Goal: Task Accomplishment & Management: Manage account settings

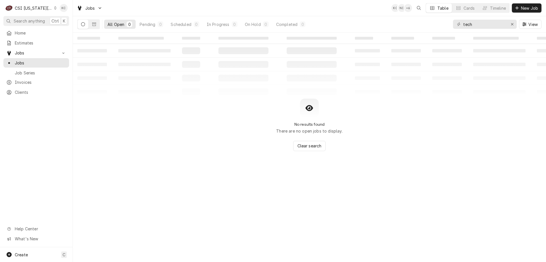
click at [54, 9] on icon "Dynamic Content Wrapper" at bounding box center [55, 8] width 3 height 3
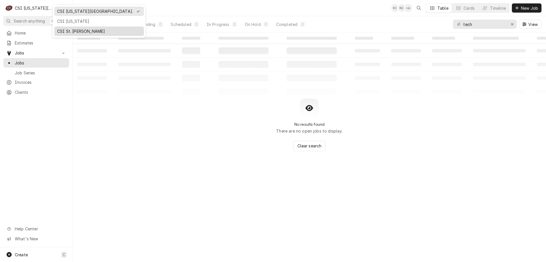
click at [67, 31] on div "CSI St. [PERSON_NAME]" at bounding box center [99, 31] width 84 height 6
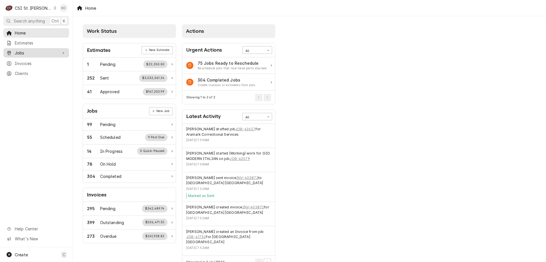
click at [23, 50] on span "Jobs" at bounding box center [36, 53] width 43 height 6
click at [23, 60] on span "Jobs" at bounding box center [41, 63] width 52 height 6
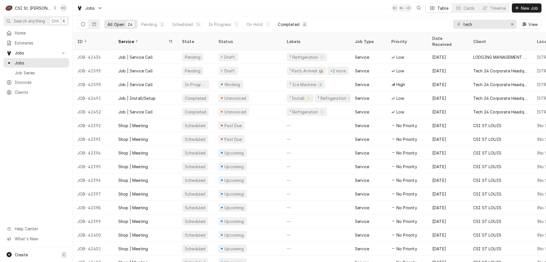
click at [293, 22] on div "Completed" at bounding box center [288, 24] width 21 height 6
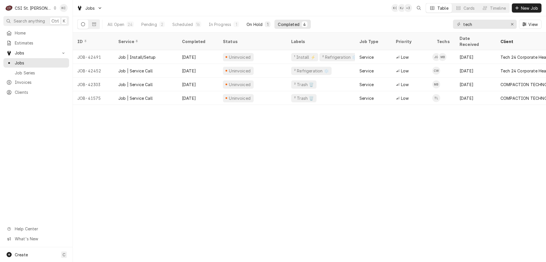
click at [247, 22] on div "On Hold" at bounding box center [255, 24] width 16 height 6
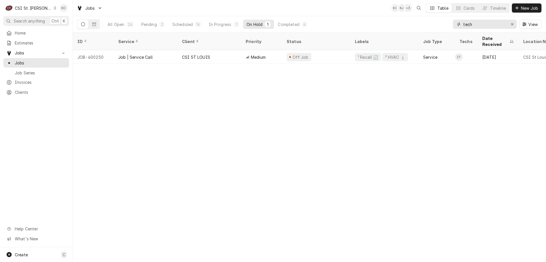
drag, startPoint x: 472, startPoint y: 26, endPoint x: 457, endPoint y: 25, distance: 14.5
click at [457, 25] on div "tech" at bounding box center [485, 24] width 64 height 9
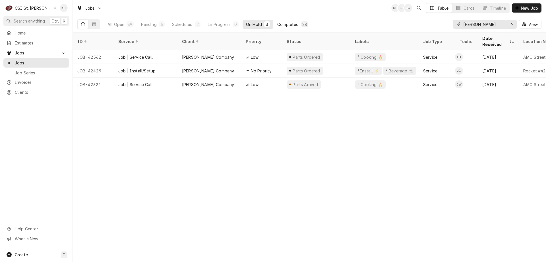
type input "vivian"
click at [291, 24] on div "Completed" at bounding box center [288, 24] width 21 height 6
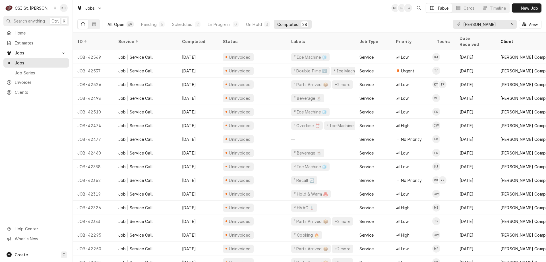
click at [118, 25] on div "All Open" at bounding box center [116, 24] width 17 height 6
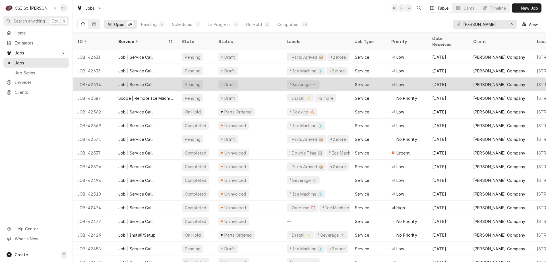
click at [112, 77] on div "JOB-42614" at bounding box center [93, 84] width 41 height 14
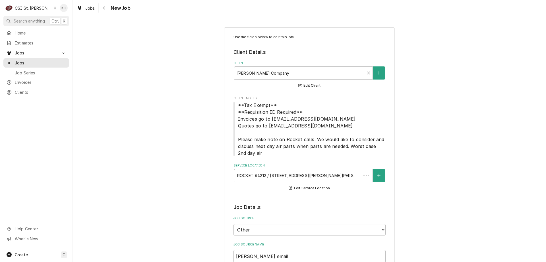
type textarea "x"
click at [106, 8] on div "Navigate back" at bounding box center [105, 8] width 6 height 6
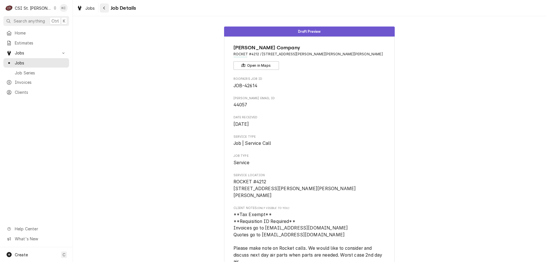
click at [104, 7] on icon "Navigate back" at bounding box center [104, 8] width 3 height 4
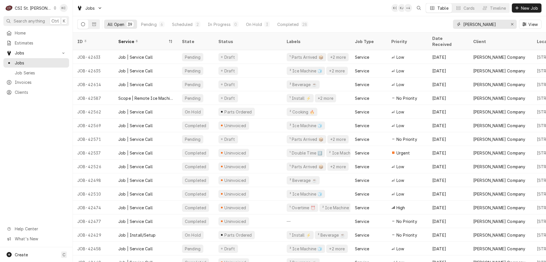
drag, startPoint x: 502, startPoint y: 25, endPoint x: 456, endPoint y: 24, distance: 45.8
click at [456, 24] on div "[PERSON_NAME]" at bounding box center [485, 24] width 64 height 9
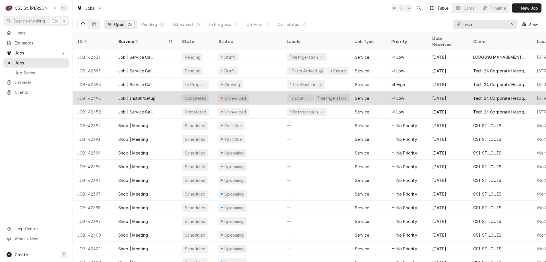
type input "tech"
click at [441, 91] on div "[DATE]" at bounding box center [448, 98] width 41 height 14
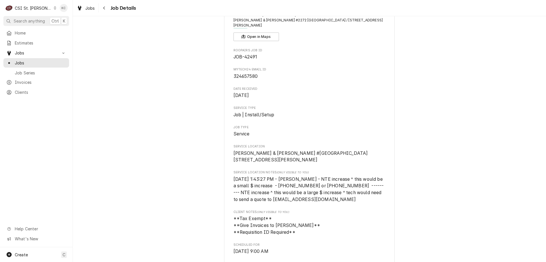
scroll to position [28, 0]
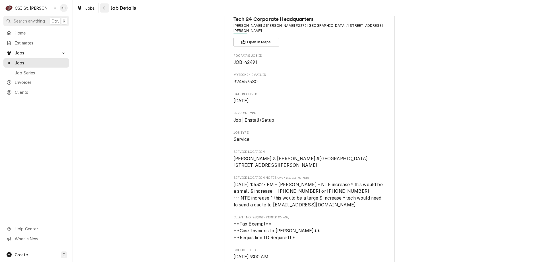
click at [106, 10] on div "Navigate back" at bounding box center [105, 8] width 6 height 6
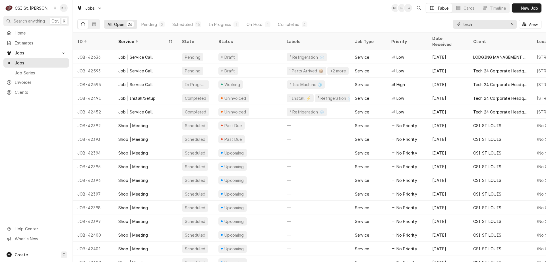
drag, startPoint x: 478, startPoint y: 26, endPoint x: 426, endPoint y: 27, distance: 51.8
click at [426, 27] on div "All Open 24 Pending 2 Scheduled 16 In Progress 1 On Hold 1 Completed 4 tech View" at bounding box center [309, 24] width 464 height 16
type input "s"
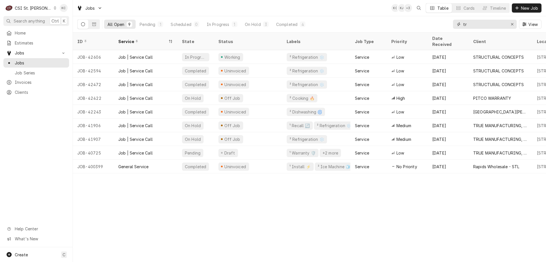
type input "t"
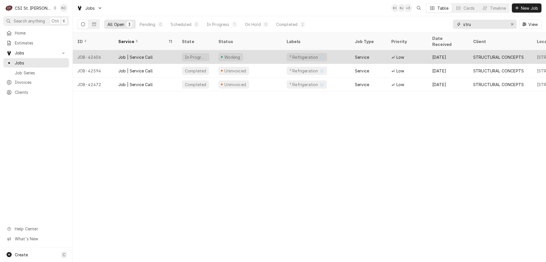
type input "stru"
click at [180, 54] on div "In Progress" at bounding box center [196, 57] width 36 height 14
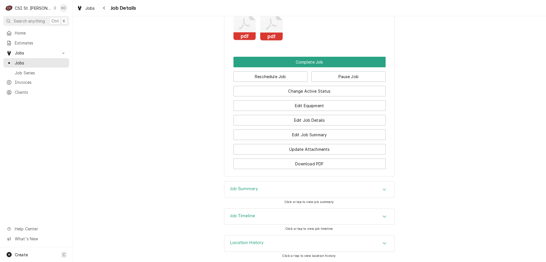
scroll to position [516, 0]
click at [299, 118] on button "Edit Job Details" at bounding box center [310, 120] width 152 height 11
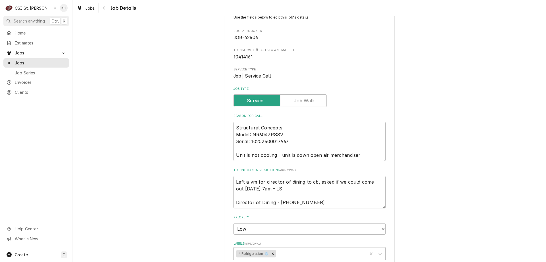
scroll to position [57, 0]
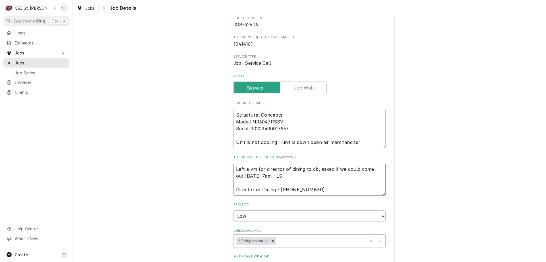
click at [234, 166] on textarea "Left a vm for director of dining to cb, asked if we could come out [DATE] 7am -…" at bounding box center [310, 179] width 152 height 32
type textarea "x"
type textarea "Left a vm for director of dining to cb, asked if we could come out [DATE] 7am -…"
type textarea "x"
type textarea "Left a vm for director of dining to cb, asked if we could come out [DATE] 7am -…"
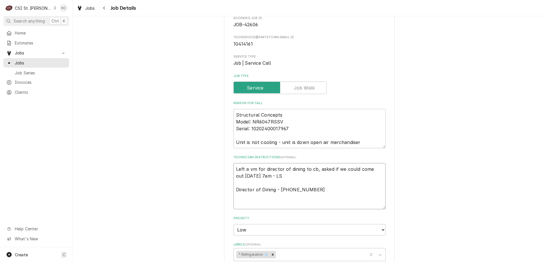
type textarea "x"
type textarea "9 Left a vm for director of dining to cb, asked if we could come out Friday 9/1…"
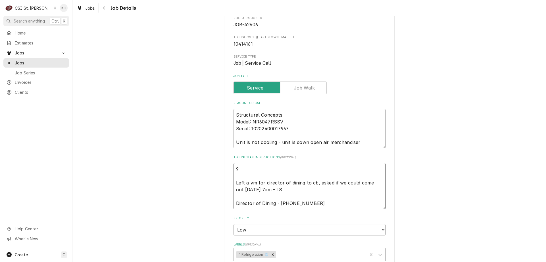
type textarea "x"
type textarea "9/ Left a vm for director of dining to cb, asked if we could come out Friday 9/…"
type textarea "x"
type textarea "9/1 Left a vm for director of dining to cb, asked if we could come out Friday 9…"
type textarea "x"
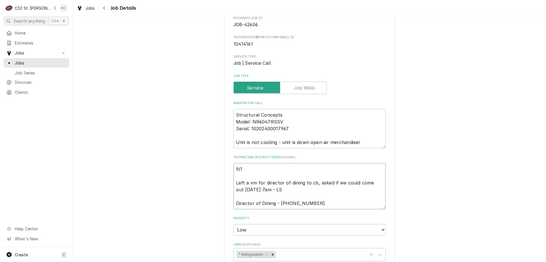
type textarea "9/12 Left a vm for director of dining to cb, asked if we could come out Friday …"
type textarea "x"
type textarea "9/12 Left a vm for director of dining to cb, asked if we could come out Friday …"
type textarea "x"
type textarea "9/12 - Left a vm for director of dining to cb, asked if we could come out Frida…"
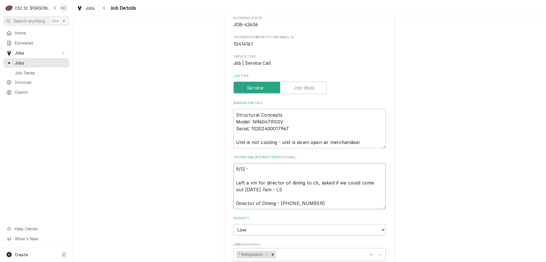
type textarea "x"
type textarea "9/12 - Left a vm for director of dining to cb, asked if we could come out Frida…"
type textarea "x"
type textarea "9/12 - K Left a vm for director of dining to cb, asked if we could come out Fri…"
type textarea "x"
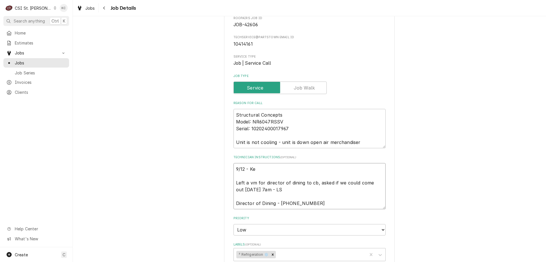
type textarea "9/12 - Kel Left a vm for director of dining to cb, asked if we could come out F…"
type textarea "x"
type textarea "9/12 - Kell Left a vm for director of dining to cb, asked if we could come out …"
type textarea "x"
type textarea "9/12 - Kelly Left a vm for director of dining to cb, asked if we could come out…"
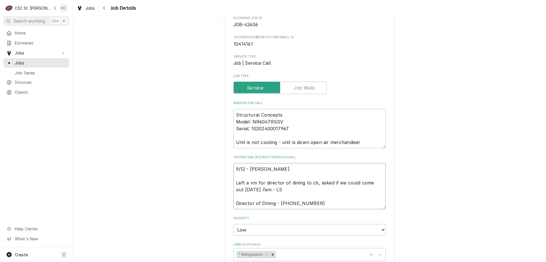
type textarea "x"
type textarea "9/12 - Kelly Left a vm for director of dining to cb, asked if we could come out…"
type textarea "x"
type textarea "9/12 - Kelly - Left a vm for director of dining to cb, asked if we could come o…"
type textarea "x"
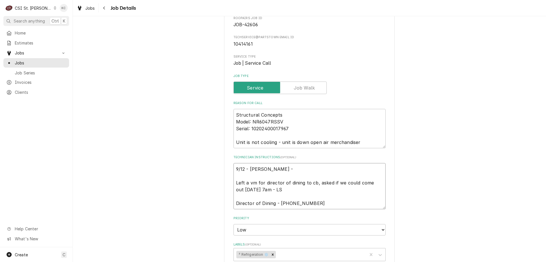
type textarea "9/12 - Kelly - Left a vm for director of dining to cb, asked if we could come o…"
type textarea "x"
type textarea "9/12 - Kelly - Left a vm for director of dining to cb, asked if we could come o…"
click at [283, 167] on textarea "9/12 - Kelly - Left a vm for director of dining to cb, asked if we could come o…" at bounding box center [310, 186] width 152 height 46
type textarea "x"
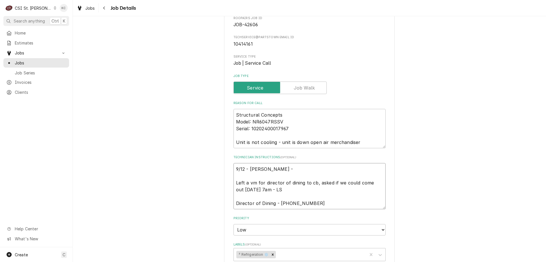
type textarea "9/12 - Kelly - T Left a vm for director of dining to cb, asked if we could come…"
type textarea "x"
type textarea "9/12 - Kelly - Te Left a vm for director of dining to cb, asked if we could com…"
type textarea "x"
type textarea "9/12 - Kelly - Tec Left a vm for director of dining to cb, asked if we could co…"
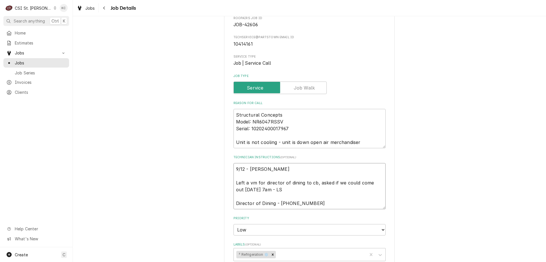
type textarea "x"
type textarea "9/12 - Kelly - Tech Left a vm for director of dining to cb, asked if we could c…"
type textarea "x"
type textarea "9/12 - Kelly - Techs Left a vm for director of dining to cb, asked if we could …"
type textarea "x"
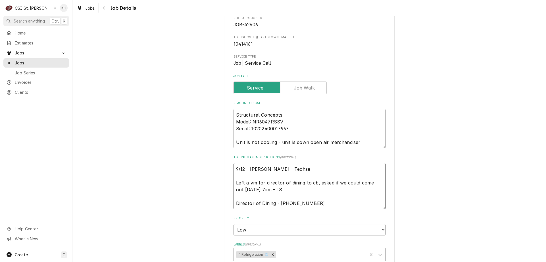
type textarea "9/12 - Kelly - Techser Left a vm for director of dining to cb, asked if we coul…"
type textarea "x"
type textarea "9/12 - Kelly - Techserv Left a vm for director of dining to cb, asked if we cou…"
type textarea "x"
type textarea "9/12 - Kelly - Techservi Left a vm for director of dining to cb, asked if we co…"
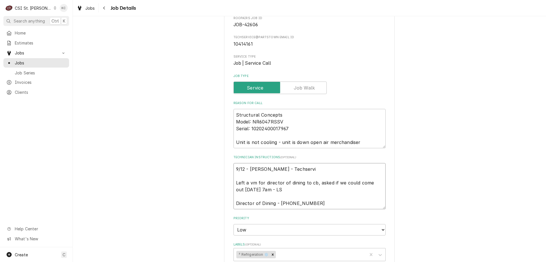
type textarea "x"
type textarea "9/12 - Kelly - Techservic Left a vm for director of dining to cb, asked if we c…"
type textarea "x"
type textarea "9/12 - Kelly - Techservice Left a vm for director of dining to cb, asked if we …"
type textarea "x"
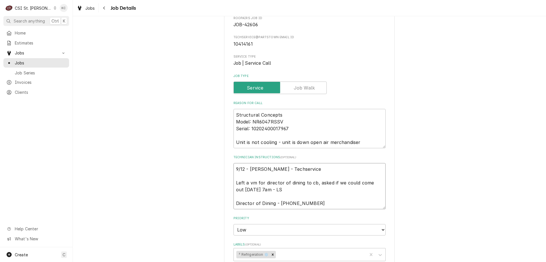
type textarea "9/12 - Kelly - Techservice@ Left a vm for director of dining to cb, asked if we…"
type textarea "x"
type textarea "9/12 - Kelly - Techservice@p Left a vm for director of dining to cb, asked if w…"
type textarea "x"
type textarea "9/12 - Kelly - Techservice@pa Left a vm for director of dining to cb, asked if …"
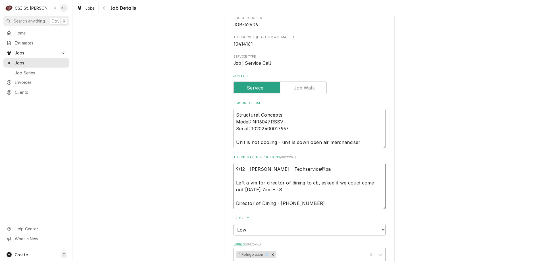
type textarea "x"
type textarea "9/12 - Kelly - Techservice@par Left a vm for director of dining to cb, asked if…"
type textarea "x"
type textarea "9/12 - Kelly - Techservice@part Left a vm for director of dining to cb, asked i…"
type textarea "x"
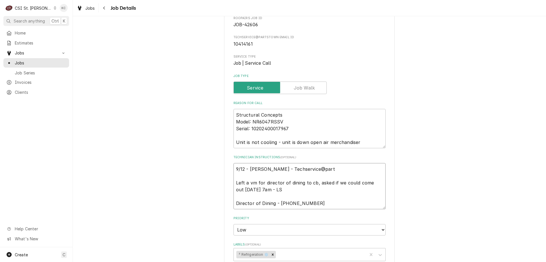
type textarea "9/12 - Kelly - Techservice@parts Left a vm for director of dining to cb, asked …"
type textarea "x"
type textarea "9/12 - Kelly - Techservice@partst Left a vm for director of dining to cb, asked…"
type textarea "x"
type textarea "9/12 - Kelly - Techservice@partstow Left a vm for director of dining to cb, ask…"
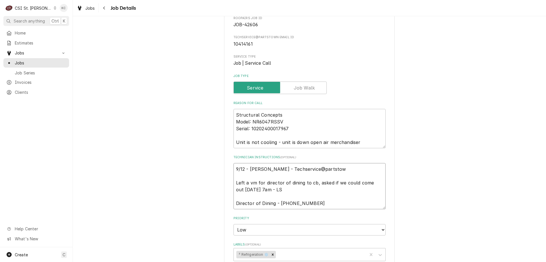
type textarea "x"
type textarea "9/12 - Kelly - Techservice@partstown Left a vm for director of dining to cb, as…"
type textarea "x"
type textarea "9/12 - Kelly - Techservice@partstown Left a vm for director of dining to cb, as…"
type textarea "x"
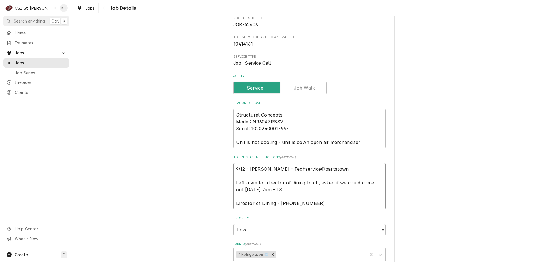
type textarea "9/12 - Kelly - Techservice@partstown i Left a vm for director of dining to cb, …"
type textarea "x"
type textarea "9/12 - Kelly - Techservice@partstown is Left a vm for director of dining to cb,…"
type textarea "x"
type textarea "9/12 - Kelly - Techservice@partstown is Left a vm for director of dining to cb,…"
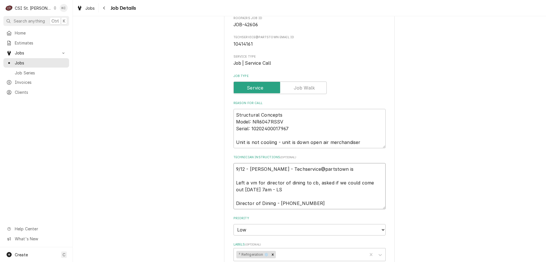
type textarea "x"
type textarea "9/12 - Kelly - Techservice@partstown is s Left a vm for director of dining to c…"
type textarea "x"
type textarea "9/12 - Kelly - Techservice@partstown is sh Left a vm for director of dining to …"
type textarea "x"
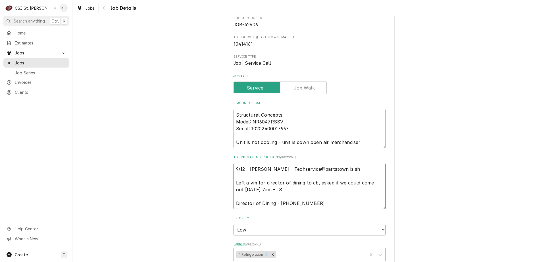
type textarea "9/12 - Kelly - Techservice@partstown is shi Left a vm for director of dining to…"
type textarea "x"
type textarea "9/12 - Kelly - Techservice@partstown is ship Left a vm for director of dining t…"
type textarea "x"
type textarea "9/12 - Kelly - Techservice@partstown is shipp Left a vm for director of dining …"
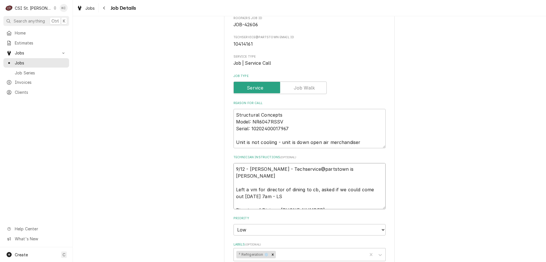
type textarea "x"
type textarea "9/12 - Kelly - Techservice@partstown is shippi Left a vm for director of dining…"
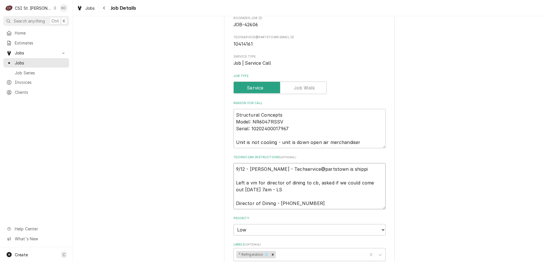
type textarea "x"
type textarea "9/12 - Kelly - Techservice@partstown is shippin Left a vm for director of dinin…"
type textarea "x"
type textarea "9/12 - Kelly - Techservice@partstown is shipping Left a vm for director of dini…"
type textarea "x"
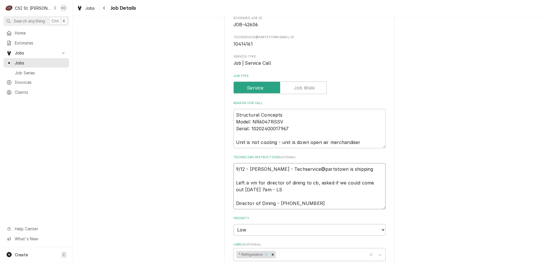
type textarea "9/12 - Kelly - Techservice@partstown is shipping Left a vm for director of dini…"
type textarea "x"
type textarea "9/12 - Kelly - Techservice@partstown is shipping o Left a vm for director of di…"
type textarea "x"
type textarea "9/12 - Kelly - Techservice@partstown is shipping ou Left a vm for director of d…"
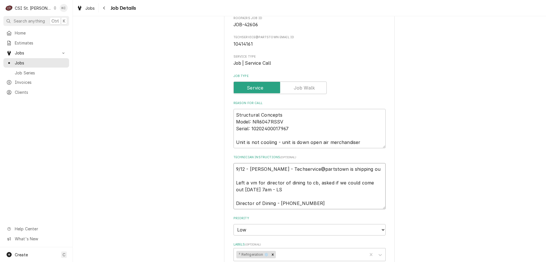
type textarea "x"
type textarea "9/12 - Kelly - Techservice@partstown is shipping out Left a vm for director of …"
type textarea "x"
type textarea "9/12 - Kelly - Techservice@partstown is shipping out Left a vm for director of …"
type textarea "x"
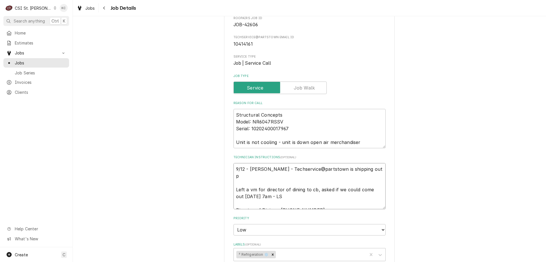
type textarea "9/12 - Kelly - Techservice@partstown is shipping out pa Left a vm for director …"
type textarea "x"
type textarea "9/12 - Kelly - Techservice@partstown is shipping out par Left a vm for director…"
type textarea "x"
type textarea "9/12 - Kelly - Techservice@partstown is shipping out part Left a vm for directo…"
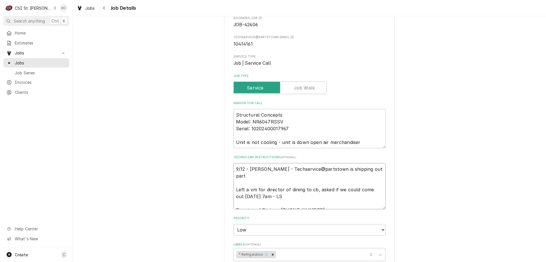
type textarea "x"
type textarea "9/12 - Kelly - Techservice@partstown is shipping out parts Left a vm for direct…"
type textarea "x"
type textarea "9/12 - Kelly - Techservice@partstown is shipping out parts Left a vm for direct…"
type textarea "x"
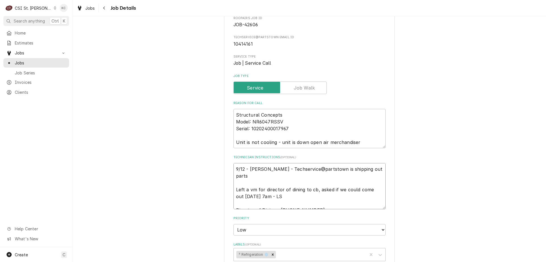
type textarea "9/12 - Kelly - Techservice@partstown is shipping out parts p Left a vm for dire…"
type textarea "x"
type textarea "9/12 - Kelly - Techservice@partstown is shipping out parts pe Left a vm for dir…"
type textarea "x"
type textarea "9/12 - Kelly - Techservice@partstown is shipping out parts per Left a vm for di…"
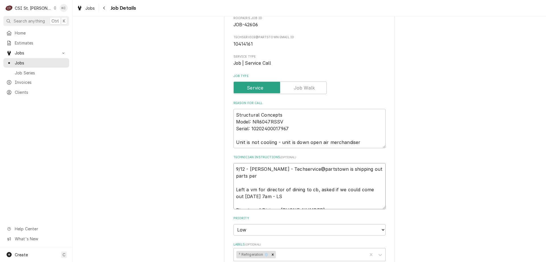
type textarea "x"
type textarea "9/12 - Kelly - Techservice@partstown is shipping out parts per Left a vm for di…"
type textarea "x"
type textarea "9/12 - Kelly - Techservice@partstown is shipping out parts per e Left a vm for …"
type textarea "x"
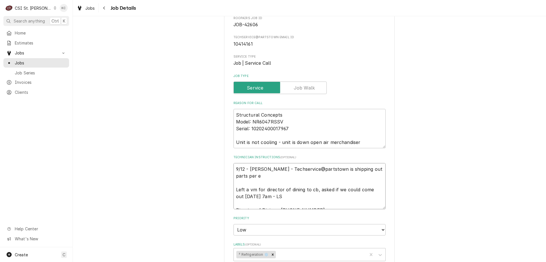
type textarea "9/12 - Kelly - Techservice@partstown is shipping out parts per em Left a vm for…"
type textarea "x"
type textarea "9/12 - Kelly - Techservice@partstown is shipping out parts per emai Left a vm f…"
type textarea "x"
type textarea "9/12 - Kelly - Techservice@partstown is shipping out parts per email Left a vm …"
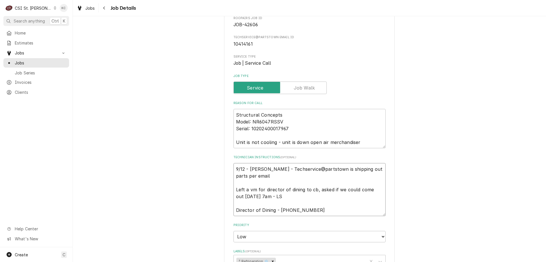
type textarea "x"
type textarea "9/12 - Kelly - Techservice@partstown is shipping out parts per email Left a vm …"
type textarea "x"
click at [250, 175] on textarea "9/12 - Kelly - Techservice@partstown is shipping out parts per email Left a vm …" at bounding box center [310, 189] width 152 height 53
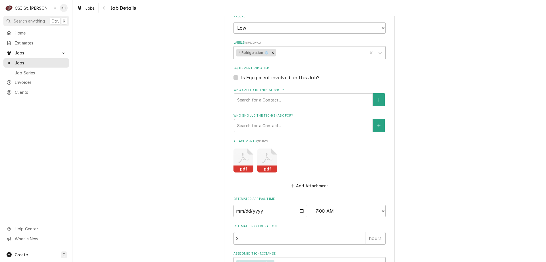
scroll to position [308, 0]
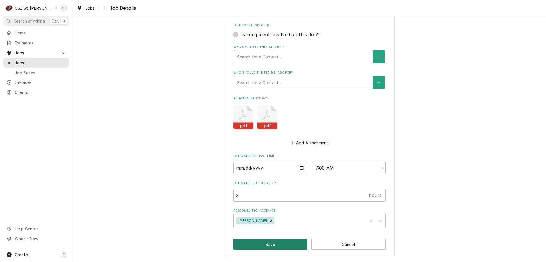
type textarea "9/12 - Kelly - Techservice@partstown is shipping out parts per email Left a vm …"
click at [276, 245] on button "Save" at bounding box center [271, 244] width 74 height 11
type textarea "x"
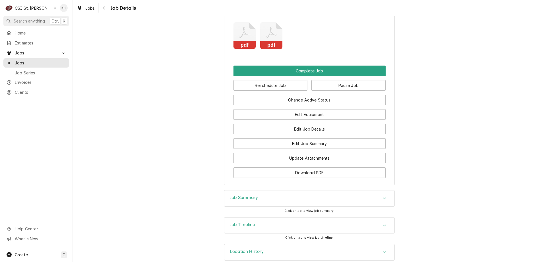
scroll to position [530, 0]
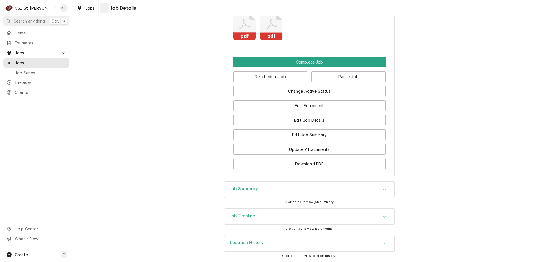
click at [106, 9] on div "Navigate back" at bounding box center [105, 8] width 6 height 6
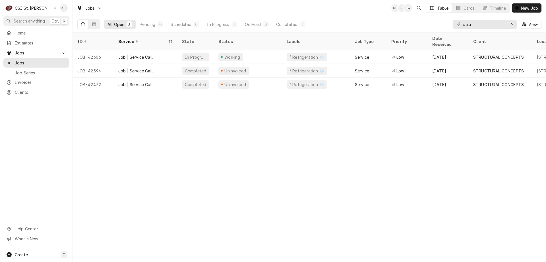
click at [476, 129] on div "ID Service State Status Labels Job Type Priority Date Received Client Location …" at bounding box center [310, 146] width 474 height 229
click at [35, 5] on div "CSI St. Louis" at bounding box center [33, 8] width 37 height 6
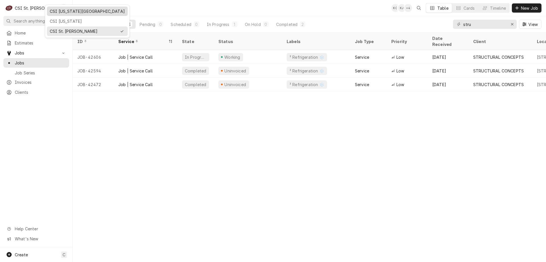
click at [65, 15] on div "CSI [US_STATE][GEOGRAPHIC_DATA]" at bounding box center [87, 11] width 81 height 9
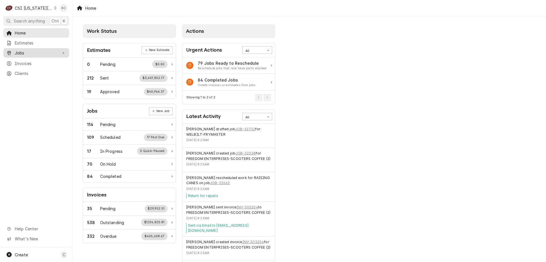
click at [29, 51] on span "Jobs" at bounding box center [36, 53] width 43 height 6
click at [28, 61] on span "Jobs" at bounding box center [41, 63] width 52 height 6
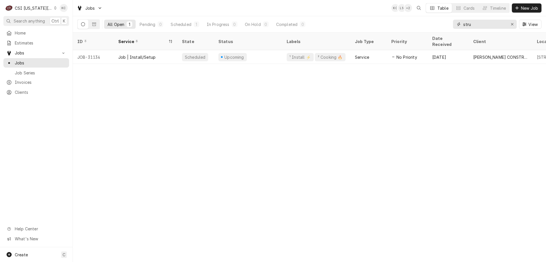
drag, startPoint x: 483, startPoint y: 24, endPoint x: 437, endPoint y: 29, distance: 46.4
click at [437, 29] on div "All Open 1 Pending 0 Scheduled 1 In Progress 0 On Hold 0 Completed 0 stru View" at bounding box center [309, 24] width 464 height 16
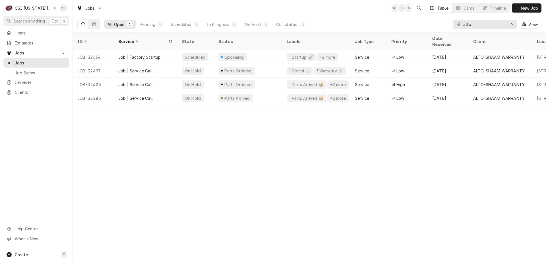
type input "alto"
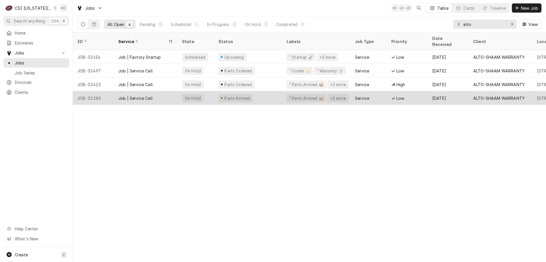
click at [217, 93] on div "Parts Arrived" at bounding box center [248, 98] width 68 height 14
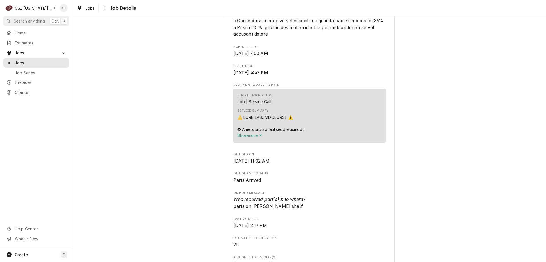
scroll to position [398, 0]
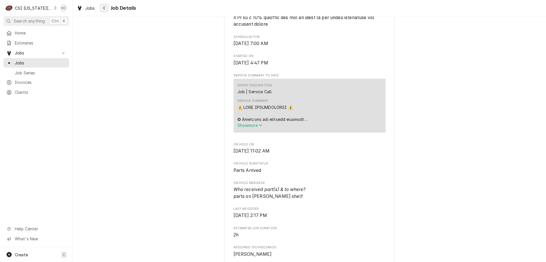
click at [102, 9] on div "Navigate back" at bounding box center [105, 8] width 6 height 6
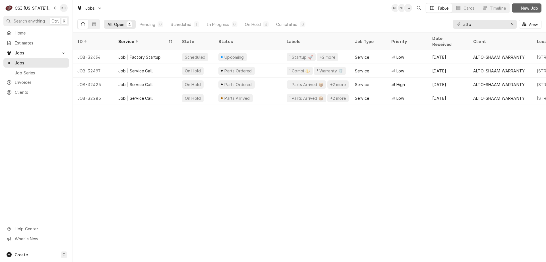
click at [525, 9] on span "New Job" at bounding box center [529, 8] width 19 height 6
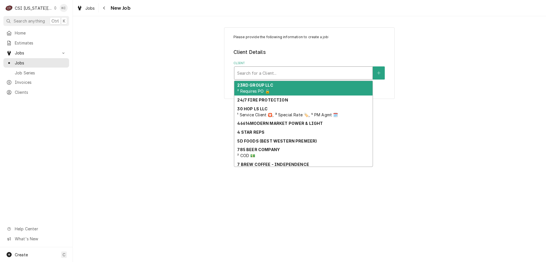
click at [258, 77] on div "Client" at bounding box center [303, 73] width 133 height 10
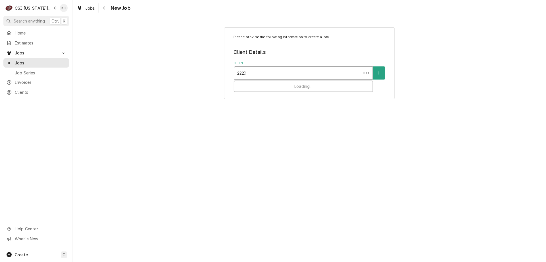
type input "22231"
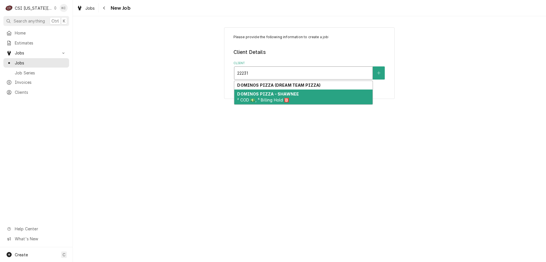
click at [274, 95] on strong "DOMINOS PIZZA - SHAWNEE" at bounding box center [268, 93] width 62 height 5
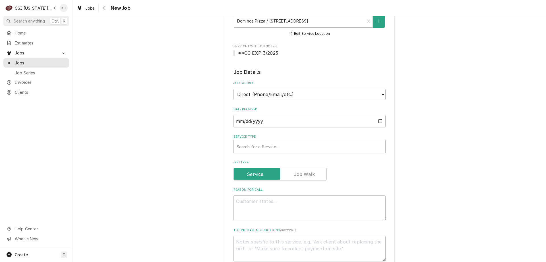
scroll to position [142, 0]
click at [272, 147] on div "Service Type" at bounding box center [310, 144] width 146 height 10
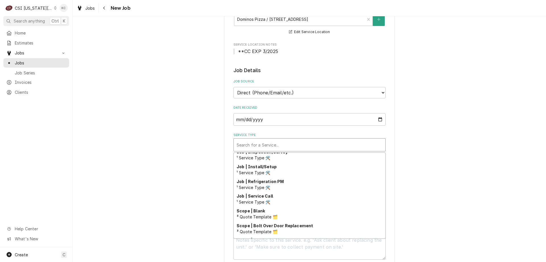
scroll to position [351, 0]
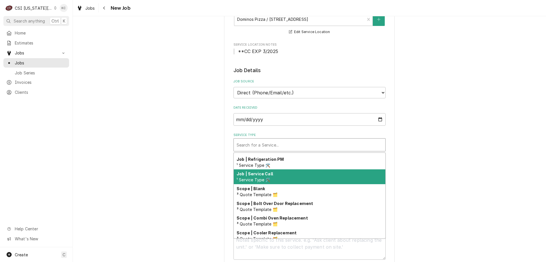
click at [270, 181] on div "Job | Service Call ¹ Service Type 🛠️" at bounding box center [310, 176] width 152 height 15
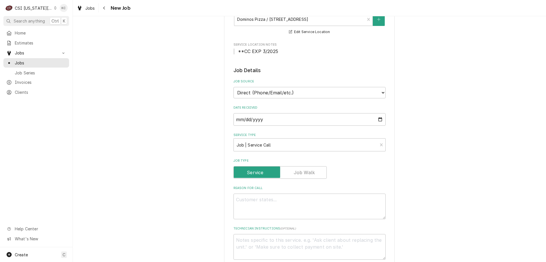
click at [454, 172] on div "Please provide the following information to create a job: Client Details Client…" at bounding box center [310, 209] width 474 height 659
click at [349, 215] on textarea "Reason For Call" at bounding box center [310, 206] width 152 height 26
type textarea "x"
type textarea "T"
type textarea "x"
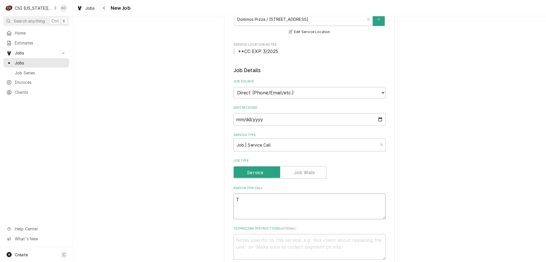
type textarea "To"
type textarea "x"
type textarea "Top"
type textarea "x"
type textarea "Top"
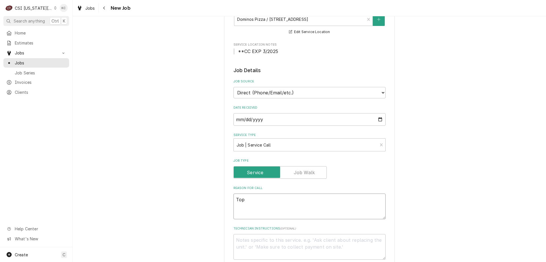
type textarea "x"
type textarea "Top o"
type textarea "x"
type textarea "Top ov"
type textarea "x"
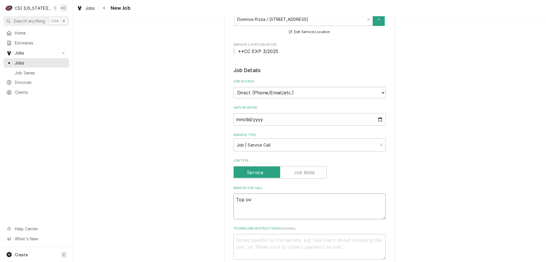
type textarea "Top ove"
type textarea "x"
type textarea "Top oven"
type textarea "x"
type textarea "Top oven"
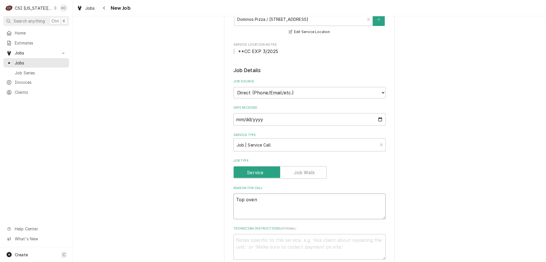
type textarea "x"
type textarea "Top oven l"
type textarea "x"
type textarea "Top oven le"
type textarea "x"
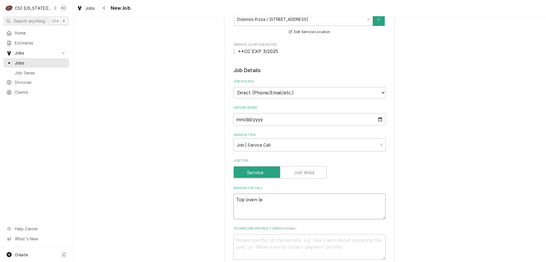
type textarea "Top oven lef"
type textarea "x"
type textarea "Top oven left"
type textarea "x"
type textarea "Top oven left"
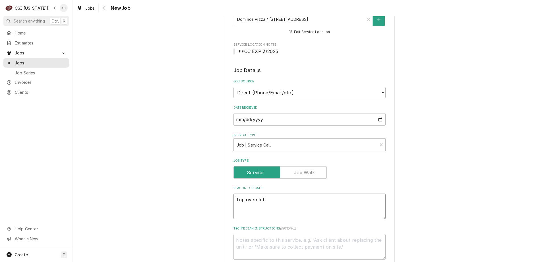
type textarea "x"
type textarea "Top oven left si"
type textarea "x"
type textarea "Top oven left sid"
type textarea "x"
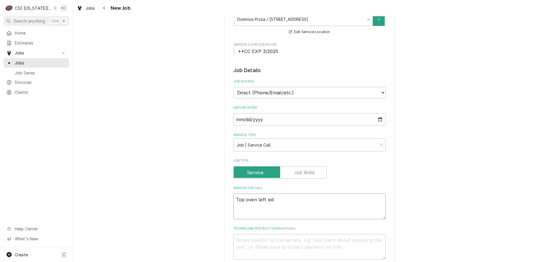
type textarea "Top oven left side"
type textarea "x"
type textarea "Top oven left side"
type textarea "x"
type textarea "Top oven left side n"
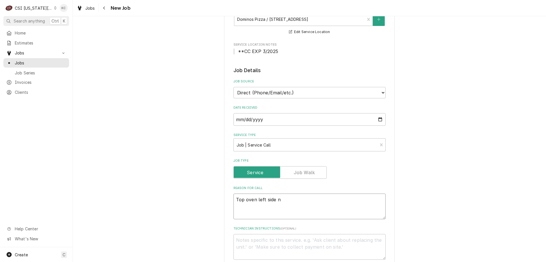
type textarea "x"
type textarea "Top oven left side no"
type textarea "x"
type textarea "Top oven left side not"
type textarea "x"
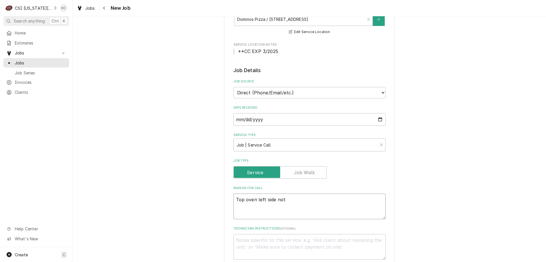
type textarea "Top oven left side not"
type textarea "x"
type textarea "Top oven left side not h"
type textarea "x"
type textarea "Top oven left side not ho"
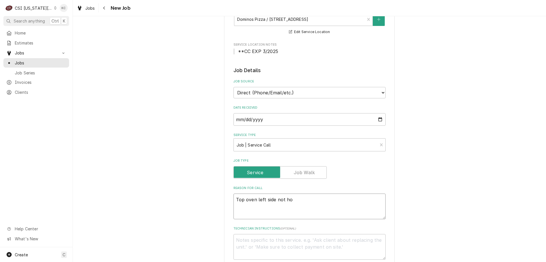
type textarea "x"
type textarea "Top oven left side not hol"
type textarea "x"
type textarea "Top oven left side not hold"
type textarea "x"
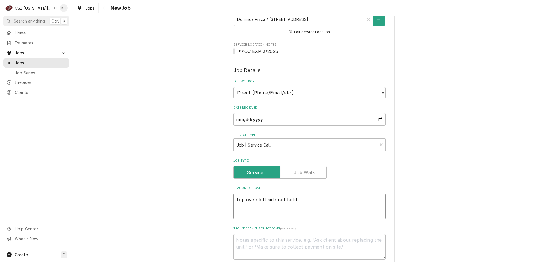
type textarea "Top oven left side not holdi"
type textarea "x"
type textarea "Top oven left side not holding"
type textarea "x"
type textarea "Top oven left side not holding"
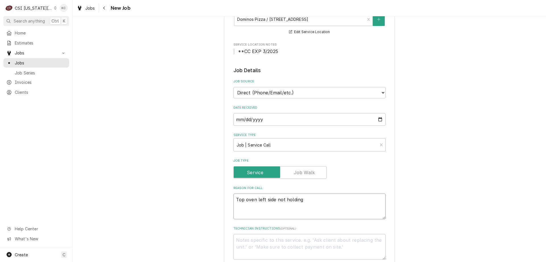
type textarea "x"
type textarea "Top oven left side not holding t"
type textarea "x"
type textarea "Top oven left side not holding te"
type textarea "x"
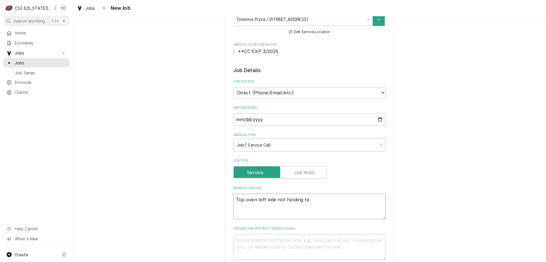
type textarea "Top oven left side not holding tem"
type textarea "x"
type textarea "Top oven left side not holding temp"
type textarea "x"
type textarea "Top oven left side not holding temp"
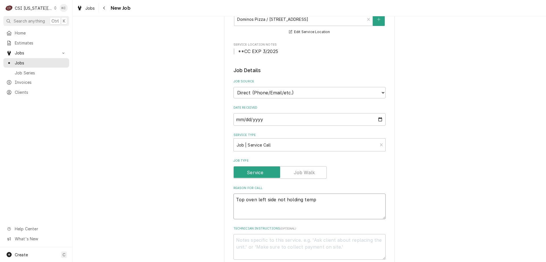
type textarea "x"
type textarea "Top oven left side not holding temp -"
type textarea "x"
type textarea "Top oven left side not holding temp -"
type textarea "x"
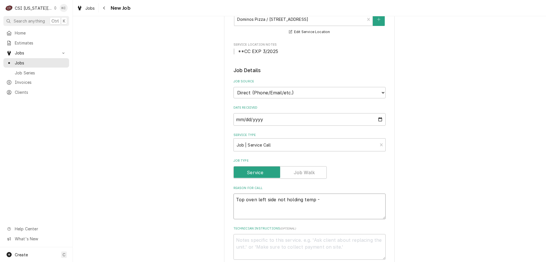
type textarea "Top oven left side not holding temp - p"
type textarea "x"
type textarea "Top oven left side not holding temp - pos"
type textarea "x"
type textarea "Top oven left side not holding temp - poss"
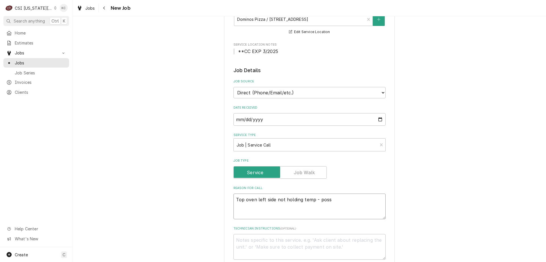
type textarea "x"
type textarea "Top oven left side not holding temp - possi"
type textarea "x"
type textarea "Top oven left side not holding temp - possib"
type textarea "x"
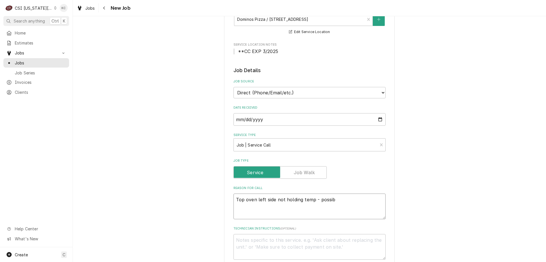
type textarea "Top oven left side not holding temp - possibl"
type textarea "x"
type textarea "Top oven left side not holding temp - possibly"
type textarea "x"
type textarea "Top oven left side not holding temp - possibly bl"
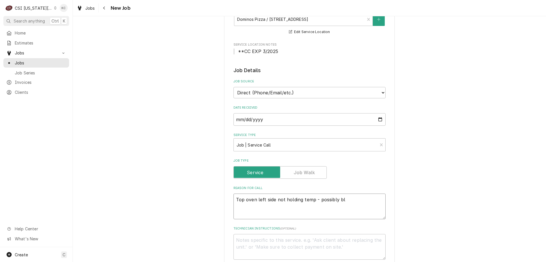
type textarea "x"
type textarea "Top oven left side not holding temp - possibly blo"
type textarea "x"
type textarea "Top oven left side not holding temp - possibly blow"
type textarea "x"
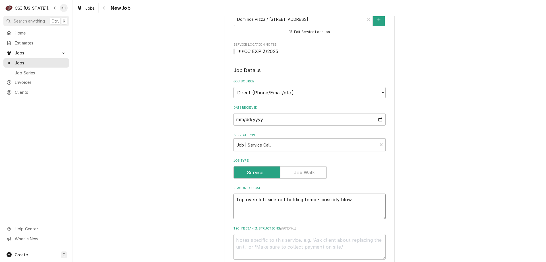
type textarea "Top oven left side not holding temp - possibly blowe"
type textarea "x"
type textarea "Top oven left side not holding temp - possibly blower"
type textarea "x"
type textarea "Top oven left side not holding temp - possibly blower"
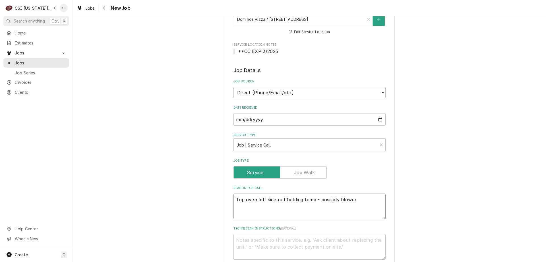
type textarea "x"
type textarea "Top oven left side not holding temp - possibly blower m"
type textarea "x"
type textarea "Top oven left side not holding temp - possibly blower mo"
type textarea "x"
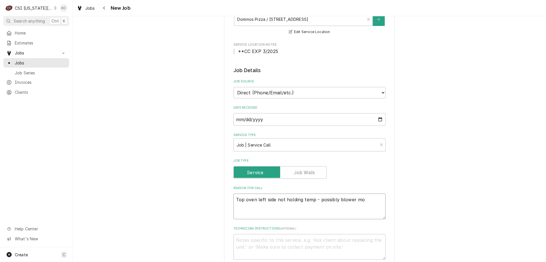
type textarea "Top oven left side not holding temp - possibly blower mot"
type textarea "x"
type textarea "Top oven left side not holding temp - possibly blower mote"
type textarea "x"
type textarea "Top oven left side not holding temp - possibly blower mot"
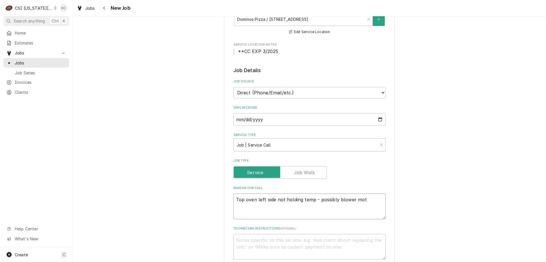
type textarea "x"
type textarea "Top oven left side not holding temp - possibly blower moto"
type textarea "x"
type textarea "Top oven left side not holding temp - possibly blower motor"
type textarea "x"
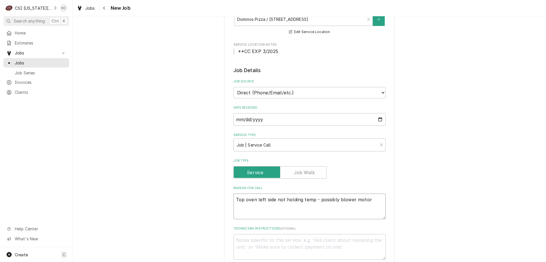
type textarea "Top oven left side not holding temp - possibly blower motor"
type textarea "x"
type textarea "Top oven left side not holding temp - possibly blower motor p"
type textarea "x"
type textarea "Top oven left side not holding temp - possibly blower motor pe"
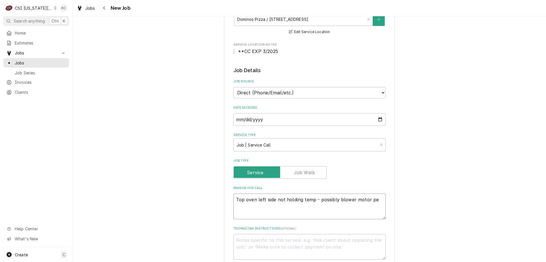
type textarea "x"
type textarea "Top oven left side not holding temp - possibly blower motor per"
type textarea "x"
type textarea "Top oven left side not holding temp - possibly blower motor per J"
type textarea "x"
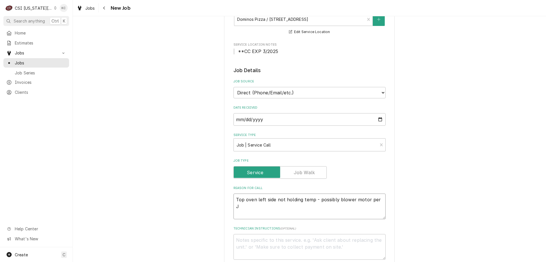
type textarea "Top oven left side not holding temp - possibly blower motor per Ja"
type textarea "x"
type textarea "Top oven left side not holding temp - possibly blower motor per Jac"
type textarea "x"
type textarea "Top oven left side not holding temp - possibly blower motor per Jaco"
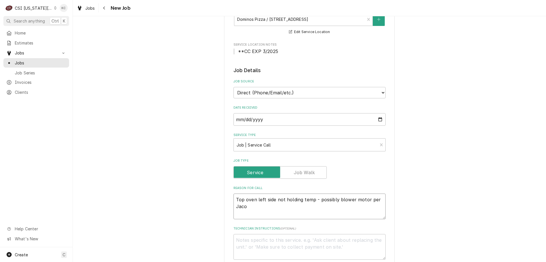
type textarea "x"
type textarea "Top oven left side not holding temp - possibly blower motor per Jacob"
type textarea "x"
type textarea "Top oven left side not holding temp - possibly blower motor per Jacob"
type textarea "x"
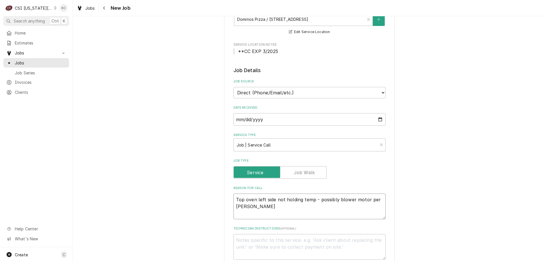
type textarea "Top oven left side not holding temp - possibly blower motor per Jacob a"
type textarea "x"
type textarea "Top oven left side not holding temp - possibly blower motor per Jacob at"
type textarea "x"
type textarea "Top oven left side not holding temp - possibly blower motor per Jacob at"
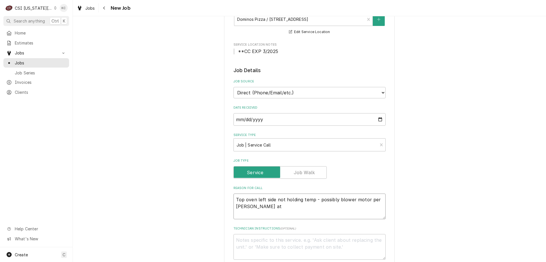
type textarea "x"
type textarea "Top oven left side not holding temp - possibly blower motor per Jacob at l"
type textarea "x"
type textarea "Top oven left side not holding temp - possibly blower motor per Jacob at lo"
type textarea "x"
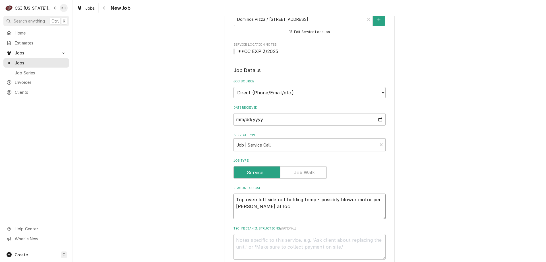
type textarea "Top oven left side not holding temp - possibly blower motor per Jacob at loca"
type textarea "x"
type textarea "Top oven left side not holding temp - possibly blower motor per Jacob at locat"
type textarea "x"
type textarea "Top oven left side not holding temp - possibly blower motor per Jacob at locati"
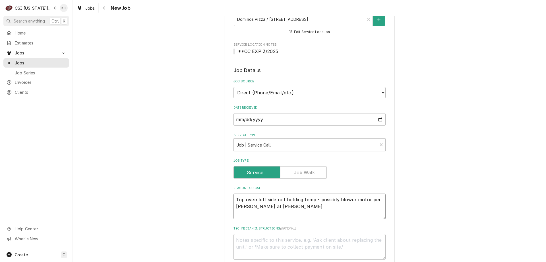
type textarea "x"
type textarea "Top oven left side not holding temp - possibly blower motor per Jacob at locatio"
type textarea "x"
type textarea "Top oven left side not holding temp - possibly blower motor per Jacob at locati…"
type textarea "x"
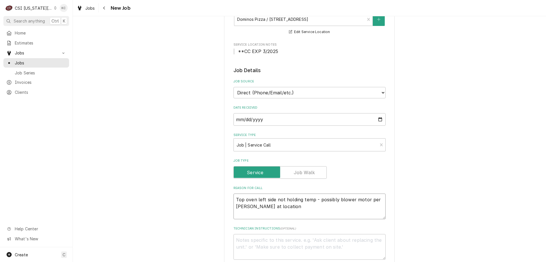
type textarea "Top oven left side not holding temp - possibly blower motor per Jacob at locati…"
type textarea "x"
type textarea "Top oven left side not holding temp - possibly blower motor per Jacob at locati…"
type textarea "x"
type textarea "J"
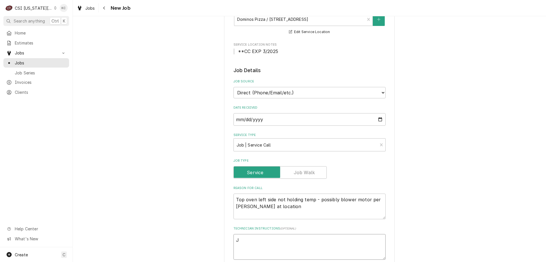
type textarea "x"
type textarea "Ja"
type textarea "x"
type textarea "Jac"
type textarea "x"
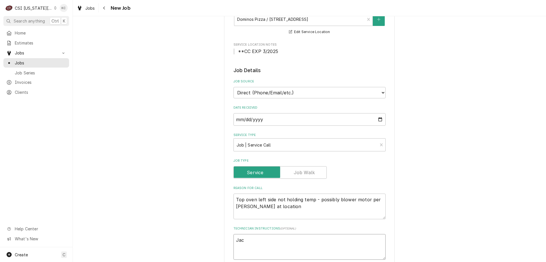
type textarea "Jaco"
type textarea "x"
type textarea "Jacob"
type textarea "x"
type textarea "Jacob"
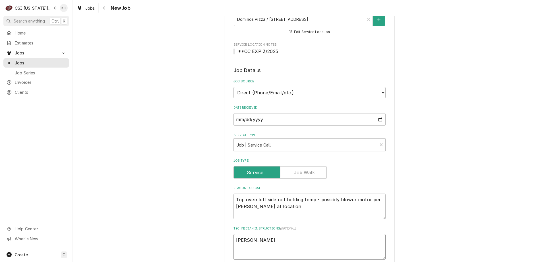
type textarea "x"
type textarea "Jacob N"
type textarea "x"
type textarea "Jacob Ni"
type textarea "x"
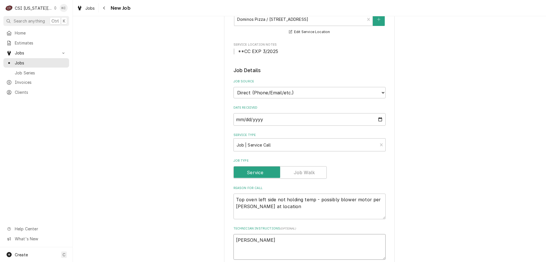
type textarea "Jacob Nin"
type textarea "x"
type textarea "Jacob Nino"
type textarea "x"
type textarea "Jacob Ninor"
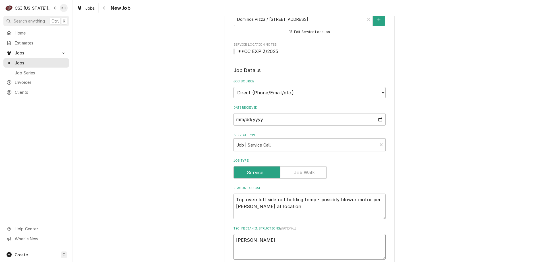
type textarea "x"
type textarea "Jacob Ninor"
type textarea "x"
type textarea "Jacob Ninor"
type textarea "x"
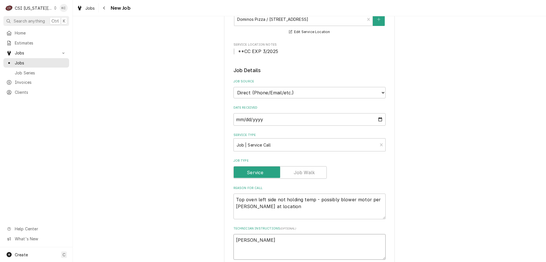
type textarea "Jacob Nino"
type textarea "x"
type textarea "Jacob Nin"
type textarea "x"
type textarea "Jacob Ni"
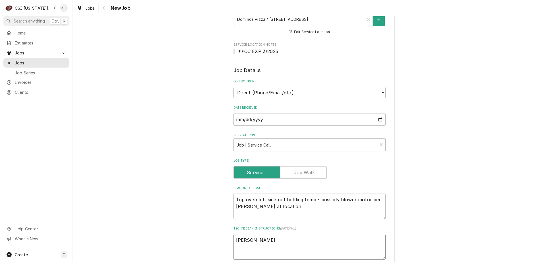
type textarea "x"
type textarea "Jacob N"
type textarea "x"
type textarea "Jacob"
type textarea "x"
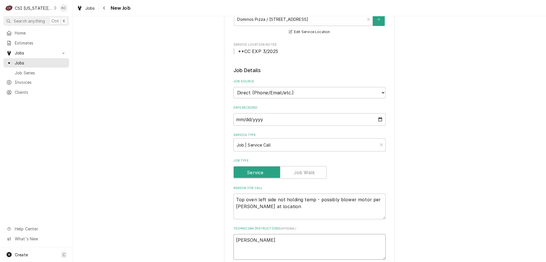
type textarea "Jacob M"
type textarea "x"
type textarea "Jacob Mo"
type textarea "x"
type textarea "Jacob M"
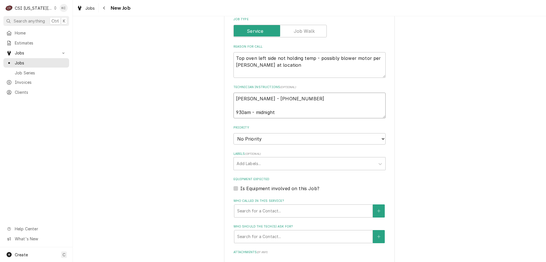
scroll to position [285, 0]
click at [256, 139] on select "No Priority Urgent High Medium Low" at bounding box center [310, 137] width 152 height 11
click at [234, 132] on select "No Priority Urgent High Medium Low" at bounding box center [310, 137] width 152 height 11
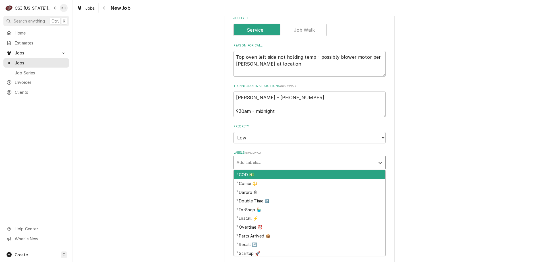
click at [262, 162] on div "Labels" at bounding box center [305, 162] width 136 height 10
click at [260, 176] on div "¹ COD 💵" at bounding box center [310, 174] width 152 height 9
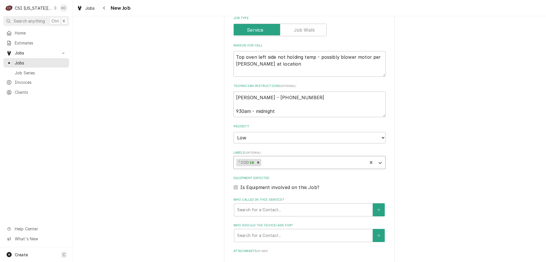
click at [273, 164] on div "Labels" at bounding box center [314, 162] width 102 height 10
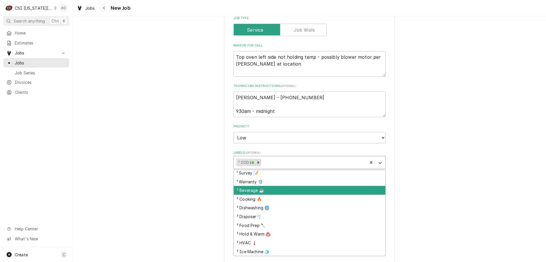
scroll to position [85, 0]
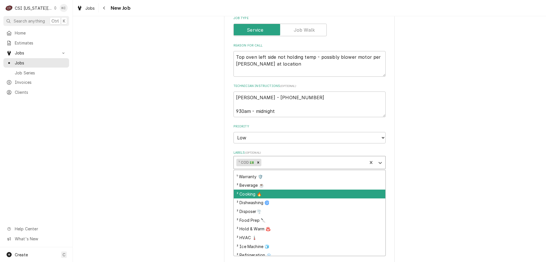
click at [277, 197] on div "² Cooking 🔥" at bounding box center [310, 193] width 152 height 9
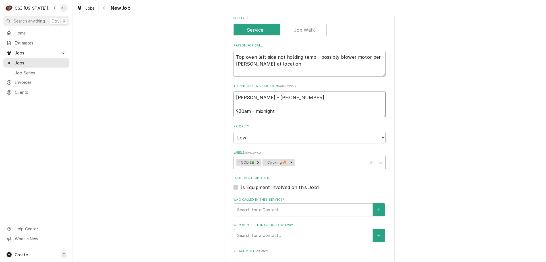
click at [234, 96] on textarea "Jacob Minor - 785 915-1147 930am - midnight" at bounding box center [310, 104] width 152 height 26
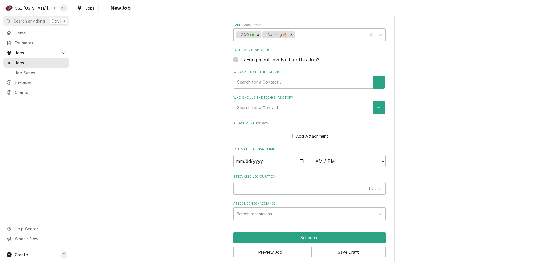
scroll to position [440, 0]
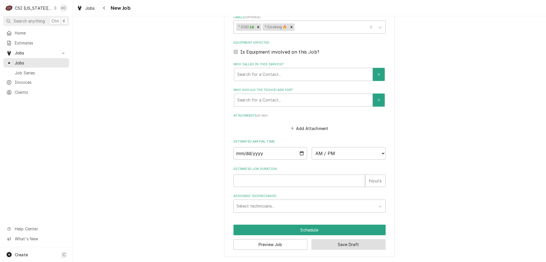
click at [378, 239] on button "Save Draft" at bounding box center [349, 244] width 74 height 11
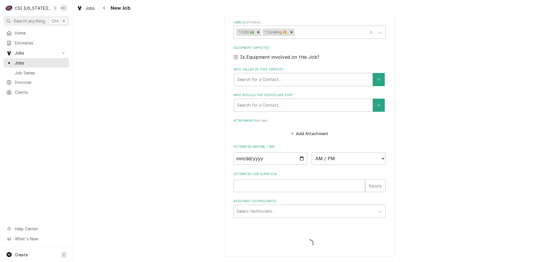
scroll to position [435, 0]
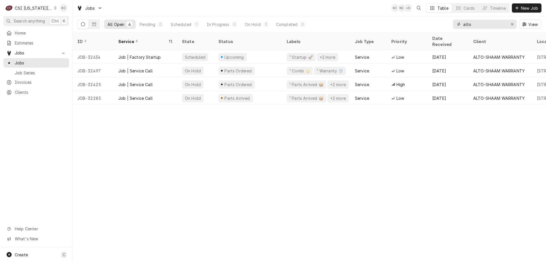
drag, startPoint x: 489, startPoint y: 27, endPoint x: 419, endPoint y: 26, distance: 70.3
click at [419, 26] on div "All Open 4 Pending 0 Scheduled 1 In Progress 0 On Hold 3 Completed 0 alto View" at bounding box center [309, 24] width 464 height 16
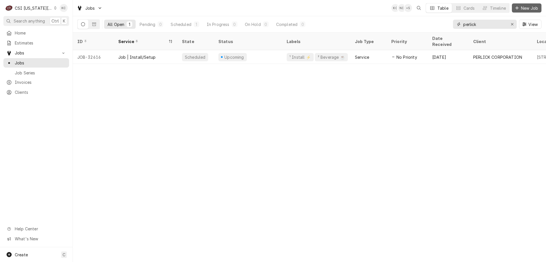
type input "perlick"
click at [524, 10] on span "New Job" at bounding box center [529, 8] width 19 height 6
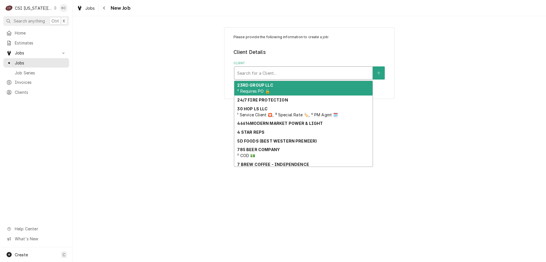
click at [281, 75] on div "Client" at bounding box center [303, 73] width 133 height 10
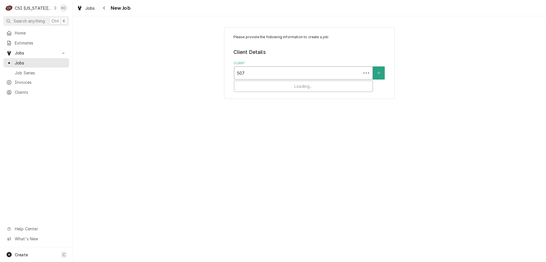
type input "5070"
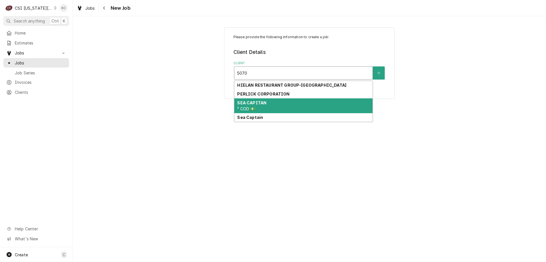
click at [279, 106] on div "SEA CAPITAN ² COD 💵" at bounding box center [304, 105] width 138 height 15
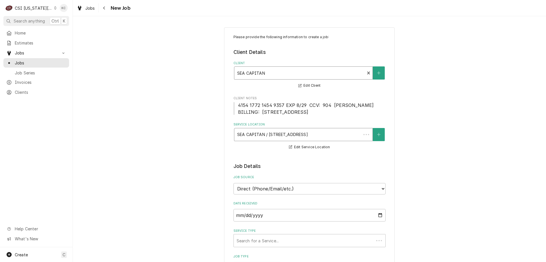
type textarea "x"
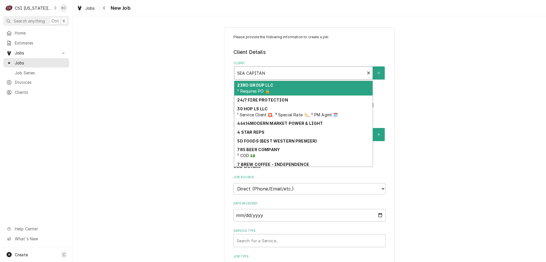
click at [302, 71] on div "Client" at bounding box center [299, 73] width 125 height 10
type input "p"
type textarea "x"
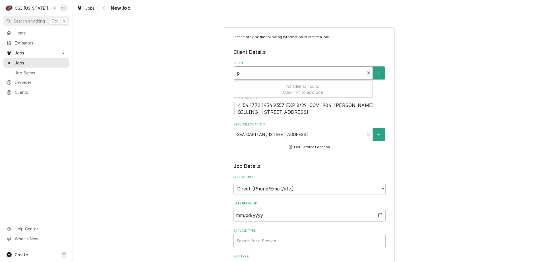
type input "pe"
type textarea "x"
type input "per"
type textarea "x"
type input "perl"
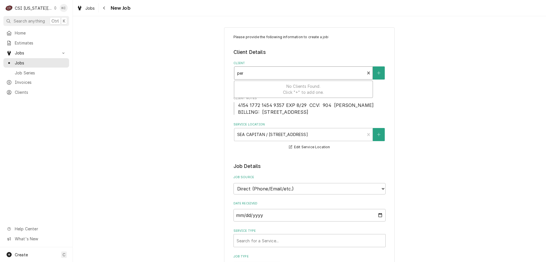
type textarea "x"
type input "perli"
type textarea "x"
type input "perlic"
type textarea "x"
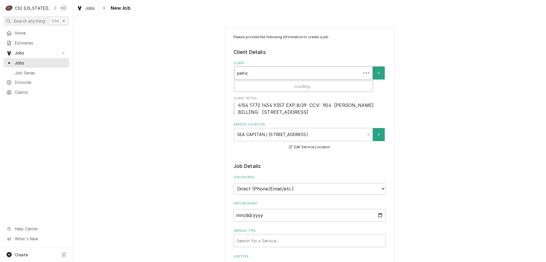
type input "perlick"
type textarea "x"
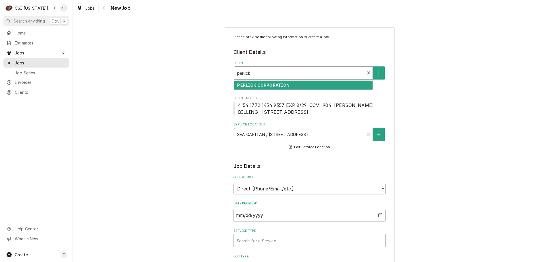
click at [274, 85] on strong "PERLICK CORPORATION" at bounding box center [263, 85] width 52 height 5
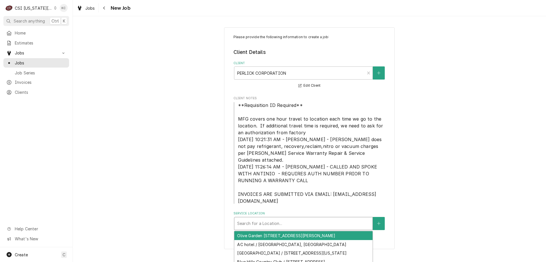
click at [295, 218] on div "Service Location" at bounding box center [303, 223] width 133 height 10
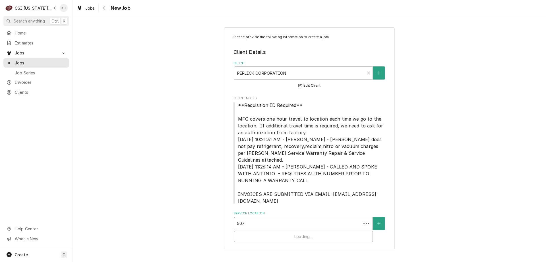
type input "5070"
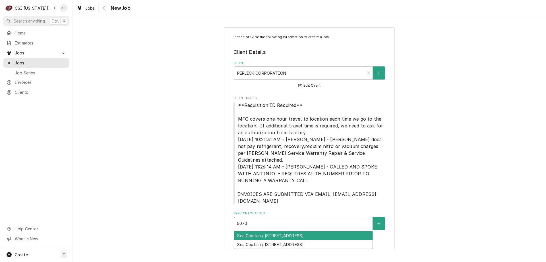
click at [297, 231] on div "Sea Capitan / 5070 Main St, KCMO, MO 64112" at bounding box center [304, 235] width 138 height 9
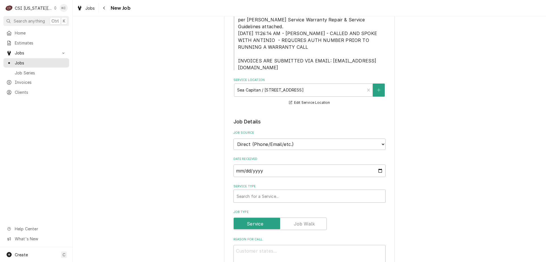
scroll to position [142, 0]
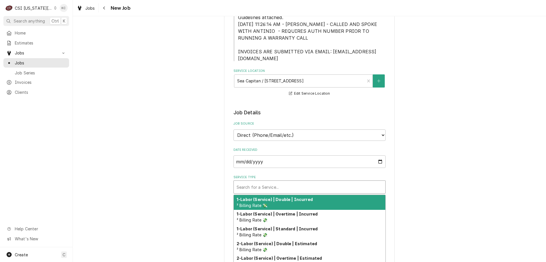
click at [258, 182] on div "Service Type" at bounding box center [310, 187] width 146 height 10
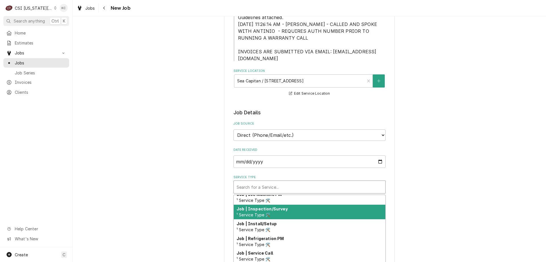
scroll to position [334, 0]
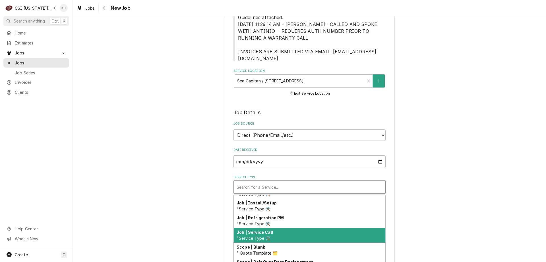
drag, startPoint x: 277, startPoint y: 225, endPoint x: 373, endPoint y: 222, distance: 96.5
click at [278, 228] on div "Job | Service Call ¹ Service Type 🛠️" at bounding box center [310, 235] width 152 height 15
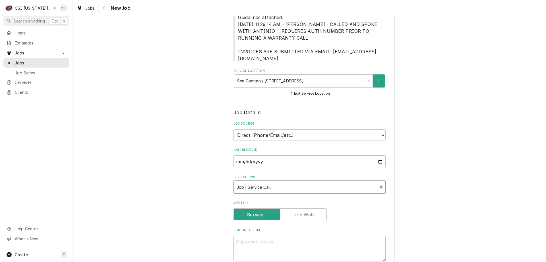
click at [420, 217] on div "Please provide the following information to create a job: Client Details Client…" at bounding box center [310, 230] width 474 height 701
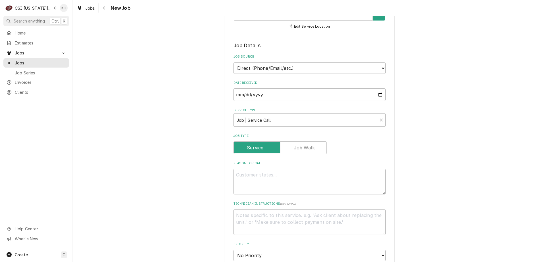
scroll to position [285, 0]
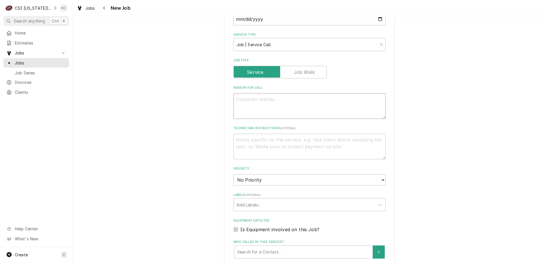
click at [287, 98] on textarea "Reason For Call" at bounding box center [310, 106] width 152 height 26
type textarea "x"
type textarea "P"
type textarea "x"
type textarea "Pe"
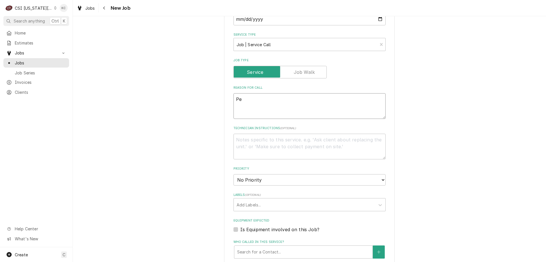
type textarea "x"
type textarea "Per"
type textarea "x"
type textarea "Perl"
type textarea "x"
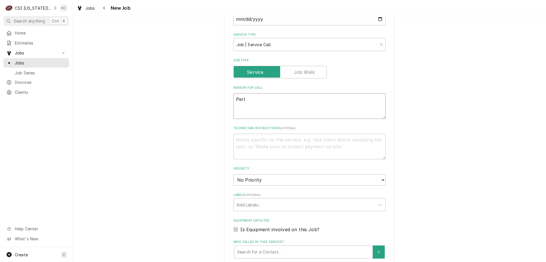
type textarea "Perli"
type textarea "x"
type textarea "Perlick"
type textarea "x"
type textarea "Perlick"
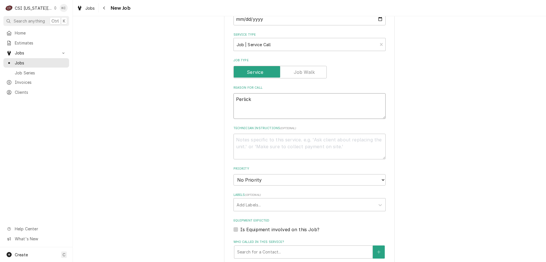
type textarea "x"
type textarea "Perlick u"
type textarea "x"
type textarea "Perlick un"
type textarea "x"
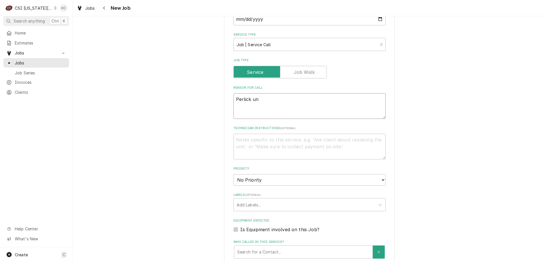
type textarea "Perlick und"
type textarea "x"
type textarea "Perlick unde"
type textarea "x"
type textarea "Perlick under"
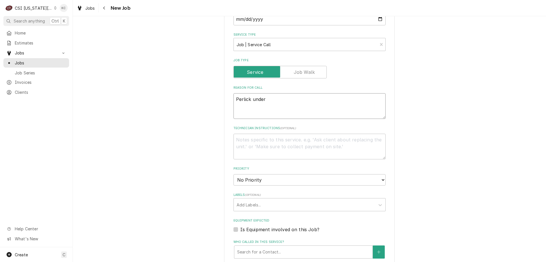
type textarea "x"
type textarea "Perlick under c"
type textarea "x"
type textarea "Perlick under co"
type textarea "x"
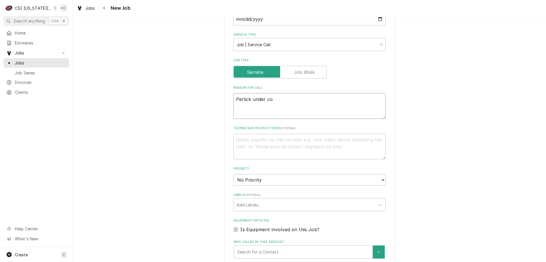
type textarea "Perlick under cou"
type textarea "x"
type textarea "Perlick under coun"
type textarea "x"
type textarea "Perlick under count"
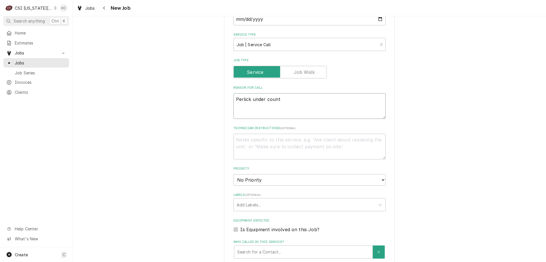
type textarea "x"
type textarea "Perlick under counte"
type textarea "x"
type textarea "Perlick under counter"
type textarea "x"
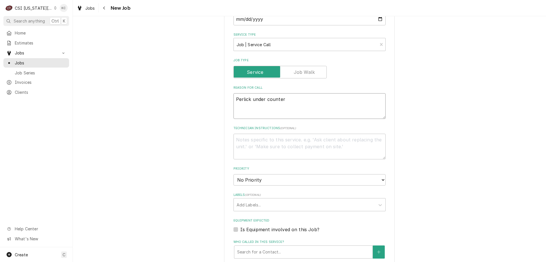
type textarea "Perlick under counter"
type textarea "x"
type textarea "Perlick under counter r"
type textarea "x"
type textarea "Perlick under counter re"
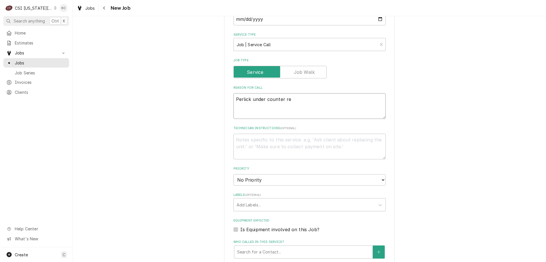
type textarea "x"
type textarea "Perlick under counter ref"
type textarea "x"
type textarea "Perlick under counter refr"
type textarea "x"
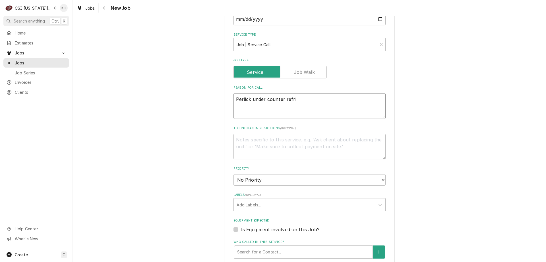
type textarea "Perlick under counter refrig"
type textarea "x"
type textarea "Perlick under counter refrige"
type textarea "x"
type textarea "Perlick under counter refriger"
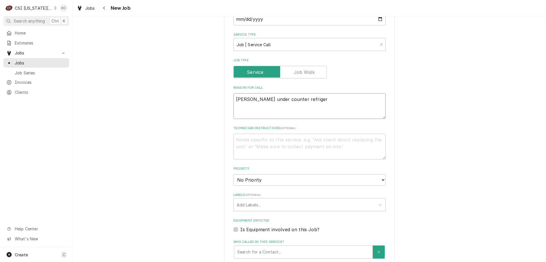
type textarea "x"
type textarea "Perlick under counter refrigera"
type textarea "x"
type textarea "Perlick under counter refrigerat"
type textarea "x"
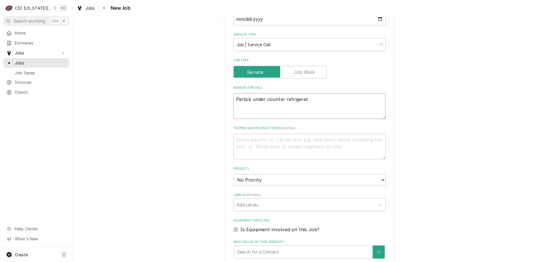
type textarea "Perlick under counter refrigerato"
type textarea "x"
type textarea "Perlick under counter refrigerator"
type textarea "x"
type textarea "Perlick under counter refrigerator"
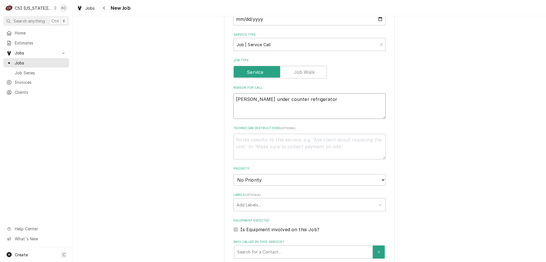
type textarea "x"
type textarea "Perlick under counter refrigerator f"
type textarea "x"
type textarea "Perlick under counter refrigerator fr"
type textarea "x"
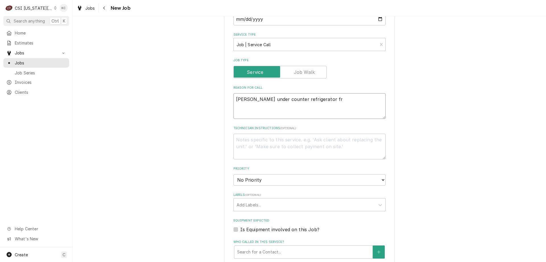
type textarea "Perlick under counter refrigerator fro"
type textarea "x"
type textarea "Perlick under counter refrigerator froz"
type textarea "x"
type textarea "Perlick under counter refrigerator froze"
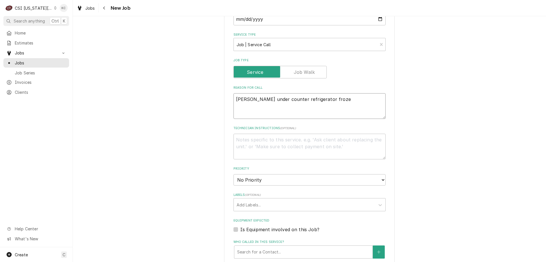
type textarea "x"
type textarea "Perlick under counter refrigerator froze"
type textarea "x"
type textarea "Perlick under counter refrigerator froze u"
type textarea "x"
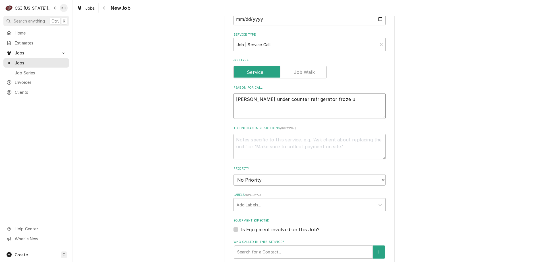
type textarea "Perlick under counter refrigerator froze up"
type textarea "x"
type textarea "Perlick under counter refrigerator froze up"
type textarea "x"
type textarea "Perlick under counter refrigerator froze up -"
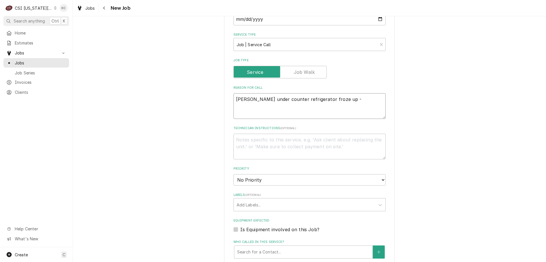
type textarea "x"
type textarea "Perlick under counter refrigerator froze up -"
type textarea "x"
type textarea "Perlick under counter refrigerator froze up - c"
type textarea "x"
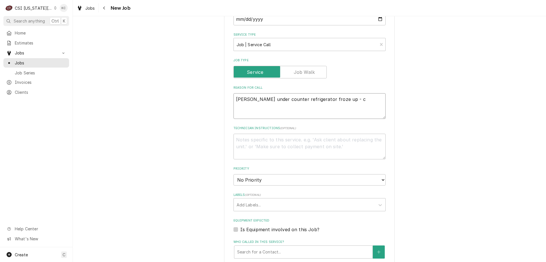
type textarea "Perlick under counter refrigerator froze up - co"
type textarea "x"
type textarea "Perlick under counter refrigerator froze up - con"
type textarea "x"
type textarea "Perlick under counter refrigerator froze up - cond"
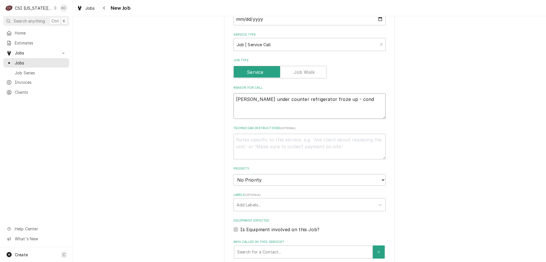
type textarea "x"
type textarea "Perlick under counter refrigerator froze up - conde"
type textarea "x"
type textarea "Perlick under counter refrigerator froze up - conden"
type textarea "x"
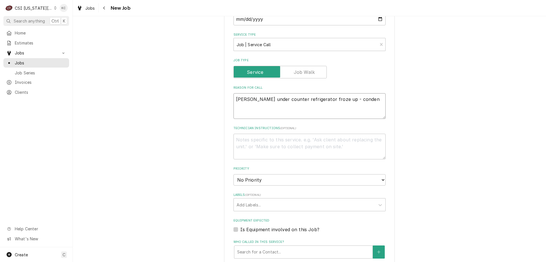
type textarea "Perlick under counter refrigerator froze up - condens"
type textarea "x"
type textarea "Perlick under counter refrigerator froze up - condense"
type textarea "x"
type textarea "Perlick under counter refrigerator froze up - condenser"
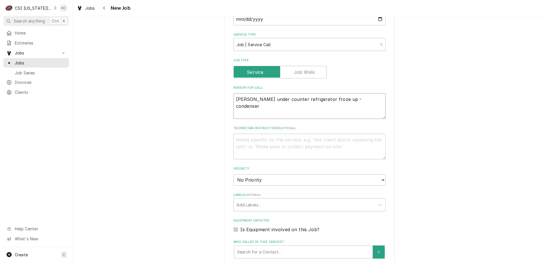
type textarea "x"
type textarea "Perlick under counter refrigerator froze up - condenser l"
type textarea "x"
type textarea "Perlick under counter refrigerator froze up - condenser li"
type textarea "x"
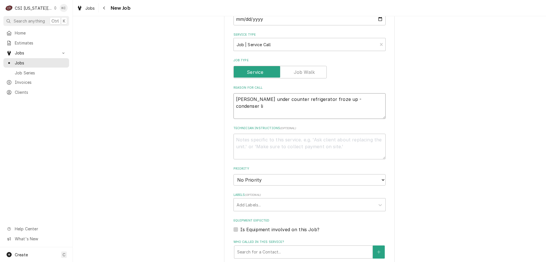
type textarea "Perlick under counter refrigerator froze up - condenser lin"
type textarea "x"
type textarea "Perlick under counter refrigerator froze up - condenser line"
type textarea "x"
type textarea "Perlick under counter refrigerator froze up - condenser line"
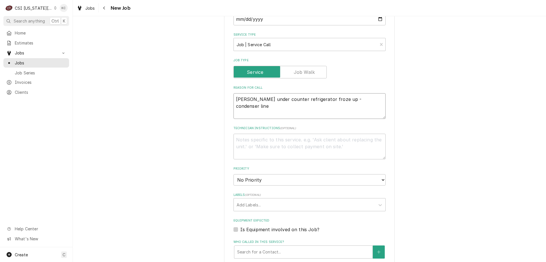
type textarea "x"
type textarea "Perlick under counter refrigerator froze up - condenser line f"
type textarea "x"
type textarea "Perlick under counter refrigerator froze up - condenser line fr"
type textarea "x"
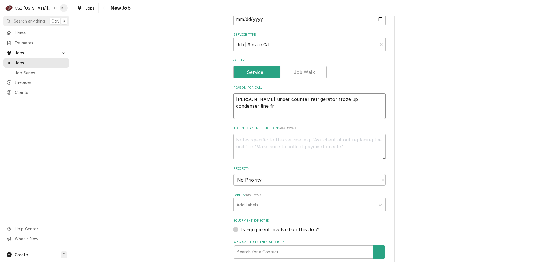
type textarea "Perlick under counter refrigerator froze up - condenser line fro"
type textarea "x"
type textarea "Perlick under counter refrigerator froze up - condenser line froz"
type textarea "x"
type textarea "Perlick under counter refrigerator froze up - condenser line froze"
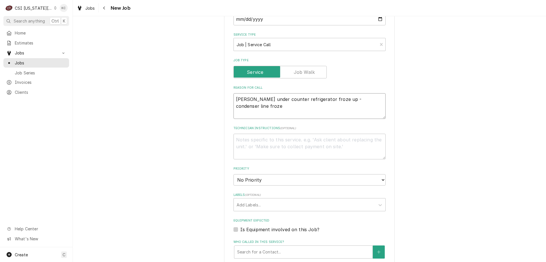
type textarea "x"
type textarea "Perlick under counter refrigerator froze up - condenser line froze u"
type textarea "x"
type textarea "Perlick under counter refrigerator froze up - condenser line froze up"
type textarea "x"
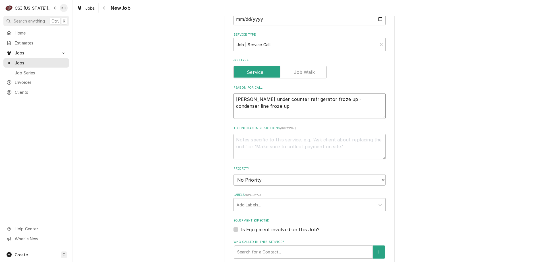
type textarea "Perlick under counter refrigerator froze up - condenser line froze up"
type textarea "x"
type textarea "N"
type textarea "x"
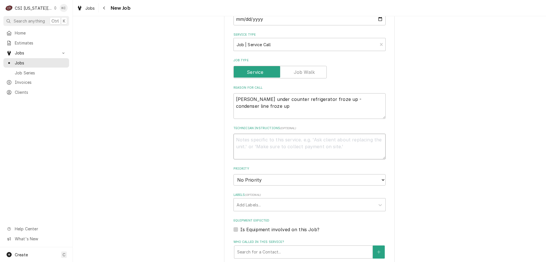
type textarea "M"
type textarea "x"
type textarea "Ma"
type textarea "x"
type textarea "Mat"
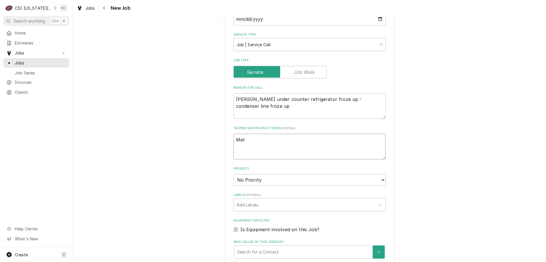
type textarea "x"
type textarea "Matt"
type textarea "x"
type textarea "Matt"
type textarea "x"
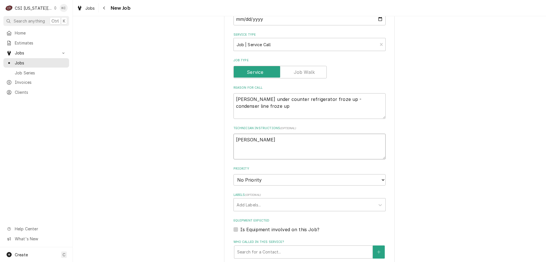
type textarea "Matt -"
type textarea "x"
type textarea "Matt -"
type textarea "x"
type textarea "Matt - 9"
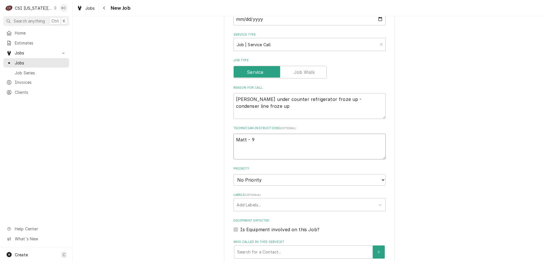
type textarea "x"
type textarea "Matt - 91"
type textarea "x"
type textarea "Matt - 913"
type textarea "x"
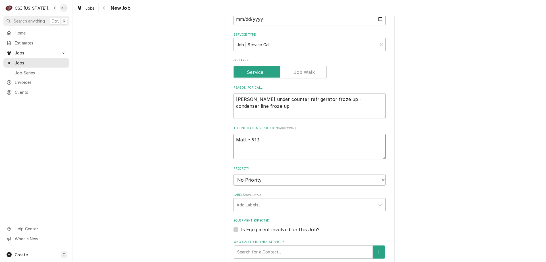
type textarea "Matt - 913"
type textarea "x"
type textarea "Matt - 913 5"
type textarea "x"
type textarea "Matt - 913 57"
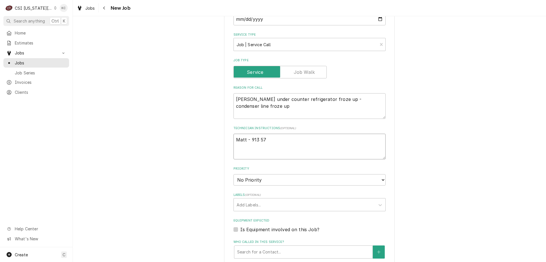
type textarea "x"
type textarea "Matt - 913 575"
type textarea "x"
type textarea "Matt - 913 575-"
type textarea "x"
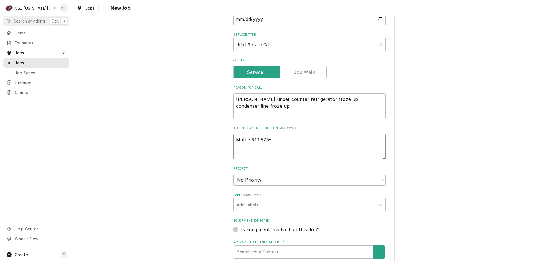
type textarea "Matt - 913 575-2"
type textarea "x"
type textarea "Matt - 913 575-24"
type textarea "x"
type textarea "Matt - 913 575-243"
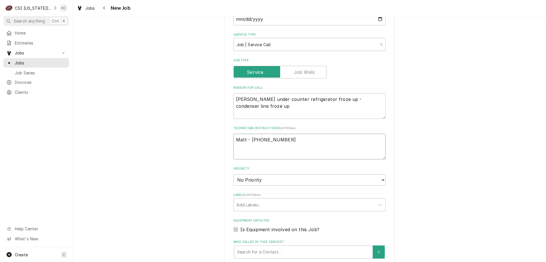
type textarea "x"
type textarea "Matt - 913 575-2436"
type textarea "x"
type textarea "Matt - 913 575-2436"
type textarea "x"
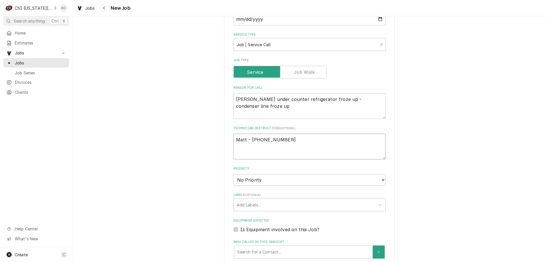
type textarea "Matt - 913 575-2436"
type textarea "x"
type textarea "Matt - 913 575-2436 2"
type textarea "x"
type textarea "Matt - 913 575-2436"
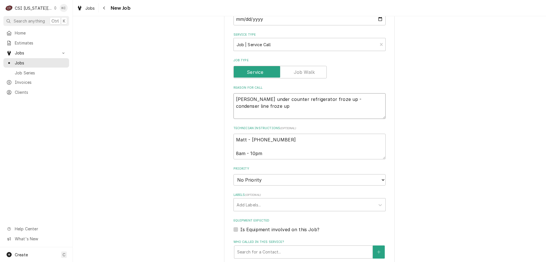
click at [234, 93] on textarea "Perlick under counter refrigerator froze up - condenser line froze up" at bounding box center [310, 106] width 152 height 26
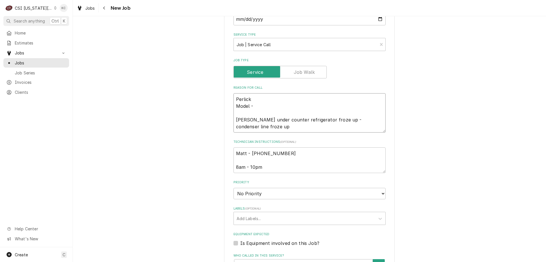
click at [257, 100] on textarea "Perlick Model - Perlick under counter refrigerator froze up - condenser line fr…" at bounding box center [310, 112] width 152 height 39
paste textarea "BBSN92-RFY-G-X-H1 Serial – 2505010025A"
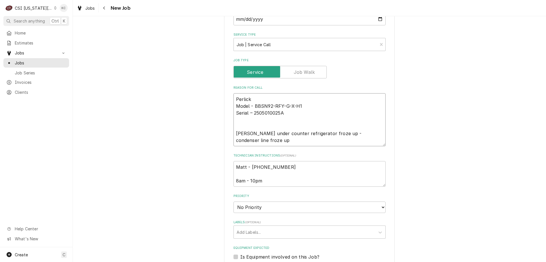
click at [345, 120] on textarea "Perlick Model - BBSN92-RFY-G-X-H1 Serial – 2505010025A Perlick under counter re…" at bounding box center [310, 119] width 152 height 53
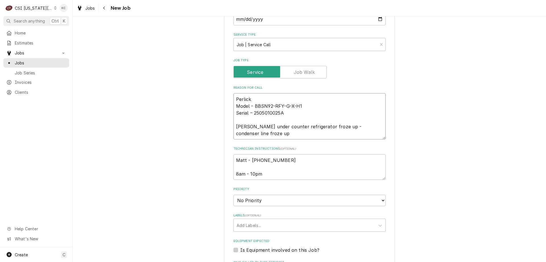
scroll to position [313, 0]
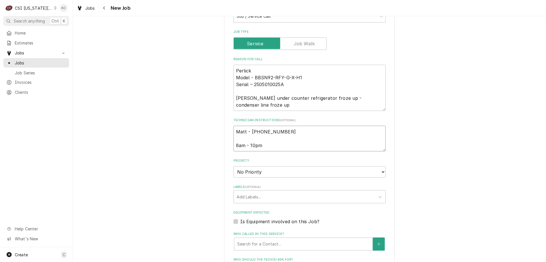
click at [275, 139] on textarea "Matt - 913 575-2436 8am - 10pm" at bounding box center [310, 139] width 152 height 26
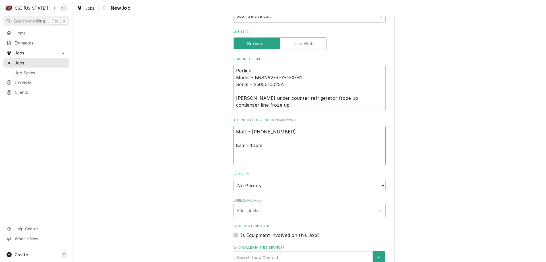
click at [244, 153] on textarea "Matt - 913 575-2436 8am - 10pm" at bounding box center [310, 145] width 152 height 39
click at [312, 181] on select "No Priority Urgent High Medium Low" at bounding box center [310, 185] width 152 height 11
click at [234, 180] on select "No Priority Urgent High Medium Low" at bounding box center [310, 185] width 152 height 11
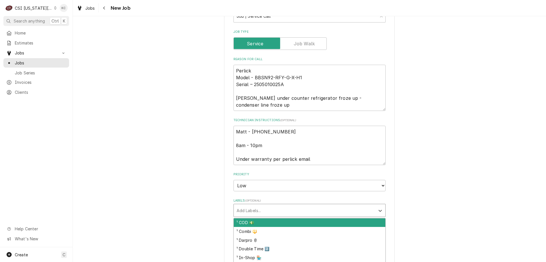
click at [301, 205] on div "Labels" at bounding box center [305, 210] width 136 height 10
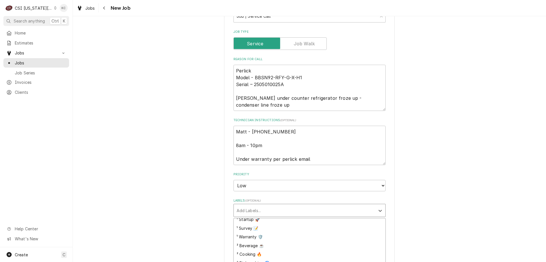
scroll to position [85, 0]
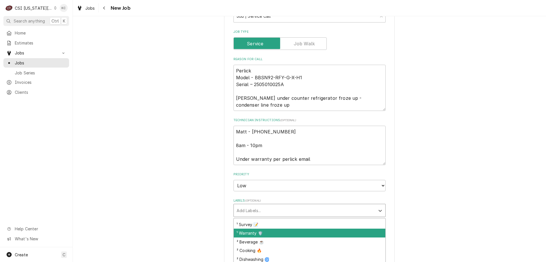
click at [299, 228] on div "¹ Warranty 🛡️" at bounding box center [310, 232] width 152 height 9
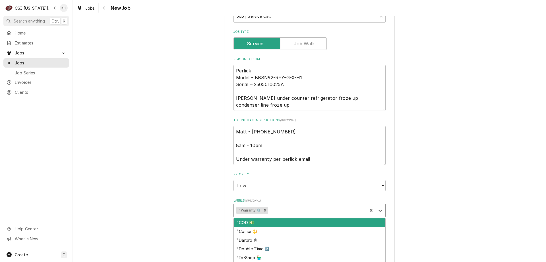
click at [299, 206] on div "Labels" at bounding box center [317, 210] width 95 height 10
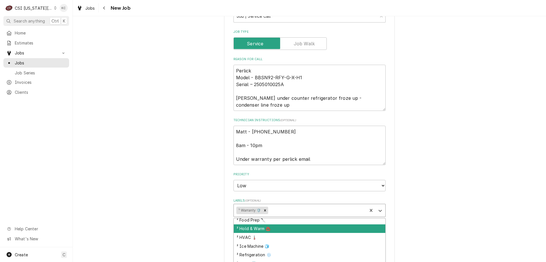
scroll to position [142, 0]
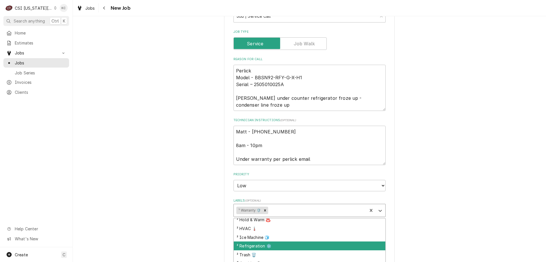
click at [304, 241] on div "² Refrigeration ❄️" at bounding box center [310, 245] width 152 height 9
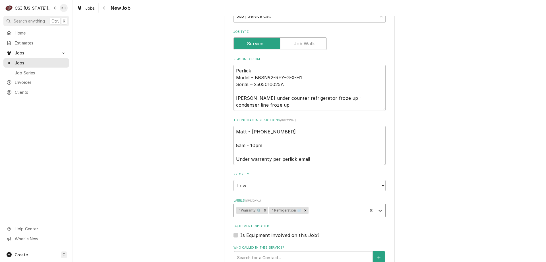
click at [441, 196] on div "Please provide the following information to create a job: Client Details Client…" at bounding box center [310, 76] width 474 height 735
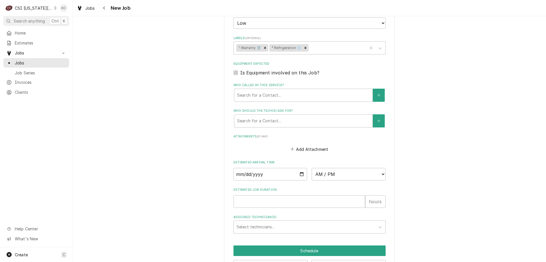
scroll to position [489, 0]
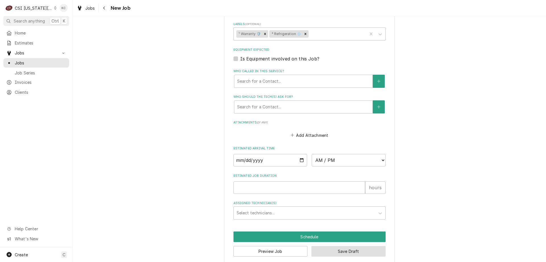
click at [346, 246] on button "Save Draft" at bounding box center [349, 251] width 74 height 11
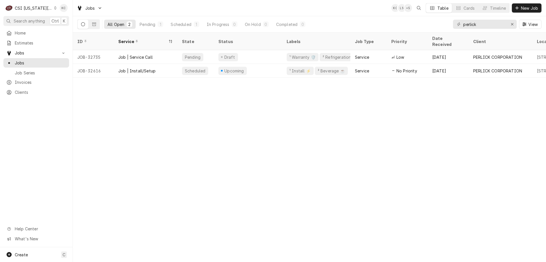
click at [44, 5] on div "CSI [US_STATE][GEOGRAPHIC_DATA]" at bounding box center [34, 8] width 38 height 6
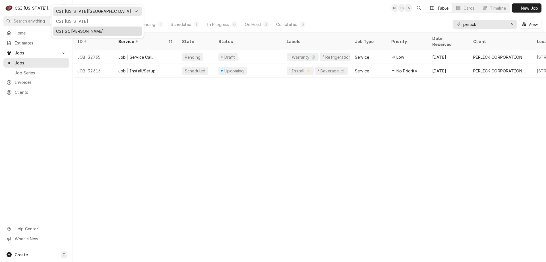
click at [70, 32] on div "CSI St. [PERSON_NAME]" at bounding box center [97, 31] width 83 height 6
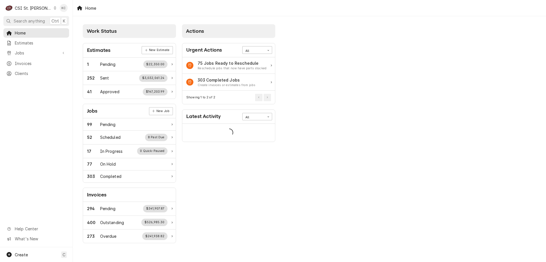
click at [54, 7] on icon "Dynamic Content Wrapper" at bounding box center [55, 8] width 2 height 3
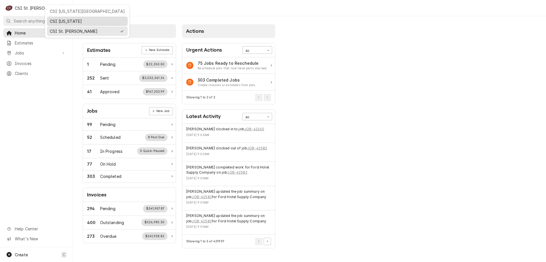
click at [59, 20] on div "CSI [US_STATE]" at bounding box center [87, 21] width 75 height 6
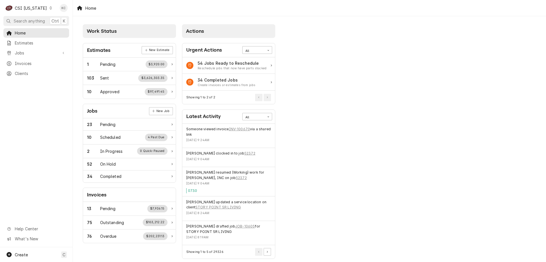
click at [36, 9] on div "CSI [US_STATE]" at bounding box center [31, 8] width 32 height 6
click at [58, 28] on div "CSI St. [PERSON_NAME]" at bounding box center [88, 31] width 75 height 6
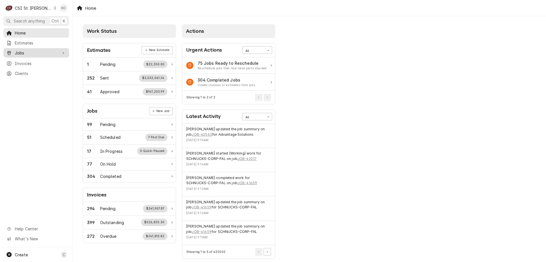
click at [28, 51] on span "Jobs" at bounding box center [36, 53] width 43 height 6
click at [37, 61] on span "Jobs" at bounding box center [41, 63] width 52 height 6
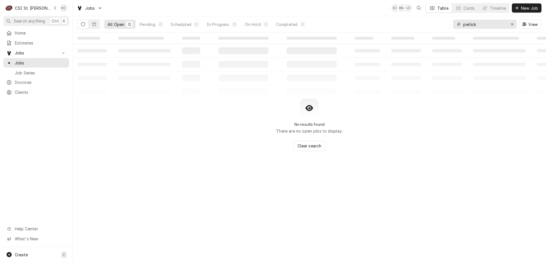
drag, startPoint x: 482, startPoint y: 26, endPoint x: 429, endPoint y: 27, distance: 53.0
click at [429, 27] on div "All Open 0 Pending 0 Scheduled 0 In Progress 0 On Hold 0 Completed 0 perlick Vi…" at bounding box center [309, 24] width 464 height 16
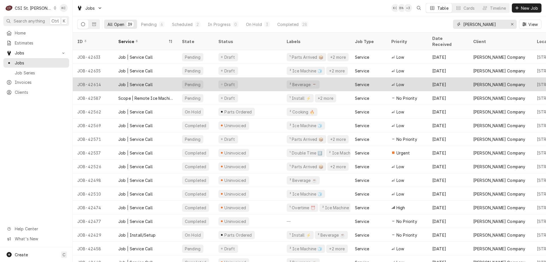
type input "[PERSON_NAME]"
click at [96, 77] on div "JOB-42614" at bounding box center [93, 84] width 41 height 14
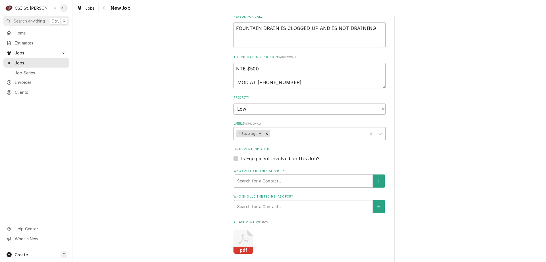
scroll to position [409, 0]
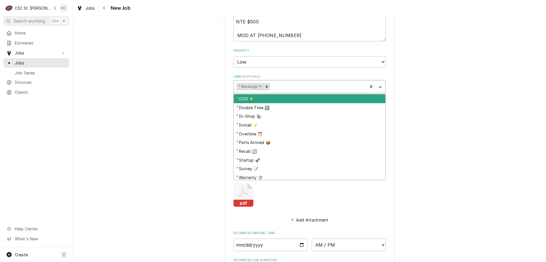
click at [271, 86] on input "Labels" at bounding box center [271, 86] width 1 height 9
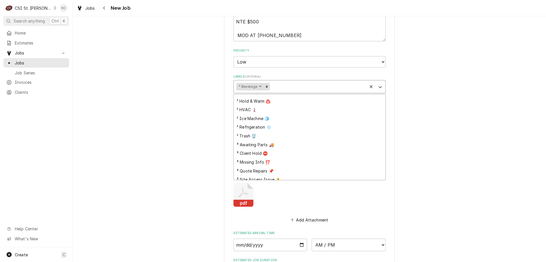
scroll to position [159, 0]
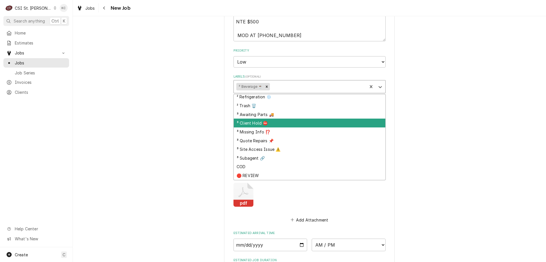
click at [261, 126] on div "³ Client Hold ⛔️" at bounding box center [310, 122] width 152 height 9
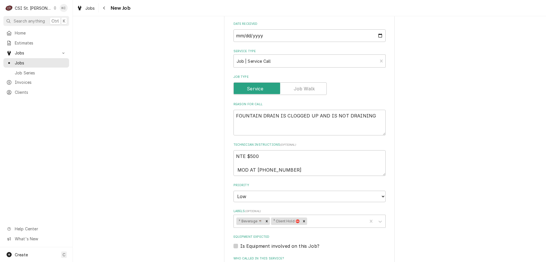
scroll to position [262, 0]
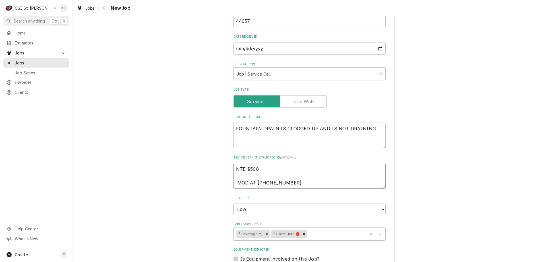
click at [234, 166] on textarea "NTE $500 MOD AT 314 897-5336" at bounding box center [310, 176] width 152 height 26
type textarea "x"
type textarea "NTE $500 MOD AT 314 897-5336"
type textarea "x"
type textarea "NTE $500 MOD AT 314 897-5336"
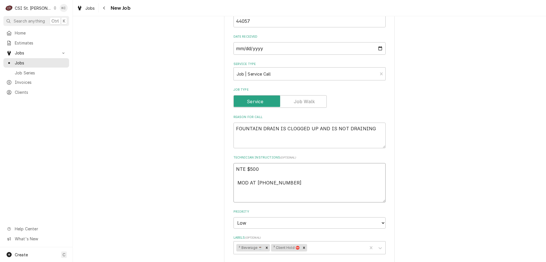
type textarea "x"
type textarea "9 NTE $500 MOD AT 314 897-5336"
type textarea "x"
type textarea "9/ NTE $500 MOD AT 314 897-5336"
type textarea "x"
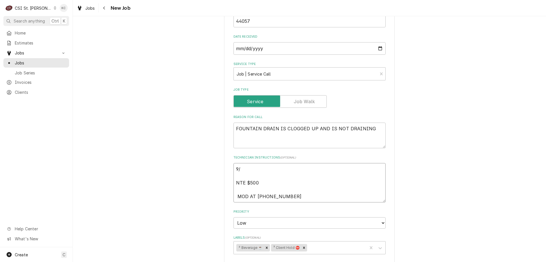
type textarea "9/1 NTE $500 MOD AT 314 897-5336"
type textarea "x"
type textarea "9/12 NTE $500 MOD AT 314 897-5336"
type textarea "x"
type textarea "9/12 NTE $500 MOD AT 314 897-5336"
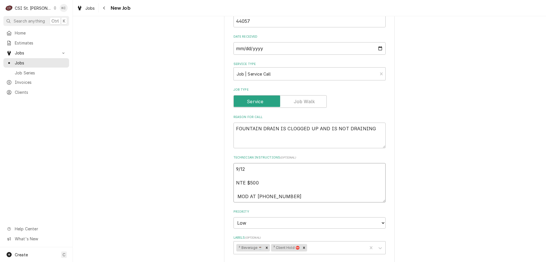
type textarea "x"
type textarea "9/12 - NTE $500 MOD AT 314 897-5336"
type textarea "x"
type textarea "9/12 - NTE $500 MOD AT 314 897-5336"
type textarea "x"
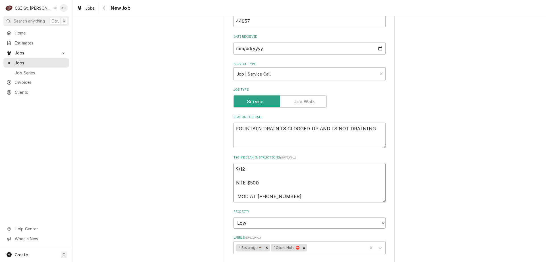
type textarea "9/12 - K NTE $500 MOD AT 314 897-5336"
type textarea "x"
type textarea "9/12 - Ke NTE $500 MOD AT 314 897-5336"
type textarea "x"
type textarea "9/12 - Kel NTE $500 MOD AT 314 897-5336"
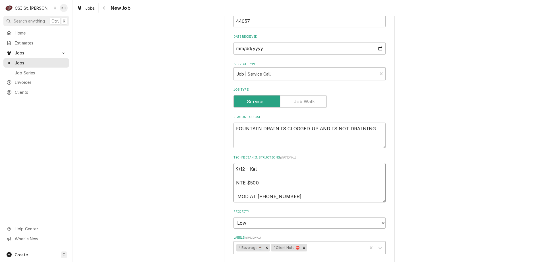
type textarea "x"
type textarea "9/12 - Kell NTE $500 MOD AT 314 897-5336"
type textarea "x"
type textarea "9/12 - Kelly NTE $500 MOD AT 314 897-5336"
type textarea "x"
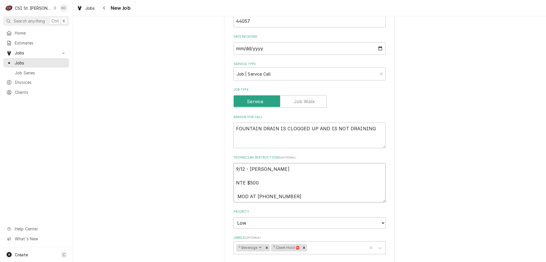
type textarea "9/12 - Kelly NTE $500 MOD AT 314 897-5336"
type textarea "x"
type textarea "9/12 - Kelly - NTE $500 MOD AT 314 897-5336"
type textarea "x"
type textarea "9/12 - Kelly - NTE $500 MOD AT 314 897-5336"
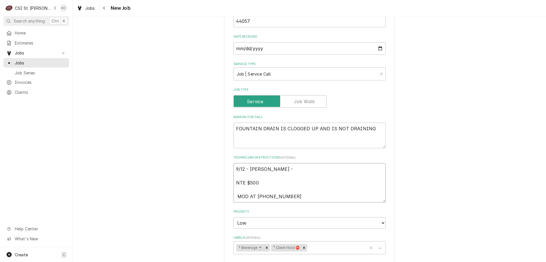
type textarea "x"
type textarea "9/12 - Kelly - L NTE $500 MOD AT 314 897-5336"
type textarea "x"
type textarea "9/12 - Kelly - Lo NTE $500 MOD AT 314 897-5336"
type textarea "x"
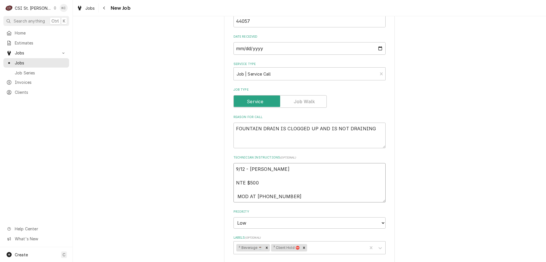
type textarea "9/12 - Kelly - Loc NTE $500 MOD AT 314 897-5336"
type textarea "x"
type textarea "9/12 - Kelly - Loca NTE $500 MOD AT 314 897-5336"
type textarea "x"
type textarea "9/12 - Kelly - Locat NTE $500 MOD AT 314 897-5336"
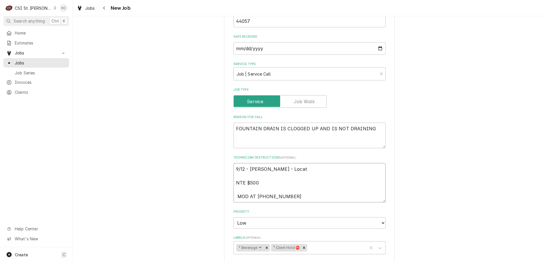
type textarea "x"
type textarea "9/12 - Kelly - Locati NTE $500 MOD AT 314 897-5336"
type textarea "x"
type textarea "9/12 - Kelly - Locatio NTE $500 MOD AT 314 897-5336"
type textarea "x"
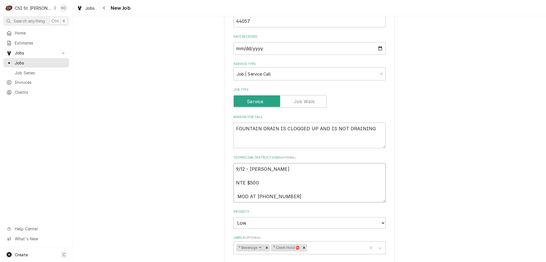
type textarea "9/12 - Kelly - Location NTE $500 MOD AT 314 897-5336"
type textarea "x"
type textarea "9/12 - Kelly - Location NTE $500 MOD AT 314 897-5336"
type textarea "x"
type textarea "9/12 - Kelly - Location c NTE $500 MOD AT 314 897-5336"
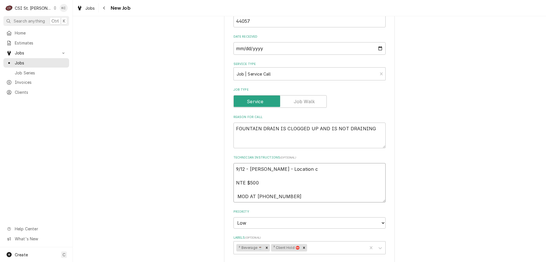
type textarea "x"
type textarea "9/12 - Kelly - Location ca NTE $500 MOD AT 314 897-5336"
type textarea "x"
type textarea "9/12 - Kelly - Location can NTE $500 MOD AT 314 897-5336"
type textarea "x"
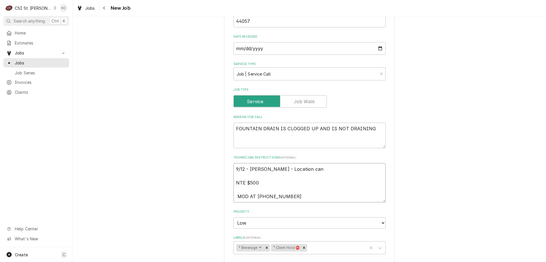
type textarea "9/12 - Kelly - Location canc NTE $500 MOD AT 314 897-5336"
type textarea "x"
type textarea "9/12 - Kelly - Location cance NTE $500 MOD AT 314 897-5336"
type textarea "x"
type textarea "9/12 - Kelly - Location cancel NTE $500 MOD AT 314 897-5336"
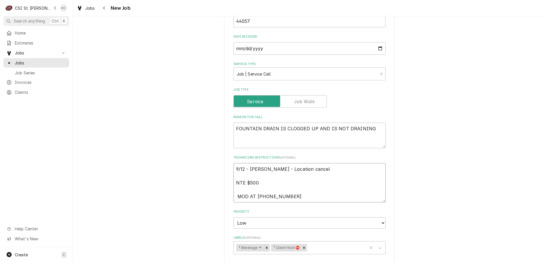
type textarea "x"
type textarea "9/12 - Kelly - Location cancell NTE $500 MOD AT 314 897-5336"
type textarea "x"
type textarea "9/12 - Kelly - Location cancelled NTE $500 MOD AT 314 897-5336"
type textarea "x"
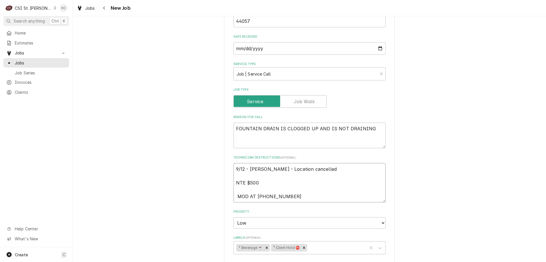
type textarea "9/12 - Kelly - Location cancelled NTE $500 MOD AT 314 897-5336"
type textarea "x"
type textarea "9/12 - Kelly - Location cancelled pe NTE $500 MOD AT 314 897-5336"
type textarea "x"
type textarea "9/12 - Kelly - Location cancelled per NTE $500 MOD AT 314 897-5336"
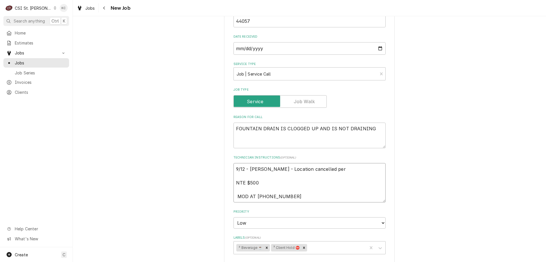
type textarea "x"
type textarea "9/12 - Kelly - Location cancelled per NTE $500 MOD AT 314 897-5336"
type textarea "x"
type textarea "9/12 - Kelly - Location cancelled per V NTE $500 MOD AT 314 897-5336"
type textarea "x"
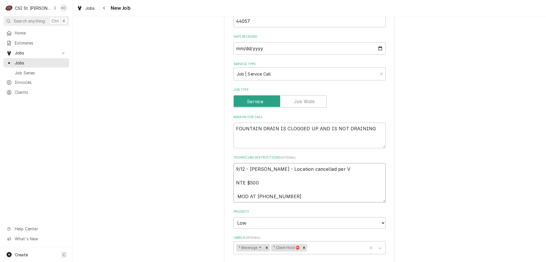
type textarea "9/12 - Kelly - Location cancelled per Vi NTE $500 MOD AT 314 897-5336"
type textarea "x"
type textarea "9/12 - Kelly - Location cancelled per Viv NTE $500 MOD AT 314 897-5336"
type textarea "x"
type textarea "9/12 - Kelly - Location cancelled per Vivia NTE $500 MOD AT 314 897-5336"
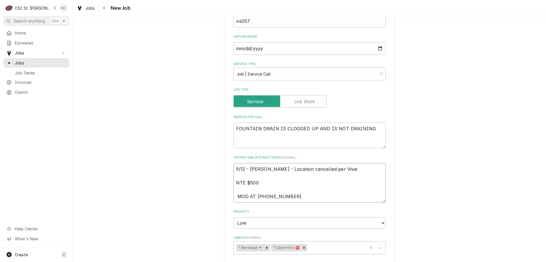
type textarea "x"
type textarea "9/12 - Kelly - Location cancelled per Vivian NTE $500 MOD AT 314 897-5336"
type textarea "x"
type textarea "9/12 - Kelly - Location cancelled per Vivian NTE $500 MOD AT 314 897-5336"
type textarea "x"
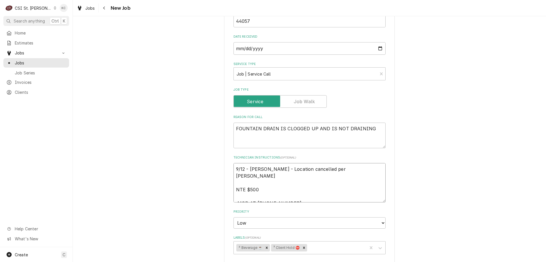
type textarea "9/12 - Kelly - Location cancelled per Vivian em NTE $500 MOD AT 314 897-5336"
type textarea "x"
type textarea "9/12 - Kelly - Location cancelled per Vivian ema NTE $500 MOD AT 314 897-5336"
type textarea "x"
type textarea "9/12 - Kelly - Location cancelled per Vivian emai NTE $500 MOD AT 314 897-5336"
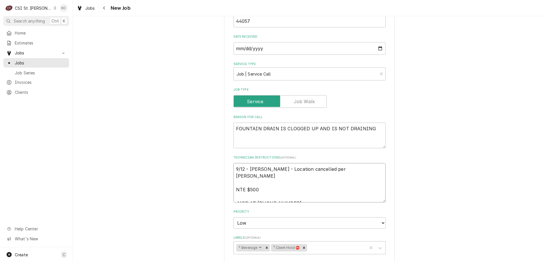
type textarea "x"
type textarea "9/12 - Kelly - Location cancelled per Vivian email NTE $500 MOD AT 314 897-5336"
type textarea "x"
type textarea "9/12 - Kelly - Location cancelled per Vivian email NTE $500 MOD AT 314 897-5336"
type textarea "x"
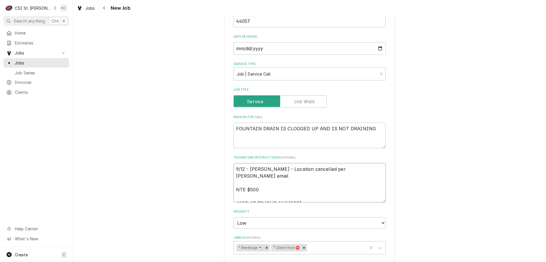
type textarea "9/12 - Kelly - Location cancelled per Vivian email - NTE $500 MOD AT 314 897-53…"
type textarea "x"
type textarea "9/12 - Kelly - Location cancelled per Vivian email - NTE $500 MOD AT 314 897-53…"
type textarea "x"
type textarea "9/12 - Kelly - Location cancelled per Vivian email - e NTE $500 MOD AT 314 897-…"
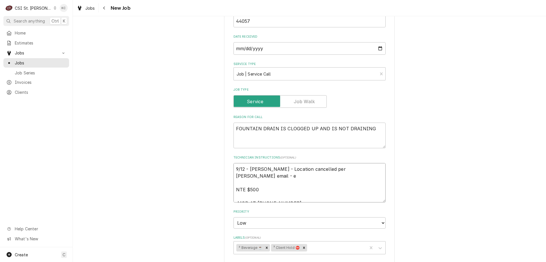
type textarea "x"
type textarea "9/12 - Kelly - Location cancelled per Vivian email - em NTE $500 MOD AT 314 897…"
type textarea "x"
type textarea "9/12 - Kelly - Location cancelled per Vivian email - ema NTE $500 MOD AT 314 89…"
type textarea "x"
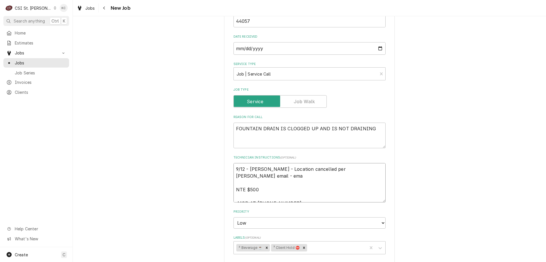
type textarea "9/12 - Kelly - Location cancelled per Vivian email - emai NTE $500 MOD AT 314 8…"
type textarea "x"
type textarea "9/12 - Kelly - Location cancelled per Vivian email - email NTE $500 MOD AT 314 …"
type textarea "x"
type textarea "9/12 - Kelly - Location cancelled per Vivian email - emaile NTE $500 MOD AT 314…"
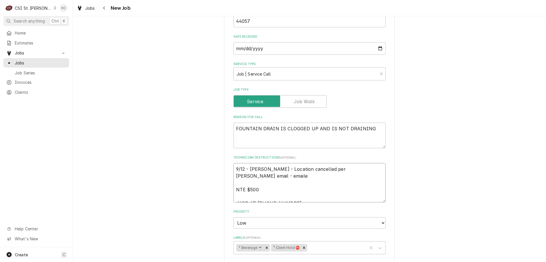
type textarea "x"
type textarea "9/12 - Kelly - Location cancelled per Vivian email - emailed NTE $500 MOD AT 31…"
type textarea "x"
type textarea "9/12 - Kelly - Location cancelled per Vivian email - emaile NTE $500 MOD AT 314…"
type textarea "x"
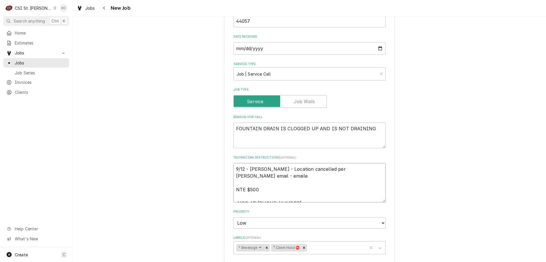
type textarea "9/12 - Kelly - Location cancelled per Vivian email - email NTE $500 MOD AT 314 …"
type textarea "x"
type textarea "9/12 - Kelly - Location cancelled per Vivian email - emai NTE $500 MOD AT 314 8…"
type textarea "x"
type textarea "9/12 - Kelly - Location cancelled per Vivian email - email NTE $500 MOD AT 314 …"
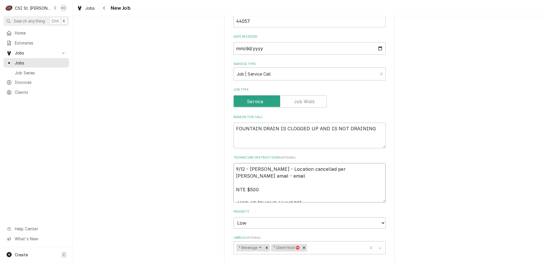
type textarea "x"
type textarea "9/12 - Kelly - Location cancelled per Vivian email - emaili NTE $500 MOD AT 314…"
type textarea "x"
type textarea "9/12 - Kelly - Location cancelled per Vivian email - emailin NTE $500 MOD AT 31…"
type textarea "x"
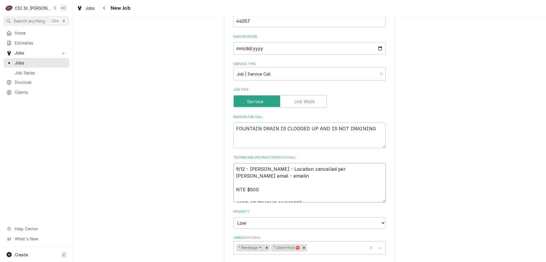
type textarea "9/12 - Kelly - Location cancelled per Vivian email - emailing NTE $500 MOD AT 3…"
type textarea "x"
type textarea "9/12 - Kelly - Location cancelled per Vivian email - emailing NTE $500 MOD AT 3…"
type textarea "x"
type textarea "9/12 - Kelly - Location cancelled per Vivian email - emailing S NTE $500 MOD AT…"
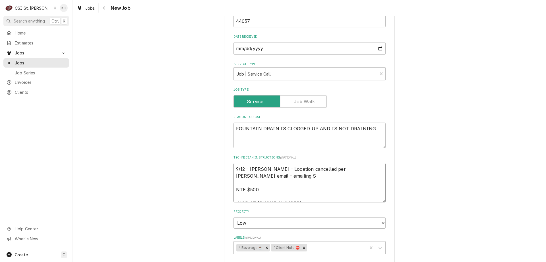
type textarea "x"
type textarea "9/12 - Kelly - Location cancelled per Vivian email - emailing NTE $500 MOD AT 3…"
type textarea "x"
type textarea "9/12 - Kelly - Location cancelled per Vivian email - emailing A NTE $500 MOD AT…"
type textarea "x"
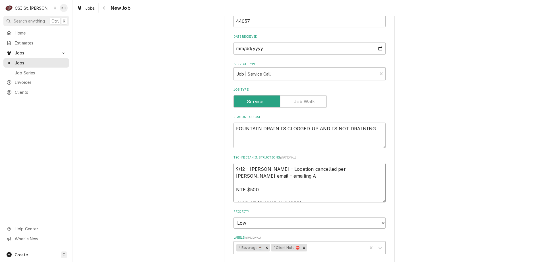
type textarea "9/12 - Kelly - Location cancelled per Vivian email - emailing AW NTE $500 MOD A…"
type textarea "x"
type textarea "9/12 - Kelly - Location cancelled per Vivian email - emailing AW/ NTE $500 MOD …"
type textarea "x"
type textarea "9/12 - Kelly - Location cancelled per Vivian email - emailing AW/S NTE $500 MOD…"
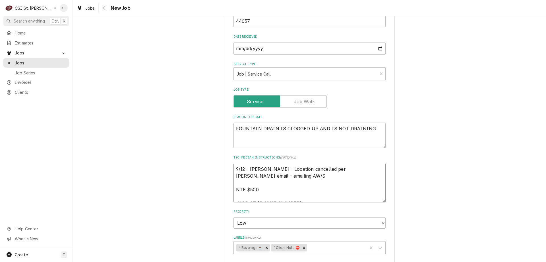
type textarea "x"
type textarea "9/12 - Kelly - Location cancelled per Vivian email - emailing AW/SR NTE $500 MO…"
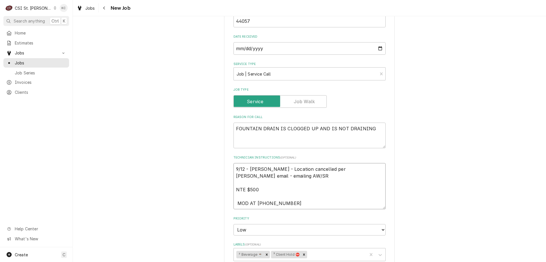
type textarea "x"
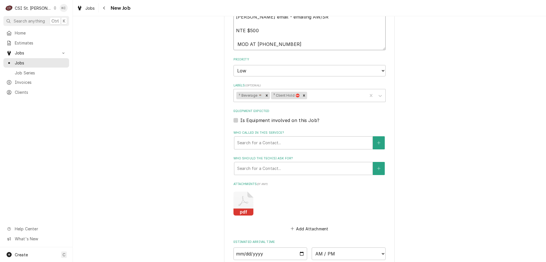
scroll to position [536, 0]
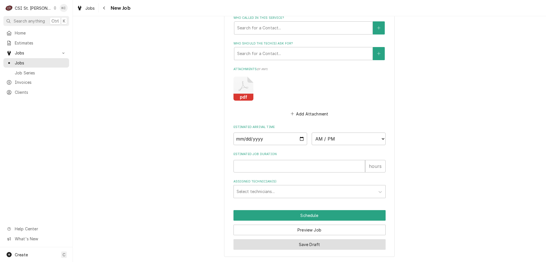
type textarea "9/12 - Kelly - Location cancelled per Vivian email - emailing AW/SR NTE $500 MO…"
click at [292, 246] on button "Save Draft" at bounding box center [310, 244] width 152 height 11
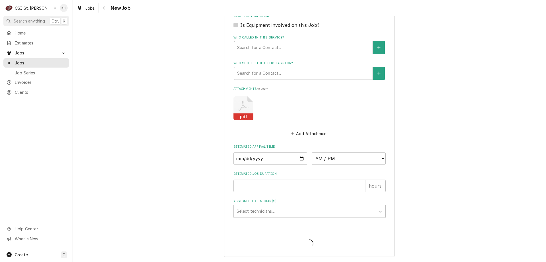
scroll to position [516, 0]
type textarea "x"
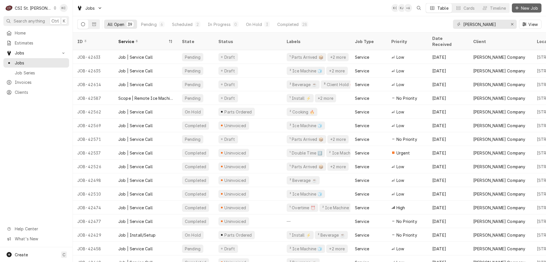
click at [533, 11] on button "New Job" at bounding box center [527, 7] width 30 height 9
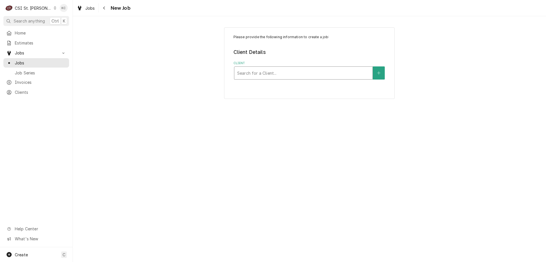
click at [294, 75] on div "Client" at bounding box center [303, 73] width 133 height 10
type input "srci"
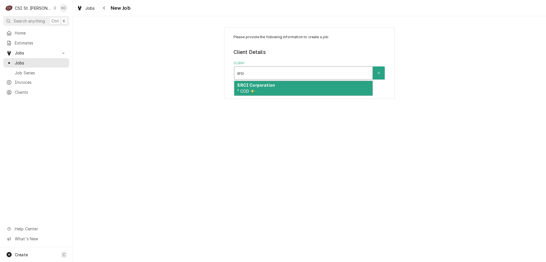
click at [293, 85] on div "SRCI Corporation ² COD 💵" at bounding box center [304, 88] width 138 height 15
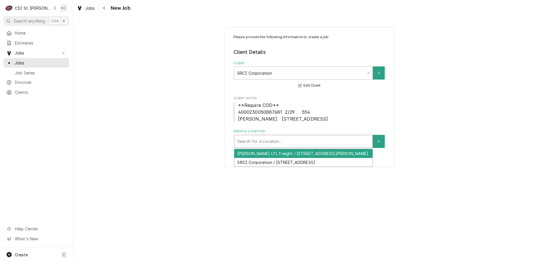
click at [281, 141] on div "Service Location" at bounding box center [303, 141] width 133 height 10
click at [276, 154] on div "Saia LTL Freight / 5001 Premier Pkwy, St Peters, MO 63376" at bounding box center [304, 153] width 138 height 9
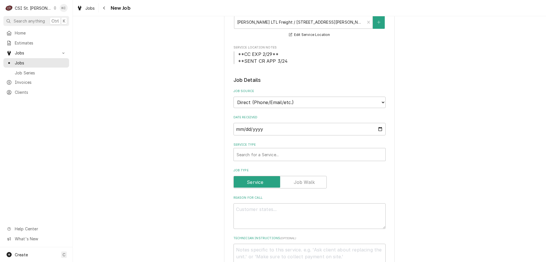
scroll to position [120, 0]
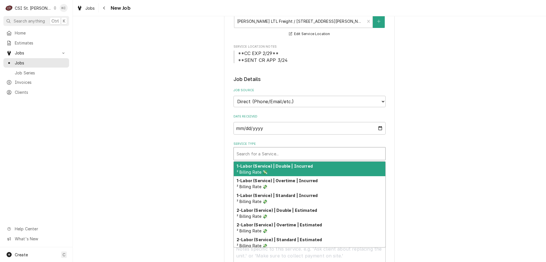
click at [279, 154] on div "Service Type" at bounding box center [310, 153] width 146 height 10
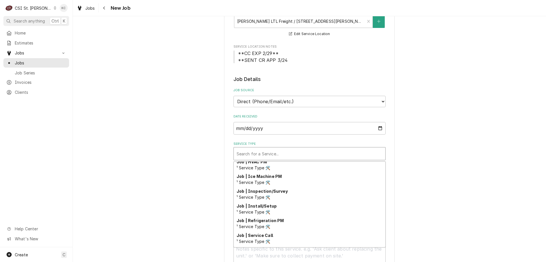
scroll to position [299, 0]
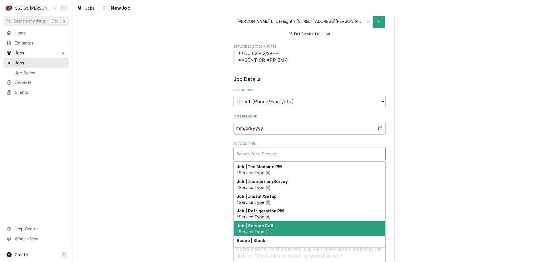
click at [270, 232] on div "Job | Service Call ¹ Service Type 🛠️" at bounding box center [310, 228] width 152 height 15
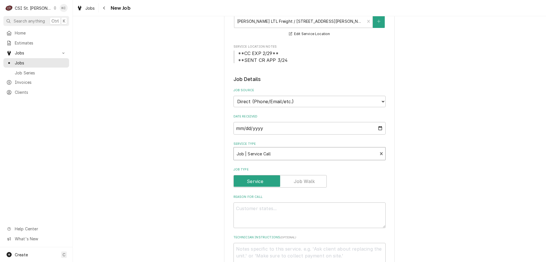
click at [422, 176] on div "Please provide the following information to create a job: Client Details Client…" at bounding box center [310, 225] width 474 height 646
click at [358, 216] on textarea "Reason For Call" at bounding box center [310, 215] width 152 height 26
click at [239, 210] on textarea "Reason For Call" at bounding box center [310, 215] width 152 height 26
paste textarea "Quarterly preventative maintenance with filters changed twice a year."
type textarea "x"
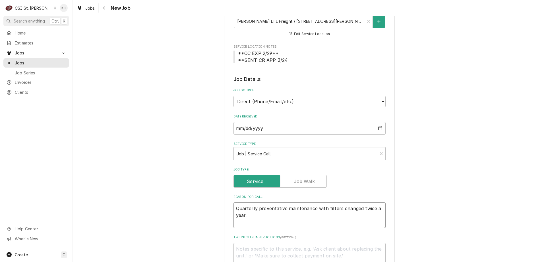
type textarea "Quarterly preventative maintenance with filters changed twice a year."
click at [418, 155] on div "Please provide the following information to create a job: Client Details Client…" at bounding box center [310, 259] width 474 height 714
click at [256, 251] on textarea "Technician Instructions ( optional )" at bounding box center [310, 255] width 152 height 26
paste textarea "Tech must call Jorge Villa upon arriving, departing, or for any technical quest…"
type textarea "x"
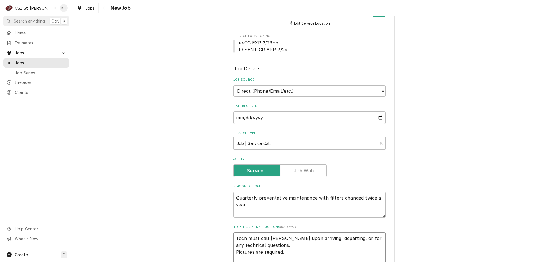
type textarea "Tech must call Jorge Villa upon arriving, departing, or for any technical quest…"
click at [455, 174] on div "Please provide the following information to create a job: Client Details Client…" at bounding box center [310, 252] width 474 height 721
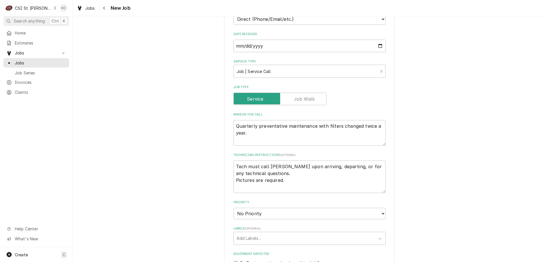
scroll to position [244, 0]
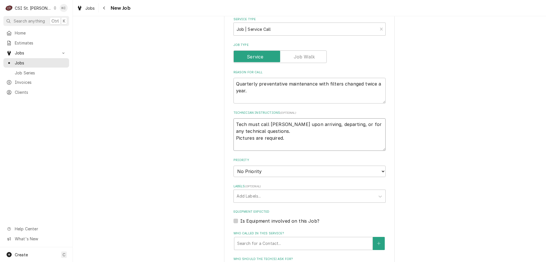
click at [298, 139] on textarea "Tech must call Jorge Villa upon arriving, departing, or for any technical quest…" at bounding box center [310, 134] width 152 height 32
type textarea "x"
type textarea "Tech must call Jorge Villa upon arriving, departing, or for any technical quest…"
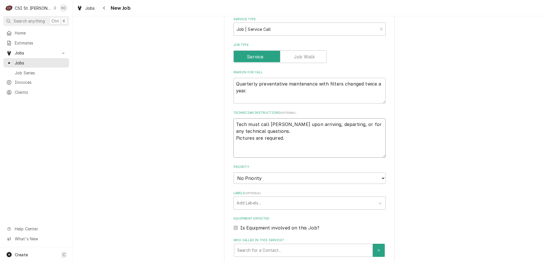
type textarea "x"
type textarea "Tech must call Jorge Villa upon arriving, departing, or for any technical quest…"
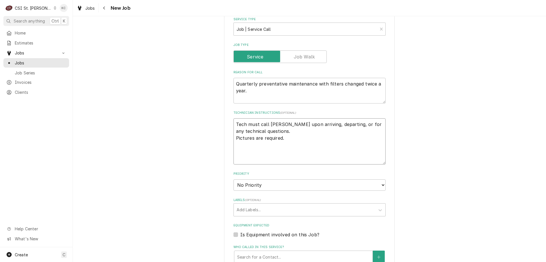
type textarea "x"
type textarea "Tech must call Jorge Villa upon arriving, departing, or for any technical quest…"
click at [247, 151] on textarea "Tech must call Jorge Villa upon arriving, departing, or for any technical quest…" at bounding box center [310, 141] width 152 height 46
paste textarea "Jorge Villa Cell: 770-654-7410"
type textarea "x"
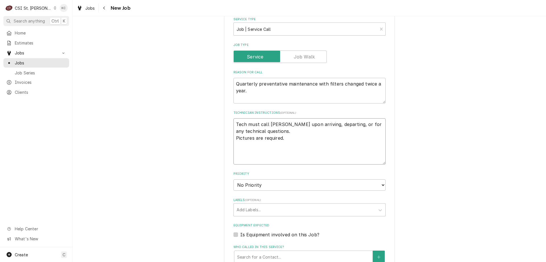
type textarea "Tech must call Jorge Villa upon arriving, departing, or for any technical quest…"
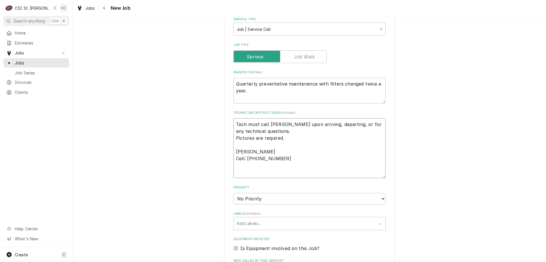
type textarea "x"
type textarea "Tech must call Jorge Villa upon arriving, departing, or for any technical quest…"
type textarea "x"
type textarea "Tech must call Jorge Villa upon arriving, departing, or for any technical quest…"
click at [244, 170] on textarea "Tech must call Jorge Villa upon arriving, departing, or for any technical quest…" at bounding box center [310, 151] width 152 height 67
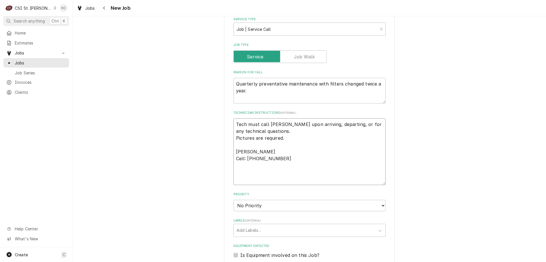
paste textarea "Vance Thompson Cell: 618-315-4963"
type textarea "x"
type textarea "Tech must call Jorge Villa upon arriving, departing, or for any technical quest…"
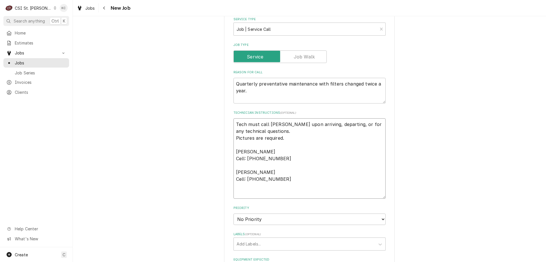
type textarea "x"
type textarea "Tech must call Jorge Villa upon arriving, departing, or for any technical quest…"
type textarea "x"
type textarea "Tech must call Jorge Villa upon arriving, departing, or for any technical quest…"
click at [260, 191] on textarea "Tech must call Jorge Villa upon arriving, departing, or for any technical quest…" at bounding box center [310, 161] width 152 height 87
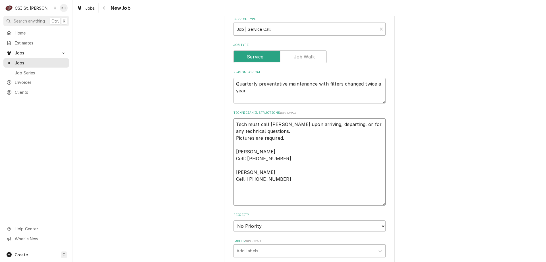
paste textarea "Sarah Dorsey Cell: 417-380-2933"
type textarea "x"
type textarea "Tech must call Jorge Villa upon arriving, departing, or for any technical quest…"
type textarea "x"
type textarea "Tech must call Jorge Villa upon arriving, departing, or for any technical quest…"
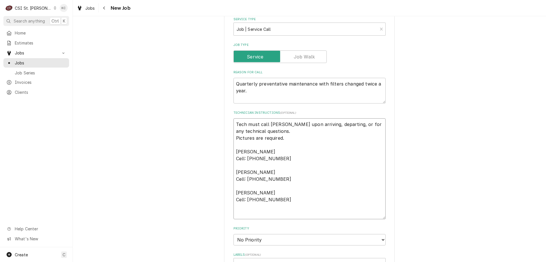
type textarea "x"
type textarea "Tech must call Jorge Villa upon arriving, departing, or for any technical quest…"
type textarea "x"
type textarea "Tech must call Jorge Villa upon arriving, departing, or for any technical quest…"
type textarea "x"
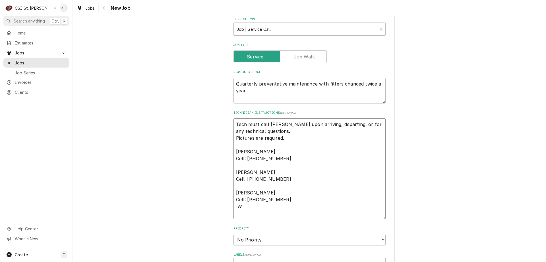
type textarea "Tech must call Jorge Villa upon arriving, departing, or for any technical quest…"
type textarea "x"
type textarea "Tech must call Jorge Villa upon arriving, departing, or for any technical quest…"
type textarea "x"
type textarea "Tech must call Jorge Villa upon arriving, departing, or for any technical quest…"
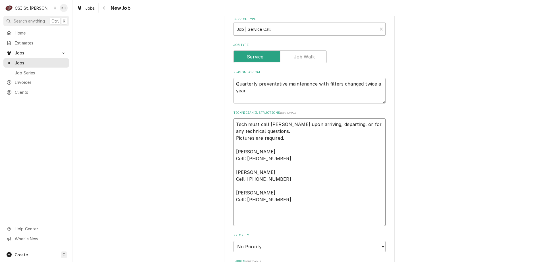
type textarea "x"
type textarea "Tech must call Jorge Villa upon arriving, departing, or for any technical quest…"
type textarea "x"
type textarea "Tech must call Jorge Villa upon arriving, departing, or for any technical quest…"
type textarea "x"
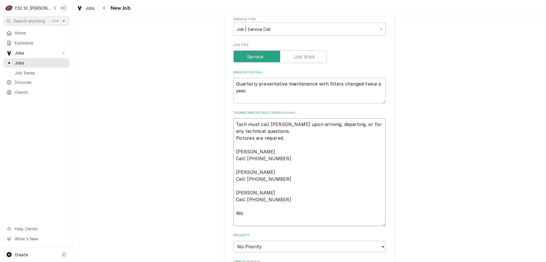
type textarea "Tech must call Jorge Villa upon arriving, departing, or for any technical quest…"
type textarea "x"
type textarea "Tech must call Jorge Villa upon arriving, departing, or for any technical quest…"
type textarea "x"
type textarea "Tech must call Jorge Villa upon arriving, departing, or for any technical quest…"
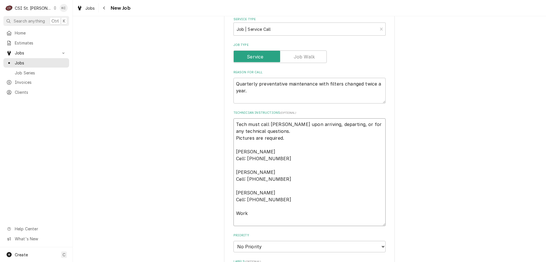
type textarea "x"
type textarea "Tech must call Jorge Villa upon arriving, departing, or for any technical quest…"
type textarea "x"
type textarea "Tech must call Jorge Villa upon arriving, departing, or for any technical quest…"
type textarea "x"
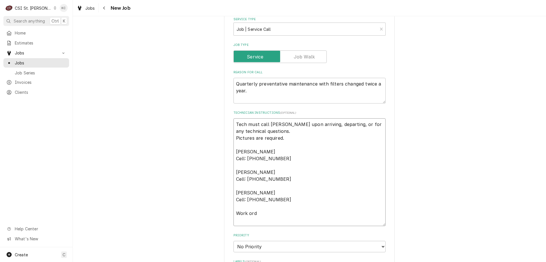
type textarea "Tech must call Jorge Villa upon arriving, departing, or for any technical quest…"
type textarea "x"
type textarea "Tech must call Jorge Villa upon arriving, departing, or for any technical quest…"
type textarea "x"
type textarea "Tech must call Jorge Villa upon arriving, departing, or for any technical quest…"
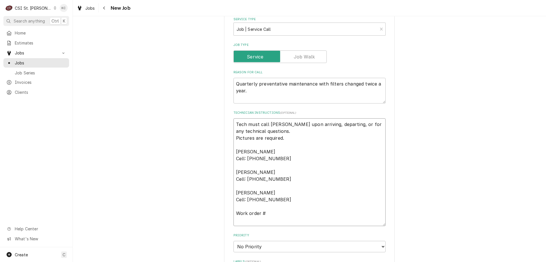
type textarea "x"
type textarea "Tech must call Jorge Villa upon arriving, departing, or for any technical quest…"
type textarea "x"
type textarea "Tech must call Jorge Villa upon arriving, departing, or for any technical quest…"
type textarea "x"
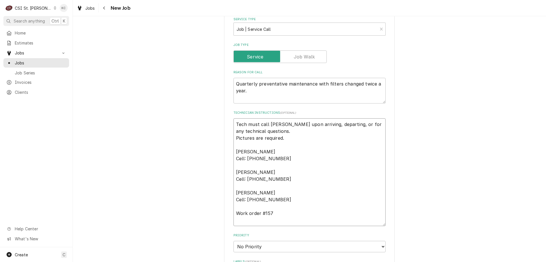
type textarea "Tech must call Jorge Villa upon arriving, departing, or for any technical quest…"
type textarea "x"
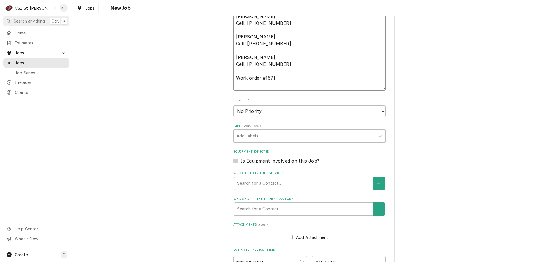
scroll to position [387, 0]
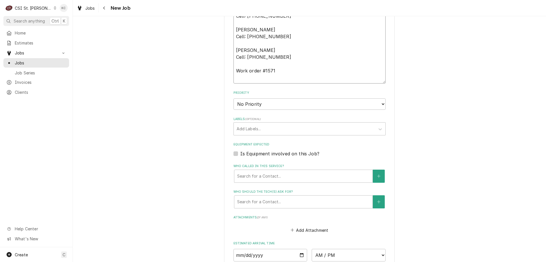
type textarea "Tech must call Jorge Villa upon arriving, departing, or for any technical quest…"
click at [271, 108] on select "No Priority Urgent High Medium Low" at bounding box center [310, 103] width 152 height 11
select select "4"
click at [234, 98] on select "No Priority Urgent High Medium Low" at bounding box center [310, 103] width 152 height 11
click at [272, 127] on div "Labels" at bounding box center [305, 129] width 136 height 10
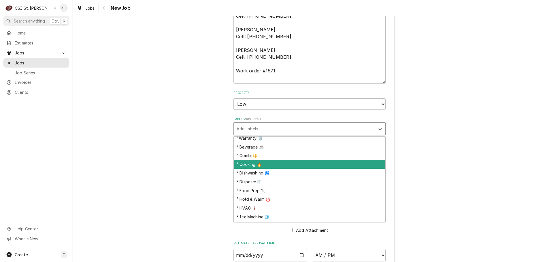
scroll to position [82, 0]
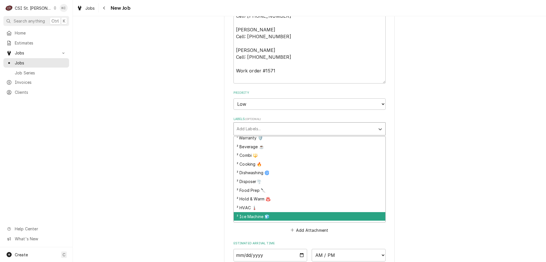
click at [287, 217] on div "² Ice Machine 🧊" at bounding box center [310, 216] width 152 height 9
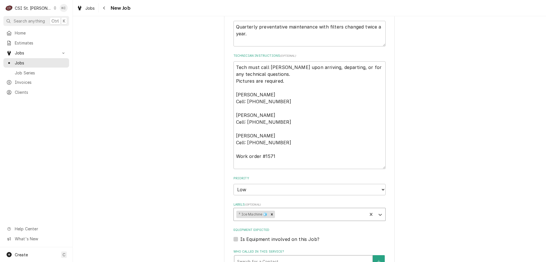
scroll to position [273, 0]
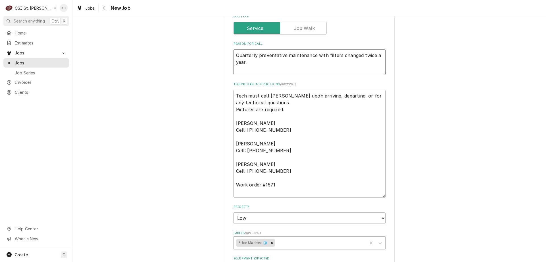
click at [235, 54] on textarea "Quarterly preventative maintenance with filters changed twice a year." at bounding box center [310, 62] width 152 height 26
type textarea "x"
type textarea "IQuarterly preventative maintenance with filters changed twice a year."
type textarea "x"
type textarea "IcQuarterly preventative maintenance with filters changed twice a year."
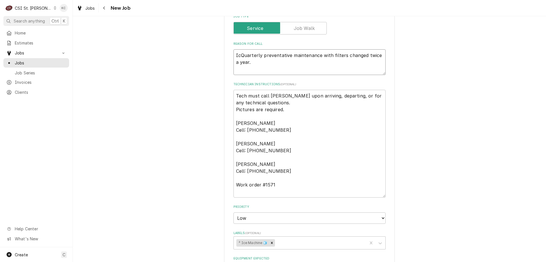
type textarea "x"
type textarea "IceQuarterly preventative maintenance with filters changed twice a year."
type textarea "x"
type textarea "Ice Quarterly preventative maintenance with filters changed twice a year."
type textarea "x"
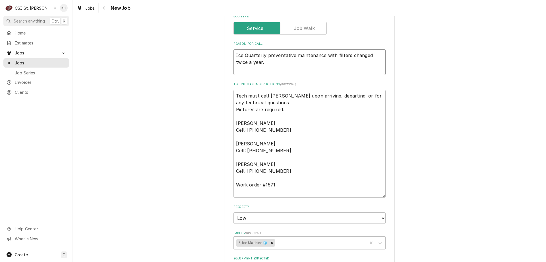
type textarea "Ice MQuarterly preventative maintenance with filters changed twice a year."
type textarea "x"
type textarea "Ice MakQuarterly preventative maintenance with filters changed twice a year."
type textarea "x"
type textarea "Ice MakeQuarterly preventative maintenance with filters changed twice a year."
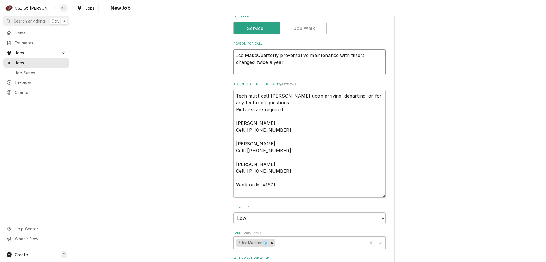
type textarea "x"
type textarea "Ice MakerQuarterly preventative maintenance with filters changed twice a year."
type textarea "x"
type textarea "Ice Maker Quarterly preventative maintenance with filters changed twice a year."
type textarea "x"
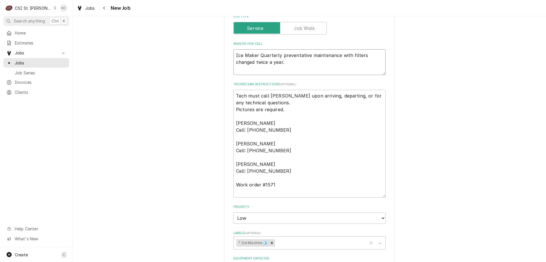
type textarea "Ice Maker -Quarterly preventative maintenance with filters changed twice a year."
type textarea "x"
type textarea "Ice Maker - Quarterly preventative maintenance with filters changed twice a yea…"
type textarea "x"
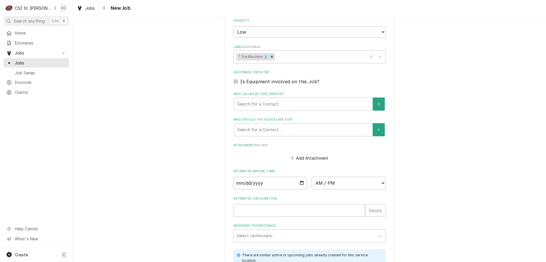
scroll to position [472, 0]
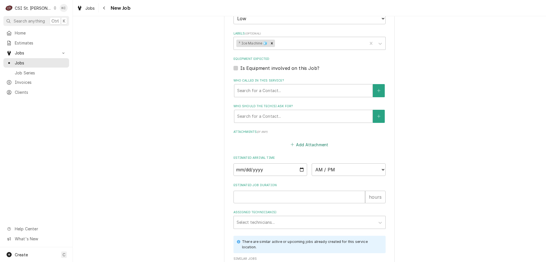
type textarea "Ice Maker - Quarterly preventative maintenance with filters changed twice a yea…"
click at [307, 143] on button "Add Attachment" at bounding box center [310, 144] width 40 height 8
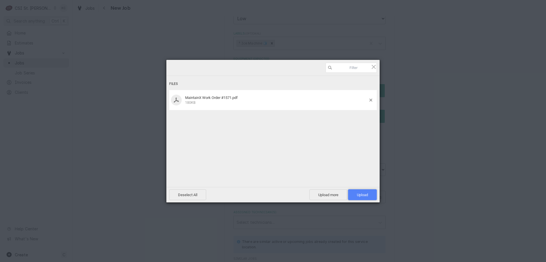
click at [363, 193] on span "Upload 1" at bounding box center [362, 194] width 11 height 4
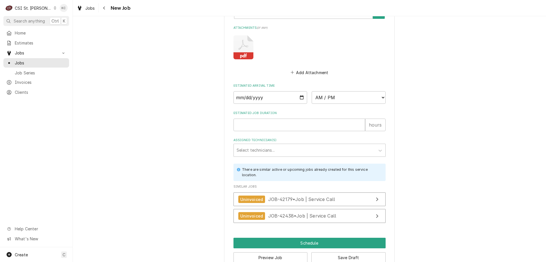
scroll to position [589, 0]
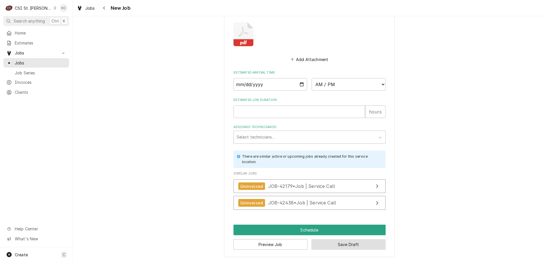
click at [354, 244] on button "Save Draft" at bounding box center [349, 244] width 74 height 11
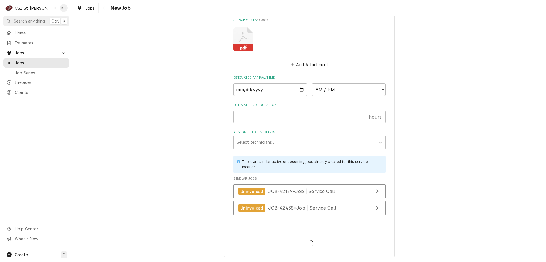
type textarea "x"
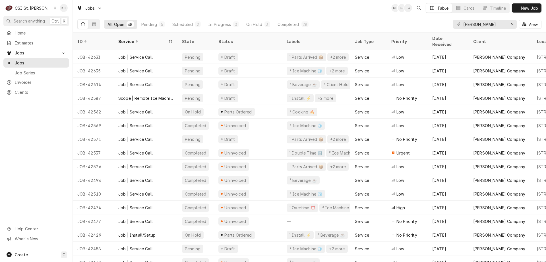
click at [37, 7] on div "CSI St. [PERSON_NAME]" at bounding box center [33, 8] width 37 height 6
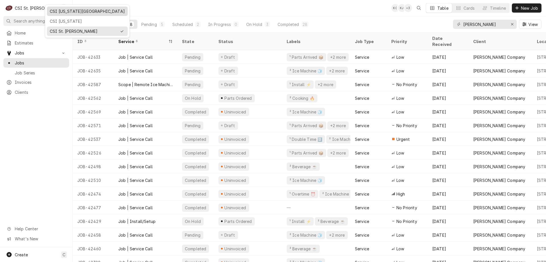
click at [61, 12] on div "CSI [US_STATE][GEOGRAPHIC_DATA]" at bounding box center [87, 11] width 75 height 6
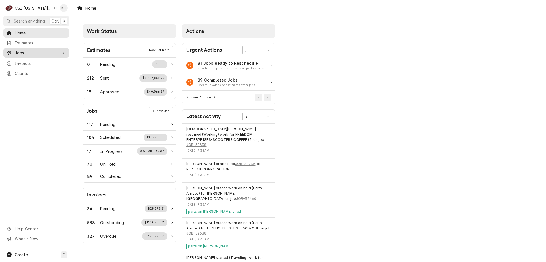
click at [22, 53] on span "Jobs" at bounding box center [36, 53] width 43 height 6
click at [28, 62] on span "Jobs" at bounding box center [41, 63] width 52 height 6
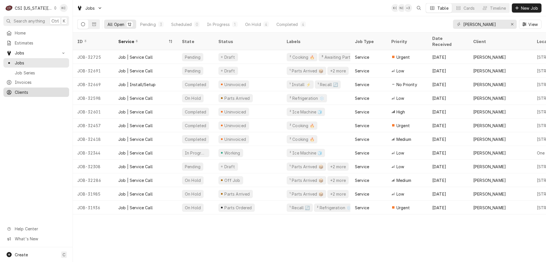
click at [22, 87] on link "Clients" at bounding box center [36, 91] width 66 height 9
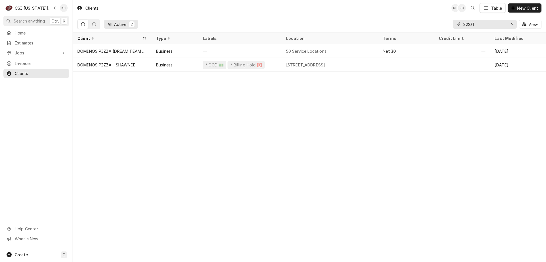
drag, startPoint x: 478, startPoint y: 28, endPoint x: 438, endPoint y: 27, distance: 39.6
click at [438, 27] on div "All Active 2 22231 View" at bounding box center [309, 24] width 464 height 16
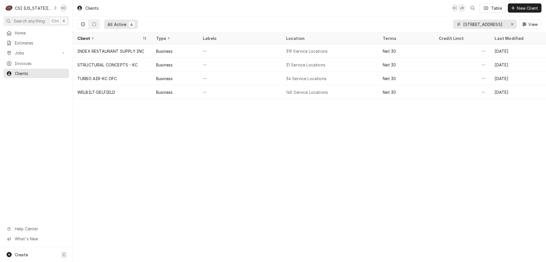
type input "[STREET_ADDRESS]"
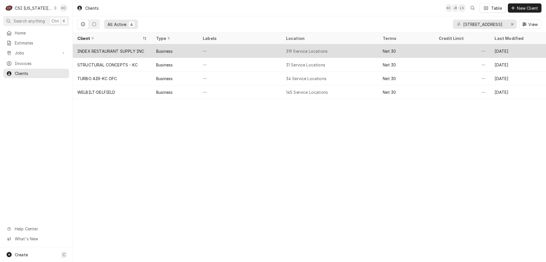
click at [126, 52] on div "INDEX RESTAURANT SUPPLY INC" at bounding box center [110, 51] width 67 height 6
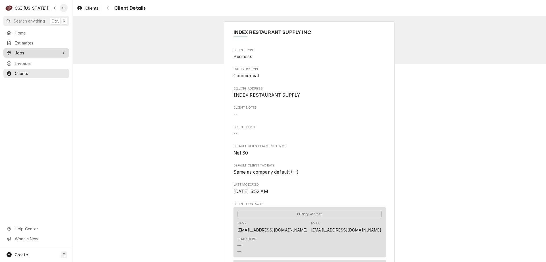
click at [22, 52] on span "Jobs" at bounding box center [36, 53] width 43 height 6
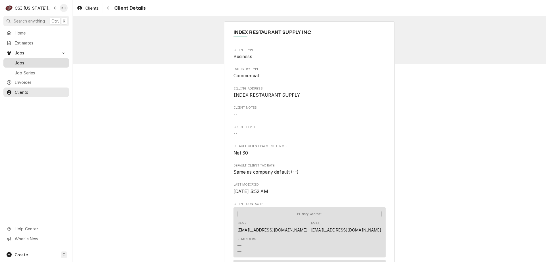
click at [22, 61] on span "Jobs" at bounding box center [41, 63] width 52 height 6
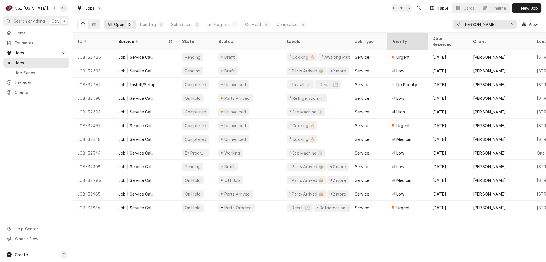
drag, startPoint x: 495, startPoint y: 25, endPoint x: 419, endPoint y: 38, distance: 77.1
click at [419, 38] on div "Jobs KC NI + 3 Table Cards Timeline New Job All Open 12 Pending 3 Scheduled 0 I…" at bounding box center [310, 131] width 474 height 262
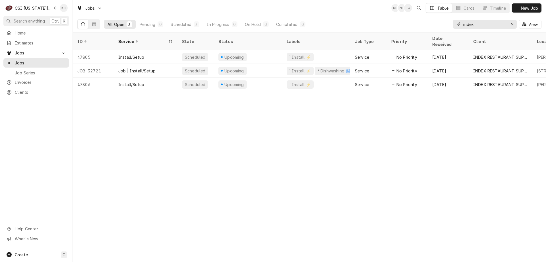
type input "index"
click at [527, 8] on span "New Job" at bounding box center [529, 8] width 19 height 6
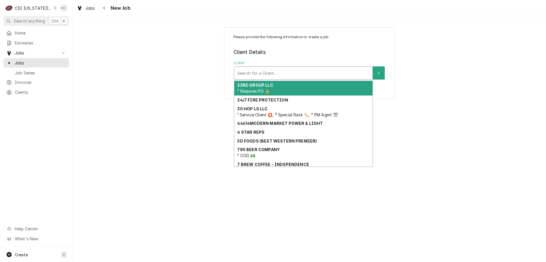
click at [290, 74] on div "Client" at bounding box center [303, 73] width 133 height 10
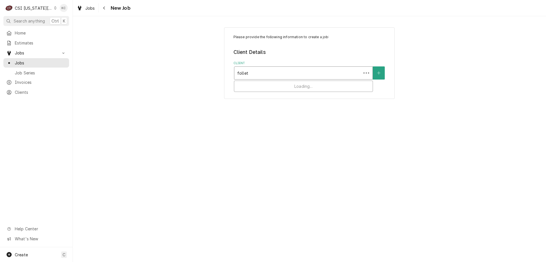
type input "[PERSON_NAME]"
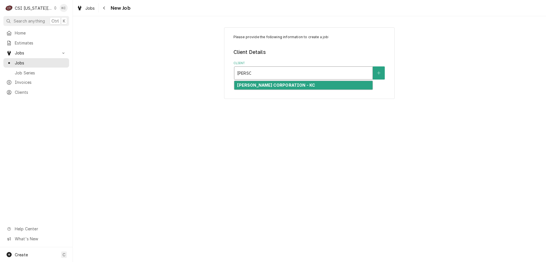
click at [294, 86] on strong "FOLLETT CORPORATION - KC" at bounding box center [276, 85] width 78 height 5
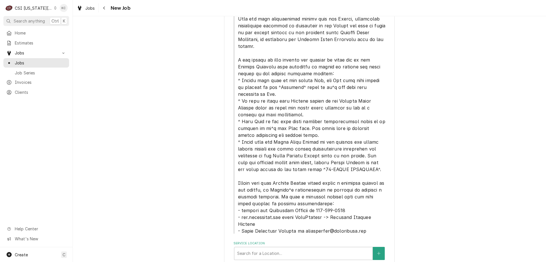
scroll to position [313, 0]
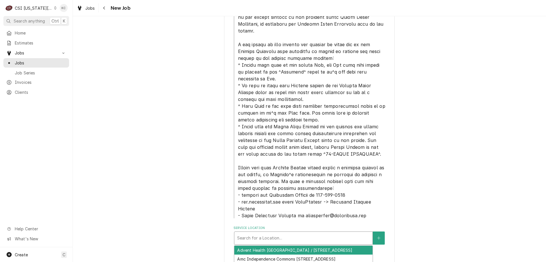
click at [303, 233] on div "Service Location" at bounding box center [303, 238] width 133 height 10
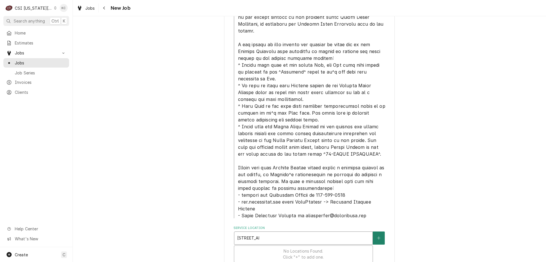
type input "521 n main"
click at [374, 231] on button "Service Location" at bounding box center [379, 237] width 12 height 13
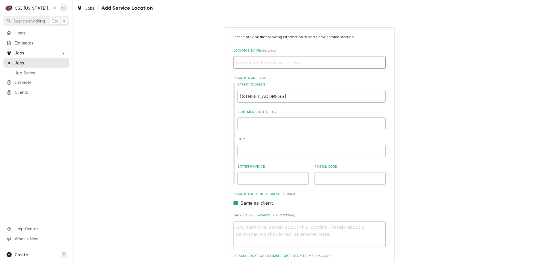
click at [249, 64] on input "Location Name ( optional )" at bounding box center [310, 62] width 152 height 13
type textarea "x"
type input "I"
type textarea "x"
type input "IN"
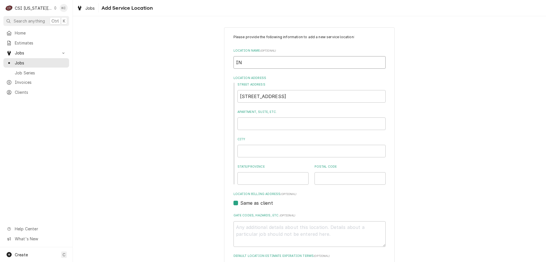
type textarea "x"
type input "IND"
type textarea "x"
type input "INDE"
type textarea "x"
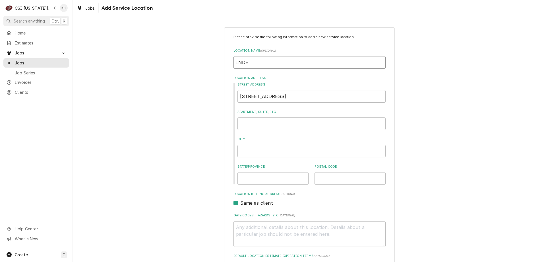
type input "INDEX"
type textarea "x"
type input "INDEX"
type textarea "x"
type input "INDEX R"
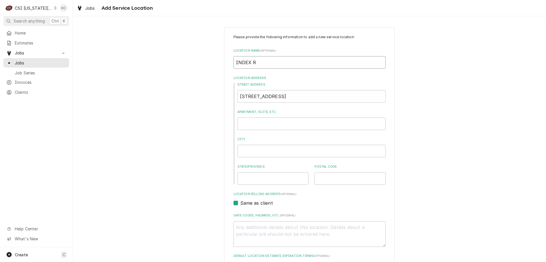
type textarea "x"
type input "INDEX RE"
type textarea "x"
type input "INDEX RES"
type textarea "x"
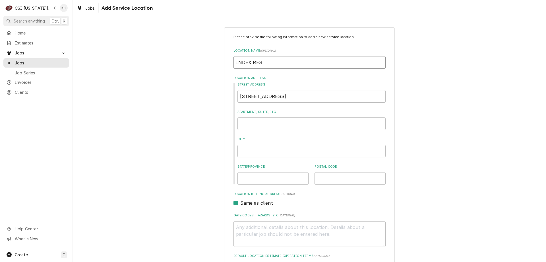
type input "INDEX REST"
type textarea "x"
type input "INDEX RESTA"
type textarea "x"
type input "INDEX RESTAU"
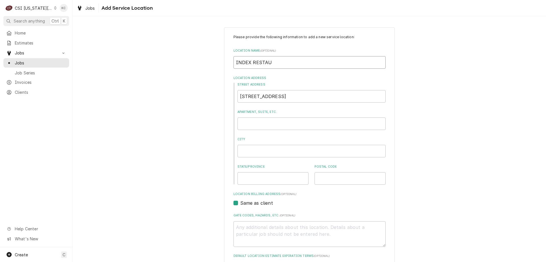
type textarea "x"
type input "INDEX RESTAUR"
type textarea "x"
type input "INDEX RESTAURA"
type textarea "x"
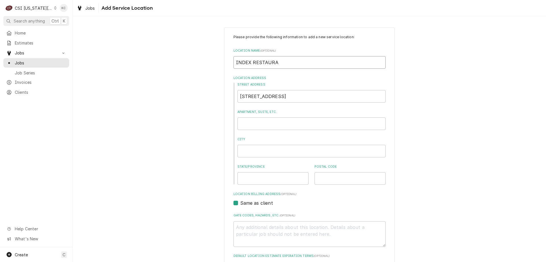
type input "INDEX RESTAURAN"
type textarea "x"
type input "INDEX RESTAURANT"
type textarea "x"
type input "INDEX RESTAURANTY"
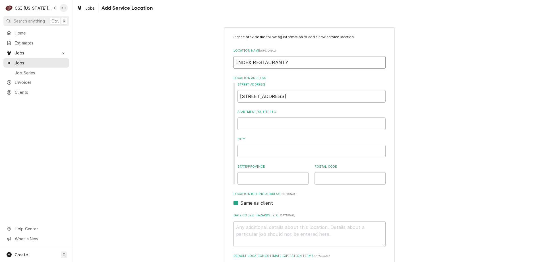
type textarea "x"
type input "INDEX RESTAURANT"
type textarea "x"
type input "INDEX RESTAURANT"
type textarea "x"
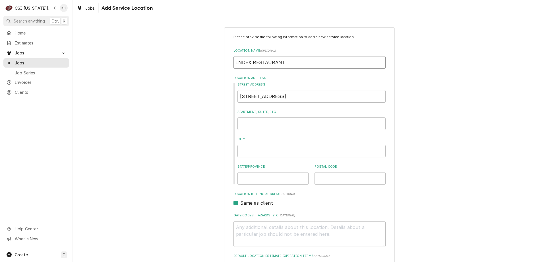
type input "INDEX RESTAURANT S"
type textarea "x"
type input "INDEX RESTAURANT SU"
type textarea "x"
type input "INDEX RESTAURANT SUP"
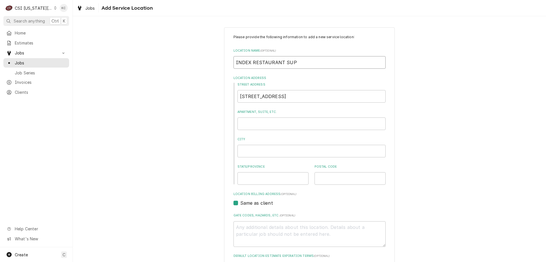
type textarea "x"
type input "INDEX RESTAURANT SUPP"
type textarea "x"
type input "INDEX RESTAURANT SUPPL"
type textarea "x"
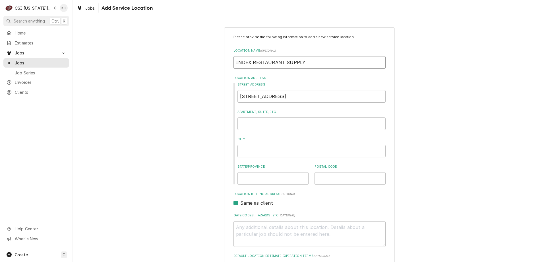
type input "INDEX RESTAURANT SUPPLY"
type textarea "x"
type input "5"
type textarea "x"
type input "52"
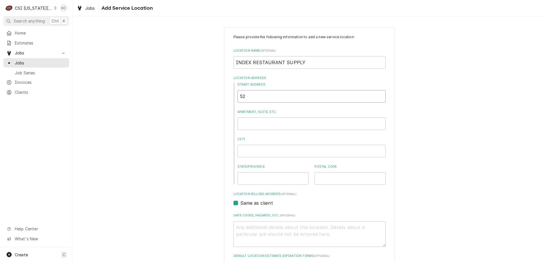
type textarea "x"
type input "521"
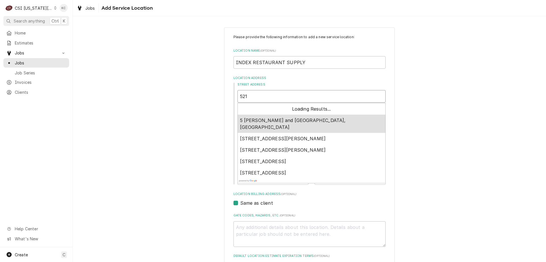
type textarea "x"
type input "521"
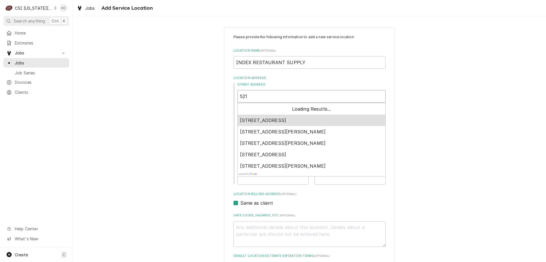
type textarea "x"
type input "521 N"
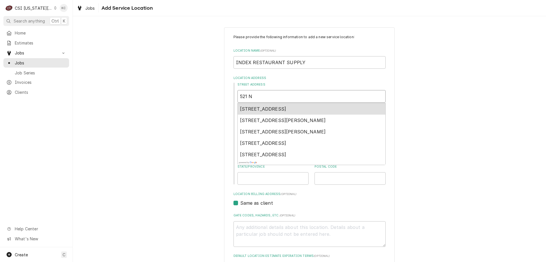
type textarea "x"
type input "521 N"
type textarea "x"
type input "521 N M"
type textarea "x"
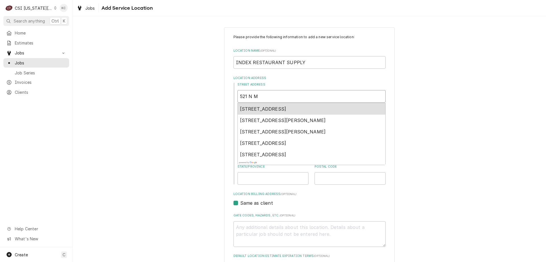
type input "521 N MA"
type textarea "x"
type input "521 N MAIN"
type textarea "x"
type input "521 N MAIN"
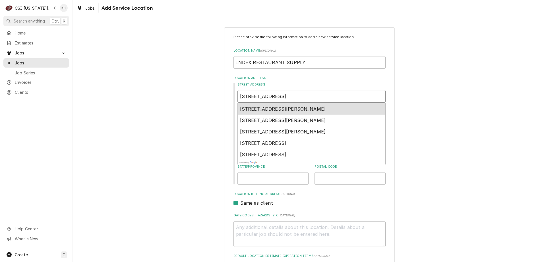
type textarea "x"
type input "521 N MAIN K"
type textarea "x"
type input "521 N MAIN KA"
type textarea "x"
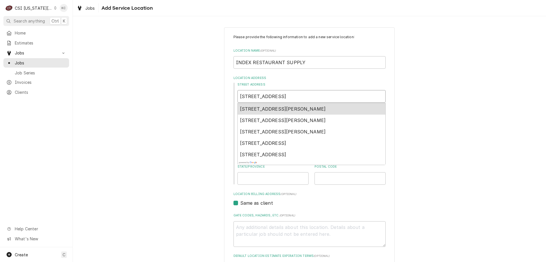
type input "521 N MAIN KAN"
type textarea "x"
type input "521 N MAIN KANS"
type textarea "x"
type input "521 N MAIN KANSA"
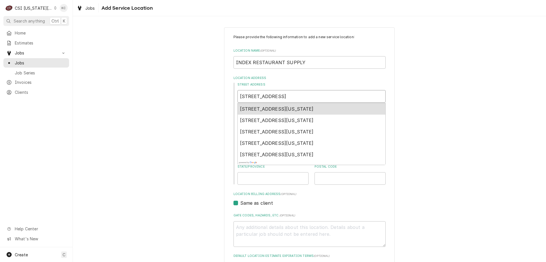
type textarea "x"
type input "521 N MAIN KANSAS"
type textarea "x"
type input "521 N MAIN KANSAS"
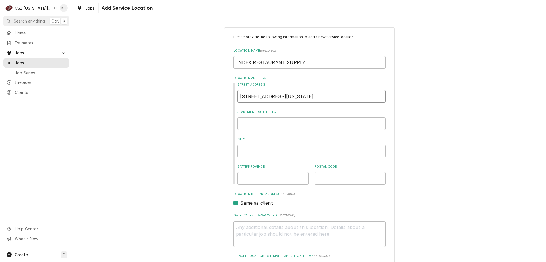
click at [250, 96] on input "521 N MAIN KANSAS" at bounding box center [312, 96] width 148 height 13
type textarea "x"
type input "521 MAIN KANSAS"
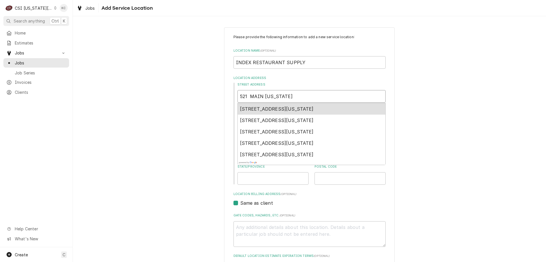
type textarea "x"
type input "521 MAIN KANSAS"
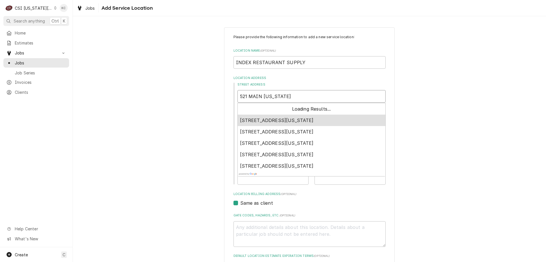
type textarea "x"
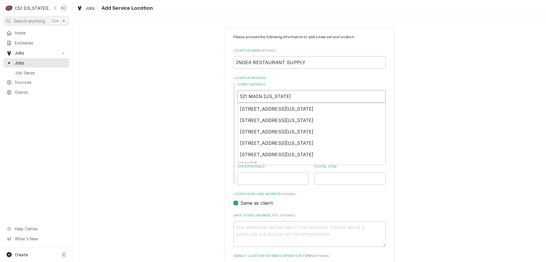
type input "521 MAIN KANSAS"
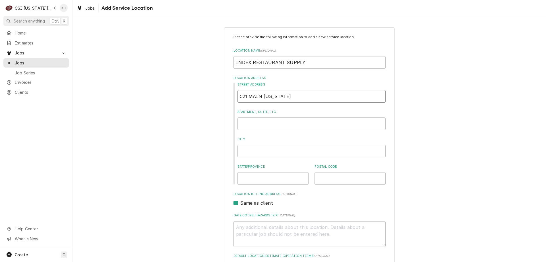
click at [305, 96] on input "521 MAIN KANSAS" at bounding box center [312, 96] width 148 height 13
type textarea "x"
type input "521 MAIN KANSASC"
type textarea "x"
type input "521 MAIN KANSASCI"
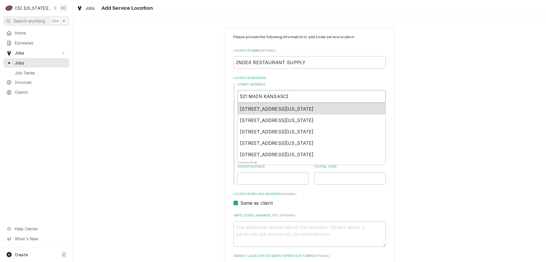
type textarea "x"
type input "521 MAIN KANSASC"
type textarea "x"
type input "521 MAIN KANSAS"
type textarea "x"
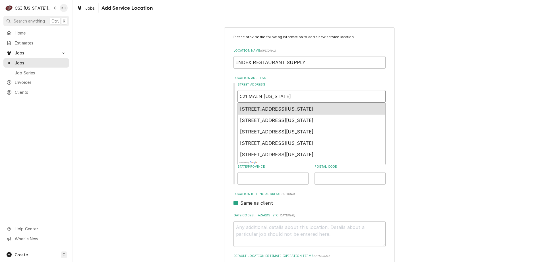
type input "521 MAIN KANSAS"
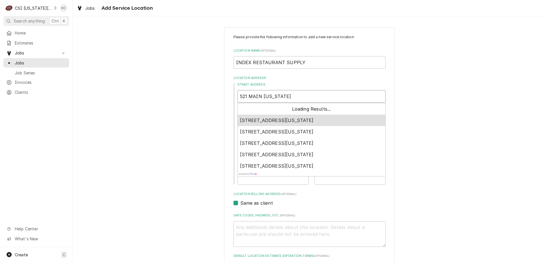
type textarea "x"
type input "521 MAIN KANSAS C"
type textarea "x"
type input "521 MAIN KANSAS CI"
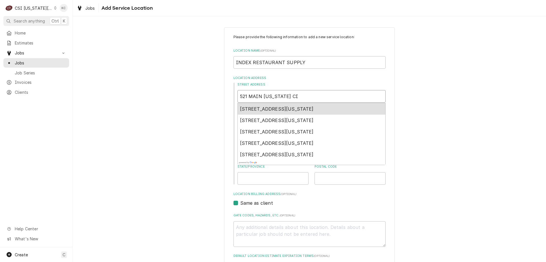
type textarea "x"
type input "521 MAIN KANSAS CIT"
type textarea "x"
type input "521 MAIN KANSAS CITY"
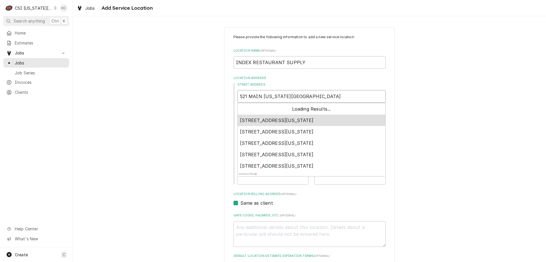
type textarea "x"
type input "521 MAIN KANSAS CITY"
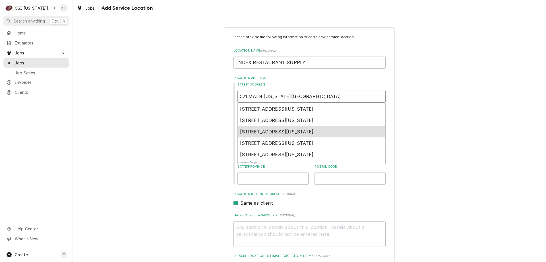
click at [311, 131] on span "521 Main Street, Kansas City, MO, USA" at bounding box center [277, 132] width 74 height 6
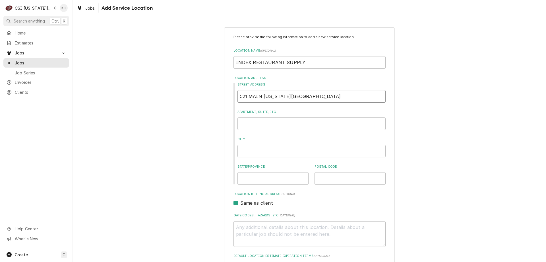
type textarea "x"
type input "521 Main St"
click at [414, 127] on div "Please provide the following information to add a new service location: Locatio…" at bounding box center [310, 197] width 474 height 350
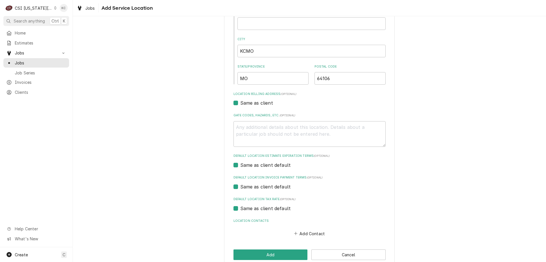
scroll to position [110, 0]
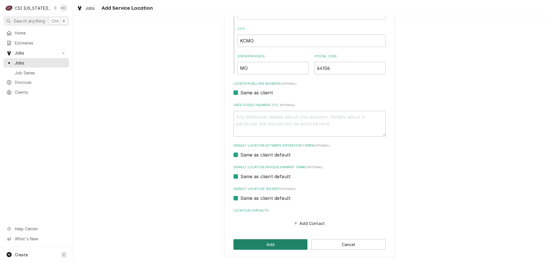
click at [276, 241] on button "Add" at bounding box center [271, 244] width 74 height 11
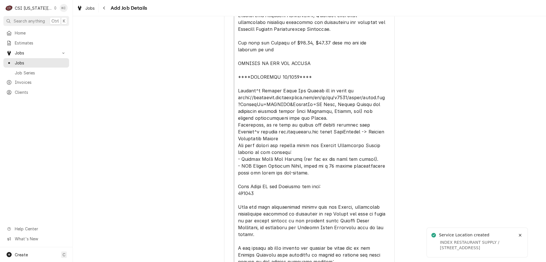
scroll to position [313, 0]
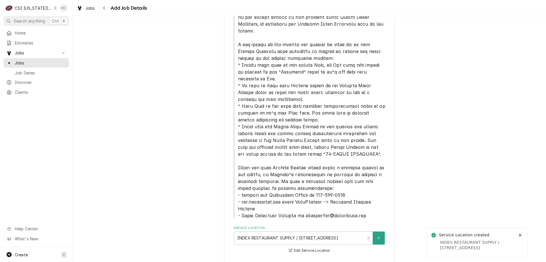
type textarea "x"
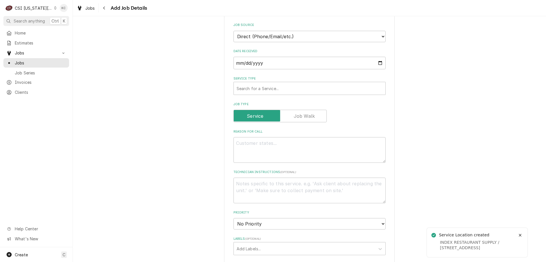
scroll to position [555, 0]
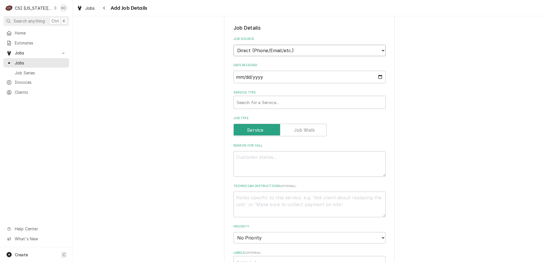
click at [321, 46] on select "Direct (Phone/Email/etc.) Service Channel Corrigo Ecotrak Other" at bounding box center [310, 50] width 152 height 11
select select "100"
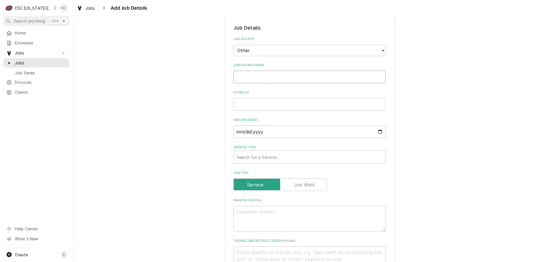
type textarea "x"
type input "f"
type textarea "x"
type input "F"
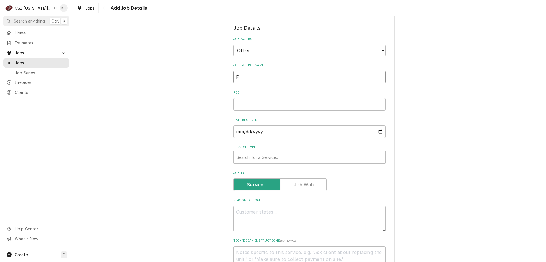
type textarea "x"
type input "Fo"
type textarea "x"
type input "Fol"
type textarea "x"
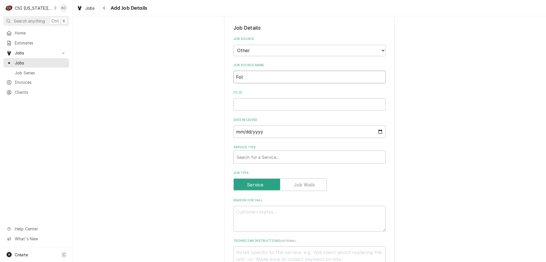
type input "Foll"
type textarea "x"
type input "Folle"
type textarea "x"
type input "Follet"
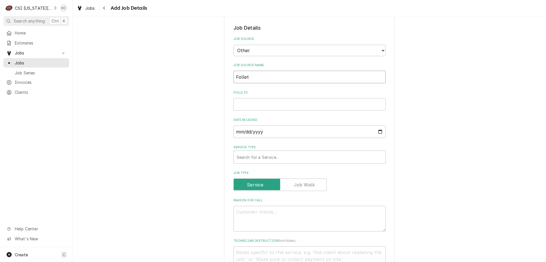
type textarea "x"
type input "Follett"
type textarea "x"
type input "Follett"
type textarea "x"
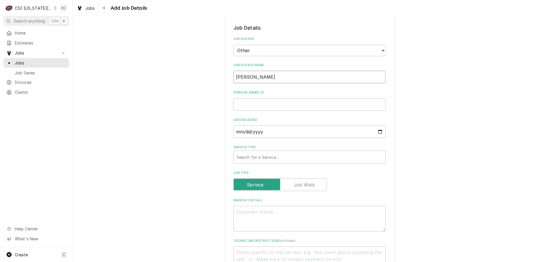
type input "Follett e"
type textarea "x"
type input "Follett em"
type textarea "x"
type input "Follett emi"
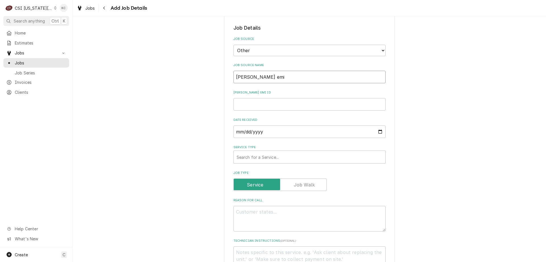
type textarea "x"
type input "Follett emial"
type textarea "x"
type input "Follett emial"
type textarea "x"
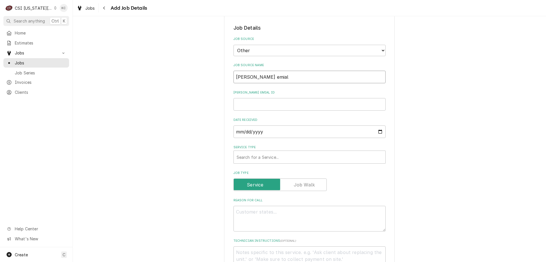
type input "Follett emial"
type textarea "x"
type input "Follett emia"
type textarea "x"
type input "Follett em"
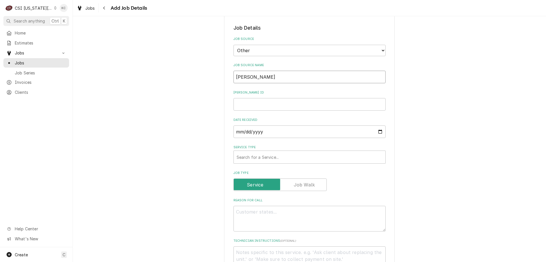
type textarea "x"
type input "Follett emai"
type textarea "x"
type input "Follett emain"
type textarea "x"
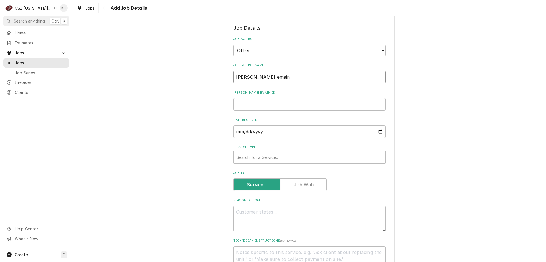
type input "Follett emai"
type textarea "x"
type input "Follett emaiL"
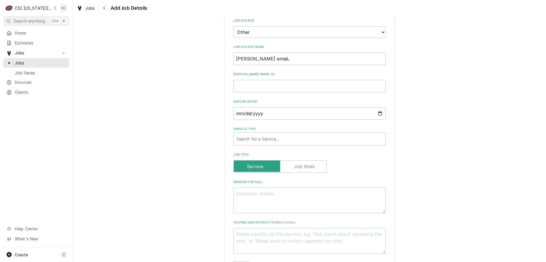
scroll to position [583, 0]
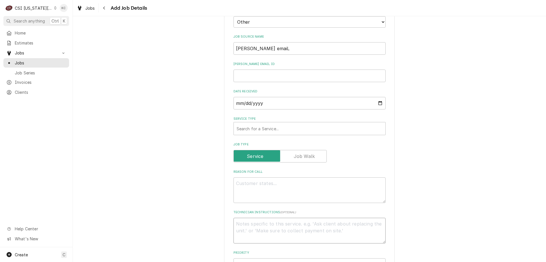
click at [245, 218] on textarea "Technician Instructions ( optional )" at bounding box center [310, 230] width 152 height 26
paste textarea "S26864 (15CI112A-IW-NF-ST-00)"
type textarea "x"
type textarea "S26864 (15CI112A-IW-NF-ST-00)"
type textarea "x"
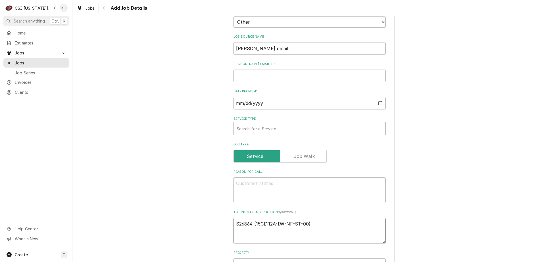
drag, startPoint x: 316, startPoint y: 215, endPoint x: 237, endPoint y: 216, distance: 78.6
click at [237, 217] on textarea "S26864 (15CI112A-IW-NF-ST-00)" at bounding box center [310, 230] width 152 height 26
type textarea "S26864 (15CI112A-IW-NF-ST-00)"
click at [234, 178] on textarea "Reason For Call" at bounding box center [310, 190] width 152 height 26
paste textarea "S26864 (15CI112A-IW-NF-ST-00)"
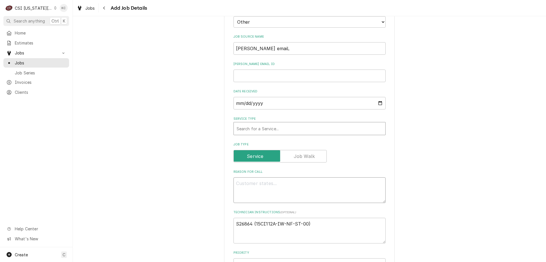
type textarea "x"
type textarea "S26864 (15CI112A-IW-NF-ST-00)"
type textarea "x"
type textarea "S26864 (15CI112A-IW-NF-ST-00)"
drag, startPoint x: 308, startPoint y: 217, endPoint x: 238, endPoint y: 221, distance: 69.9
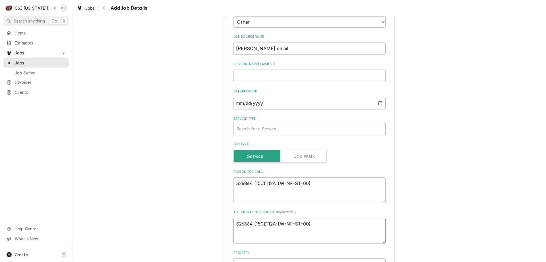
click at [238, 221] on textarea "S26864 (15CI112A-IW-NF-ST-00)" at bounding box center [310, 230] width 152 height 26
type textarea "x"
click at [261, 69] on input "Follett emaiL ID" at bounding box center [310, 75] width 152 height 13
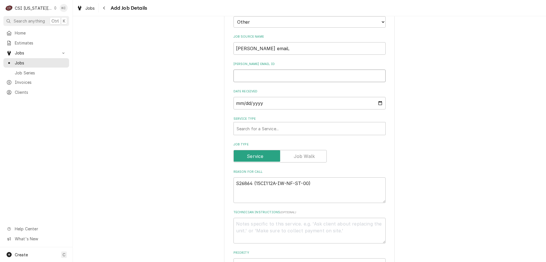
type textarea "x"
type input "2"
type textarea "x"
type input "22"
type textarea "x"
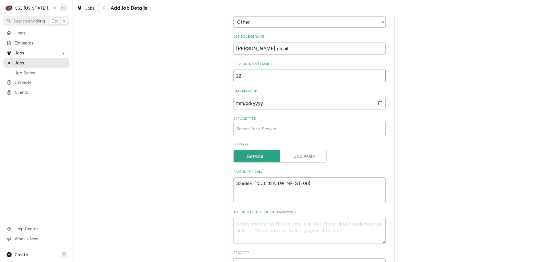
type input "227"
type textarea "x"
type input "2271"
type textarea "x"
type input "22718"
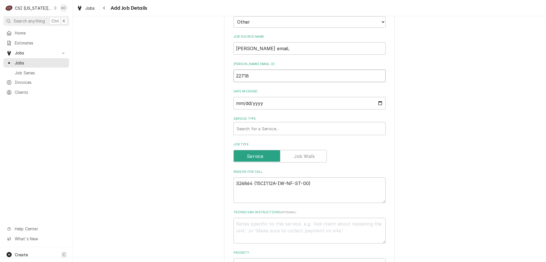
type textarea "x"
type input "227189"
type textarea "x"
type input "227189"
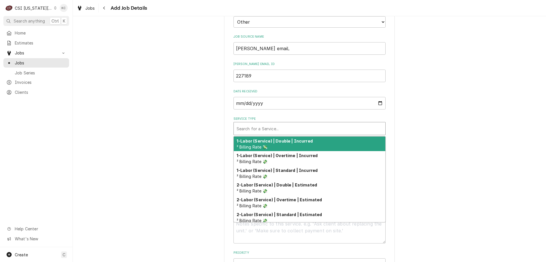
click at [254, 123] on div "Service Type" at bounding box center [310, 128] width 146 height 10
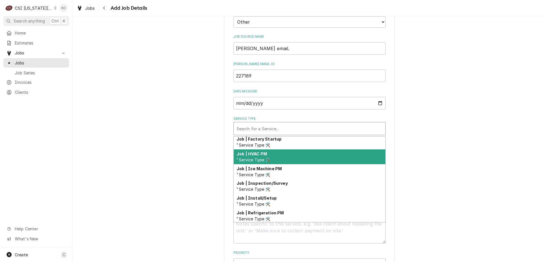
scroll to position [294, 0]
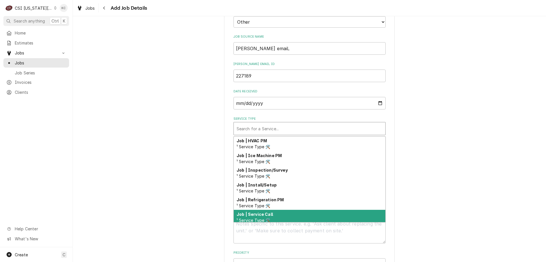
click at [282, 209] on div "Job | Service Call ¹ Service Type 🛠️" at bounding box center [310, 216] width 152 height 15
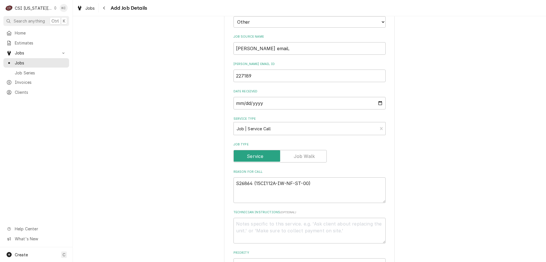
click at [242, 217] on textarea "Technician Instructions ( optional )" at bounding box center [310, 230] width 152 height 26
type textarea "x"
type textarea "c"
type textarea "x"
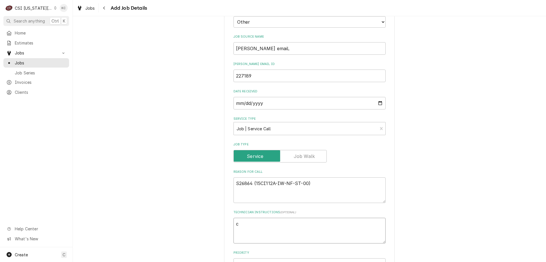
type textarea "cH"
type textarea "x"
type textarea "cHR"
type textarea "x"
type textarea "cHRI"
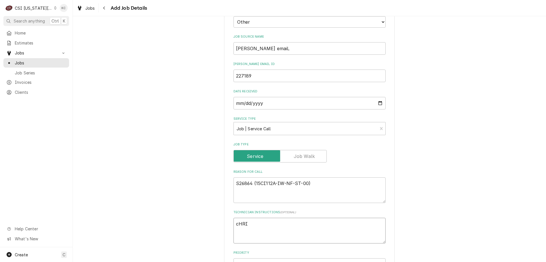
type textarea "x"
type textarea "cHR"
click at [241, 189] on textarea "S26864 (15CI112A-IW-NF-ST-00)" at bounding box center [310, 190] width 152 height 26
click at [314, 177] on textarea "S26864 (15CI112A-IW-NF-ST-00)" at bounding box center [310, 190] width 152 height 26
paste textarea "unit is maintaining a steady water stream for 3 seconds after the water is pres…"
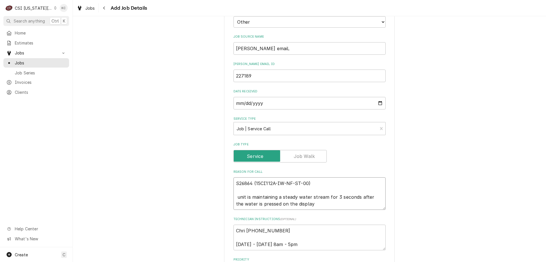
click at [236, 190] on textarea "S26864 (15CI112A-IW-NF-ST-00) unit is maintaining a steady water stream for 3 s…" at bounding box center [310, 193] width 152 height 32
click at [243, 224] on textarea "Chri 816 805-5640 Monday - Friday 8am - 5pm" at bounding box center [310, 237] width 152 height 26
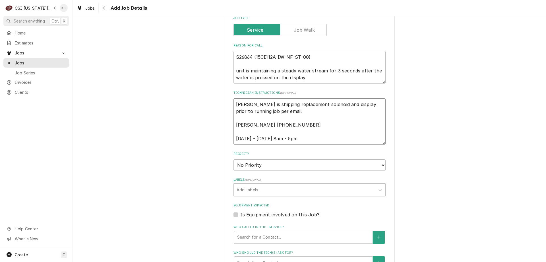
scroll to position [725, 0]
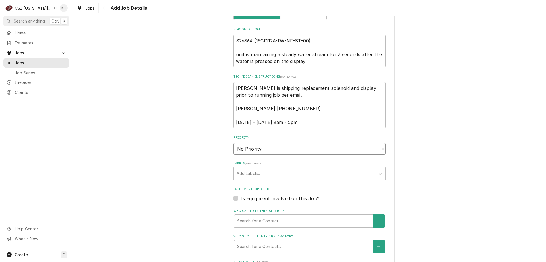
click at [258, 143] on select "No Priority Urgent High Medium Low" at bounding box center [310, 148] width 152 height 11
click at [234, 143] on select "No Priority Urgent High Medium Low" at bounding box center [310, 148] width 152 height 11
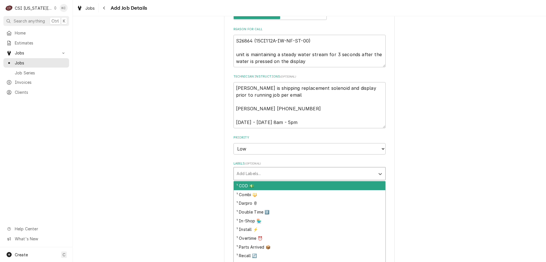
click at [258, 168] on div "Labels" at bounding box center [305, 173] width 136 height 10
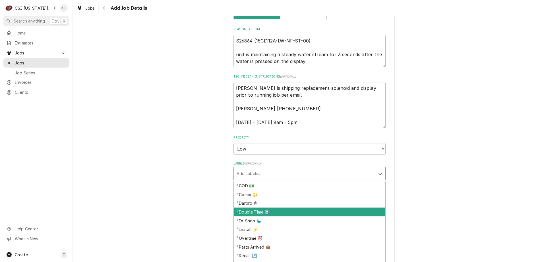
scroll to position [28, 0]
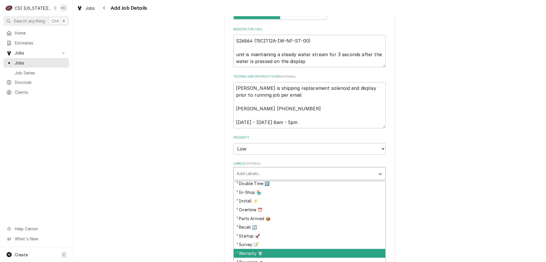
click at [272, 248] on div "¹ Warranty 🛡️" at bounding box center [310, 252] width 152 height 9
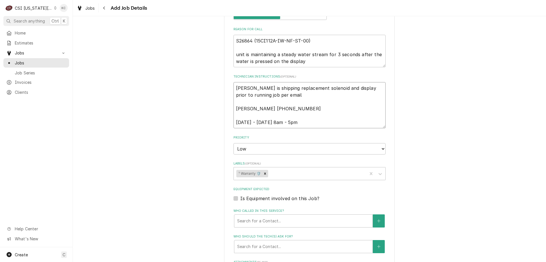
click at [291, 88] on textarea "Follett is shipping replacement solenoid and display prior to running job per e…" at bounding box center [310, 105] width 152 height 46
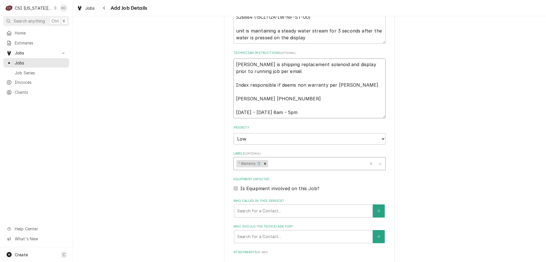
scroll to position [754, 0]
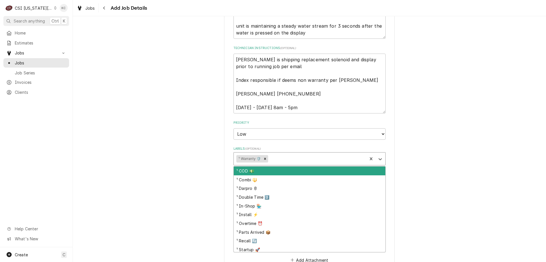
click at [292, 155] on div "Labels" at bounding box center [317, 158] width 95 height 10
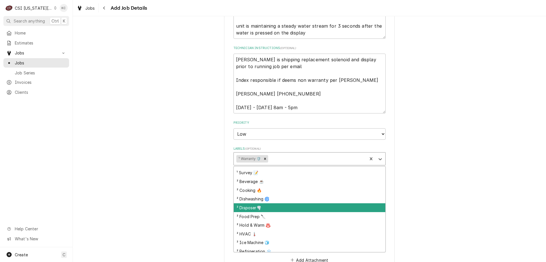
scroll to position [114, 0]
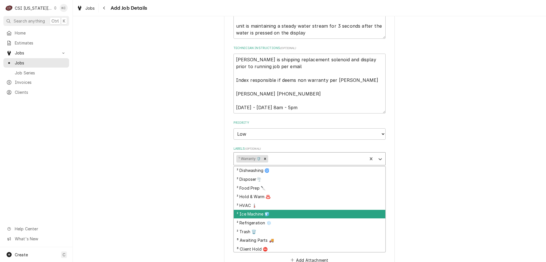
click at [286, 209] on div "² Ice Machine 🧊" at bounding box center [310, 213] width 152 height 9
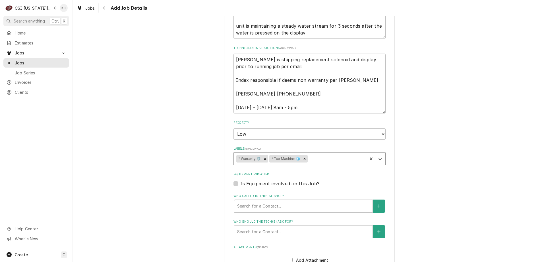
click at [315, 153] on div "Labels" at bounding box center [337, 158] width 56 height 10
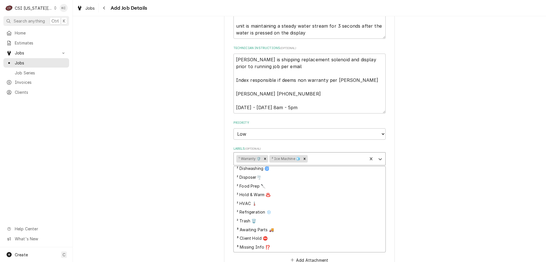
scroll to position [141, 0]
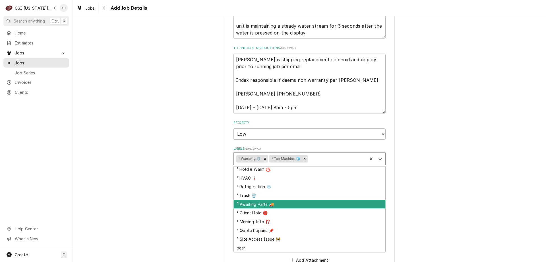
click at [315, 200] on div "³ Awaiting Parts 🚚" at bounding box center [310, 204] width 152 height 9
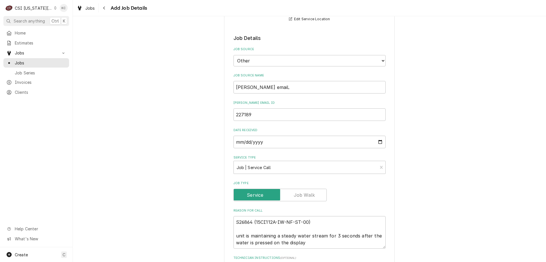
scroll to position [566, 0]
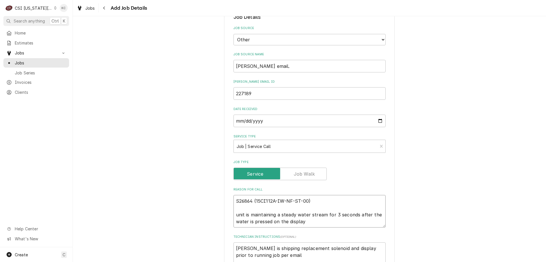
click at [234, 195] on textarea "S26864 (15CI112A-IW-NF-ST-00) unit is maintaining a steady water stream for 3 s…" at bounding box center [310, 211] width 152 height 32
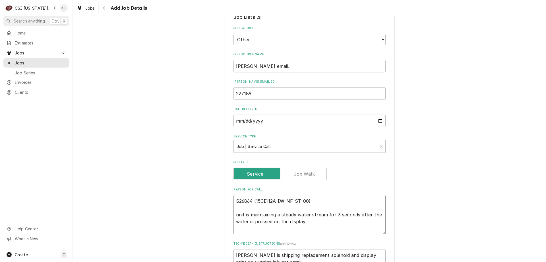
paste textarea "Entity ID: 01420488; Description: MODULE, 15 LB, 115/60; Serial Number: S26864;"
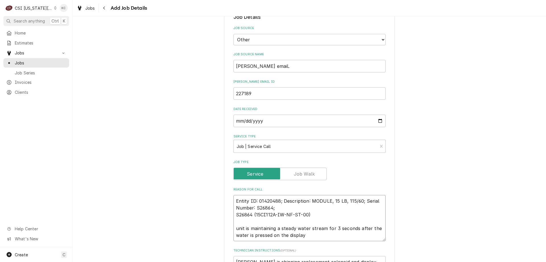
click at [346, 195] on textarea "Entity ID: 01420488; Description: MODULE, 15 LB, 115/60; Serial Number: S26864;…" at bounding box center [310, 218] width 152 height 46
drag, startPoint x: 362, startPoint y: 194, endPoint x: 373, endPoint y: 201, distance: 13.3
click at [373, 201] on textarea "Entity ID: 01420488; Description: MODULE, 15 LB, 115/60; Serial Number: S26864;…" at bounding box center [310, 218] width 152 height 46
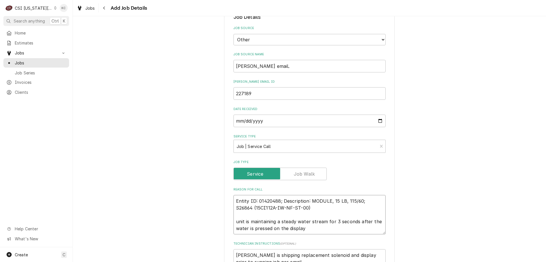
drag, startPoint x: 308, startPoint y: 194, endPoint x: 281, endPoint y: 192, distance: 27.1
click at [281, 195] on textarea "Entity ID: 01420488; Description: MODULE, 15 LB, 115/60; S26864 (15CI112A-IW-NF…" at bounding box center [310, 214] width 152 height 39
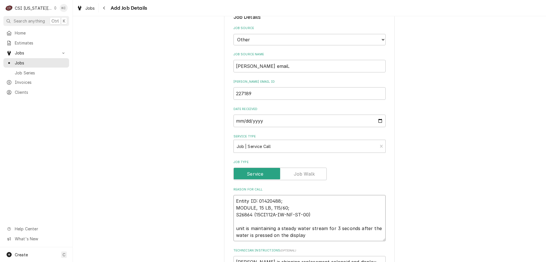
click at [289, 195] on textarea "Entity ID: 01420488; MODULE, 15 LB, 115/60; S26864 (15CI112A-IW-NF-ST-00) unit …" at bounding box center [310, 218] width 152 height 46
click at [289, 202] on textarea "Entity ID: 01420488 MODULE, 15 LB, 115/60; S26864 (15CI112A-IW-NF-ST-00) unit i…" at bounding box center [310, 218] width 152 height 46
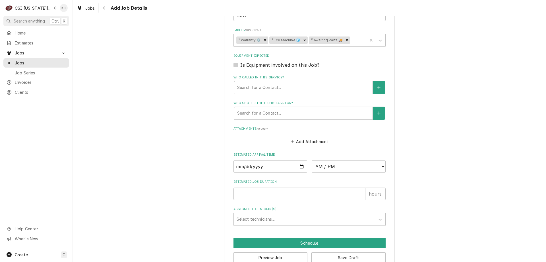
scroll to position [892, 0]
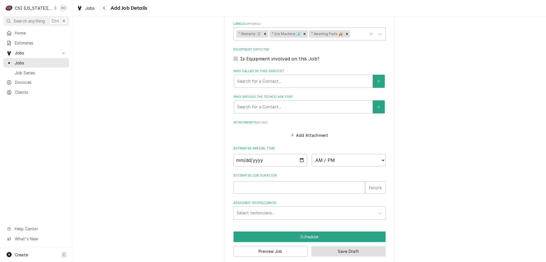
click at [346, 248] on button "Save Draft" at bounding box center [349, 251] width 74 height 11
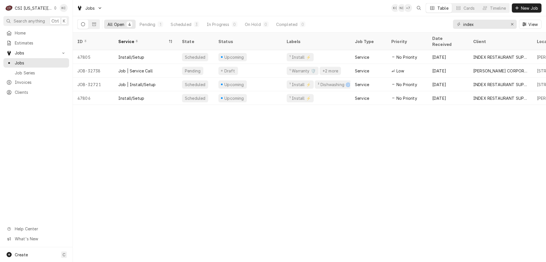
click at [45, 7] on div "CSI [US_STATE][GEOGRAPHIC_DATA]" at bounding box center [34, 8] width 38 height 6
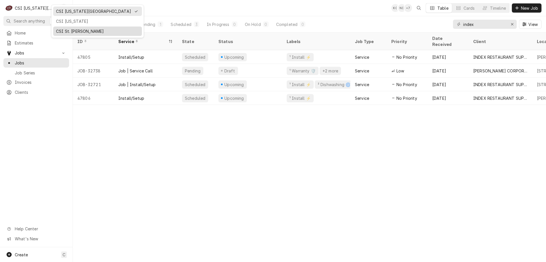
click at [67, 33] on div "CSI St. [PERSON_NAME]" at bounding box center [97, 31] width 83 height 6
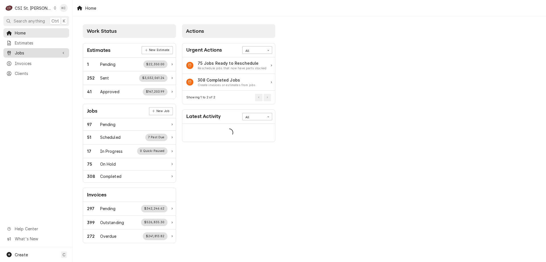
click at [26, 55] on link "Jobs" at bounding box center [36, 52] width 66 height 9
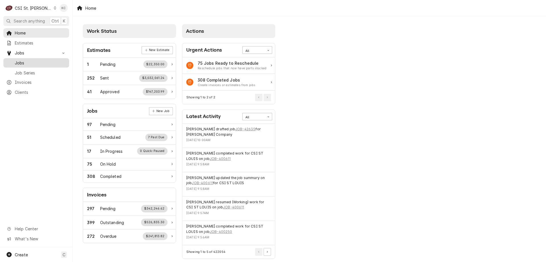
click at [26, 60] on span "Jobs" at bounding box center [41, 63] width 52 height 6
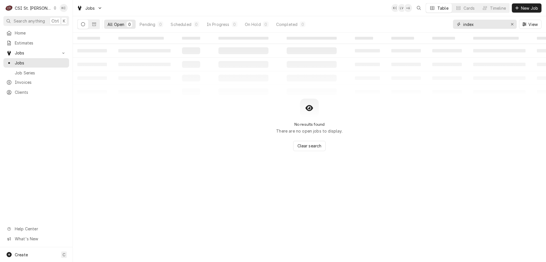
drag, startPoint x: 490, startPoint y: 24, endPoint x: 441, endPoint y: 25, distance: 49.8
click at [441, 25] on div "All Open 0 Pending 0 Scheduled 0 In Progress 0 On Hold 0 Completed 0 index View" at bounding box center [309, 24] width 464 height 16
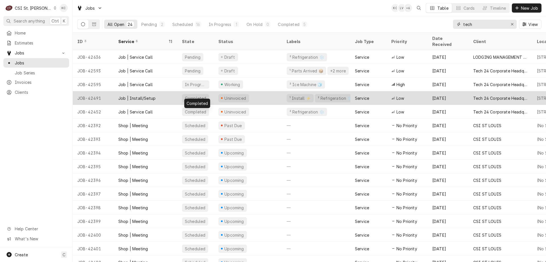
type input "tech"
click at [212, 91] on div "Completed" at bounding box center [196, 98] width 36 height 14
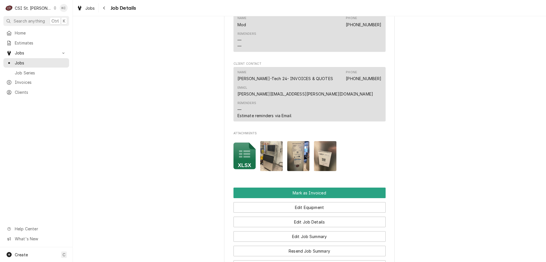
scroll to position [569, 0]
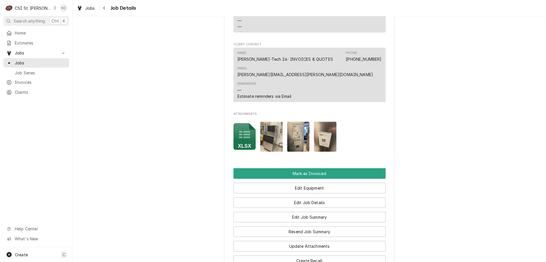
click at [325, 146] on img "Attachments" at bounding box center [325, 137] width 22 height 30
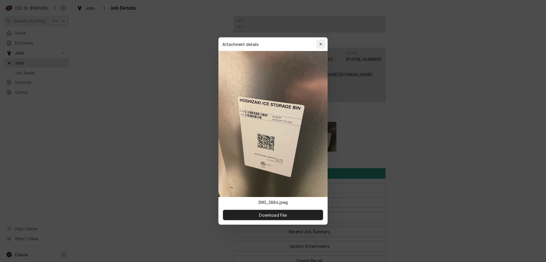
click at [321, 44] on icon "button" at bounding box center [321, 44] width 3 height 3
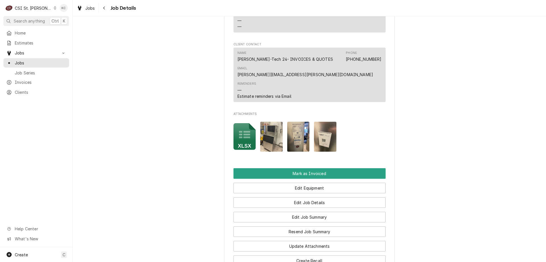
click at [290, 147] on img "Attachments" at bounding box center [298, 137] width 22 height 30
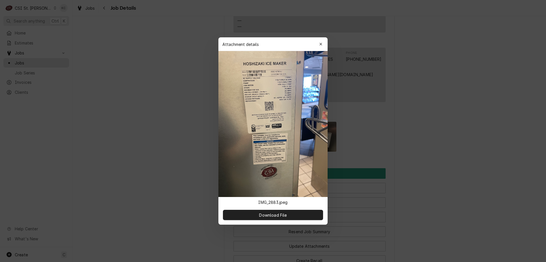
click at [276, 71] on img at bounding box center [273, 124] width 109 height 146
click at [424, 73] on div at bounding box center [273, 131] width 546 height 262
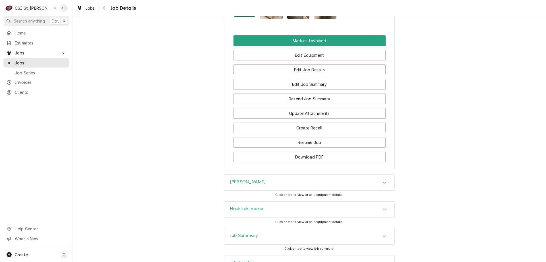
scroll to position [712, 0]
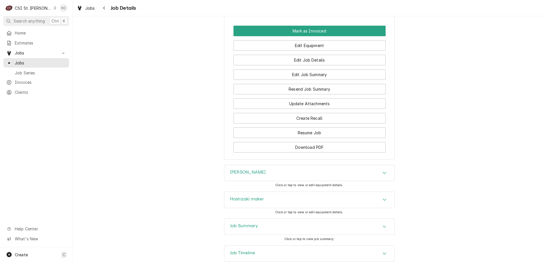
click at [263, 232] on div "Job Summary" at bounding box center [310, 226] width 170 height 16
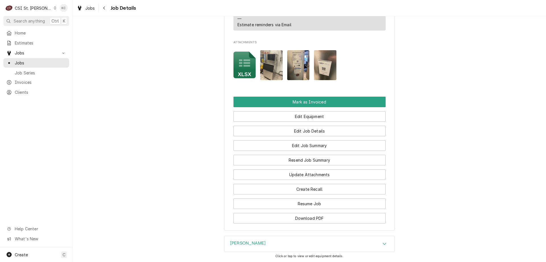
scroll to position [611, 0]
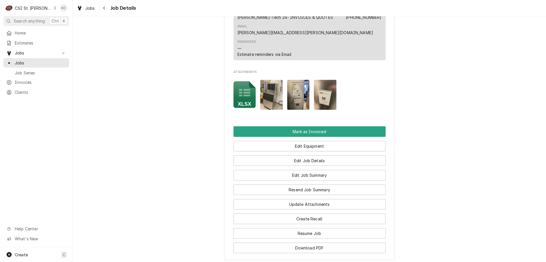
click at [329, 110] on img "Attachments" at bounding box center [325, 95] width 22 height 30
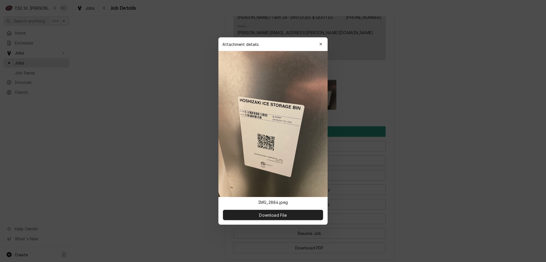
click at [468, 128] on div at bounding box center [273, 131] width 546 height 262
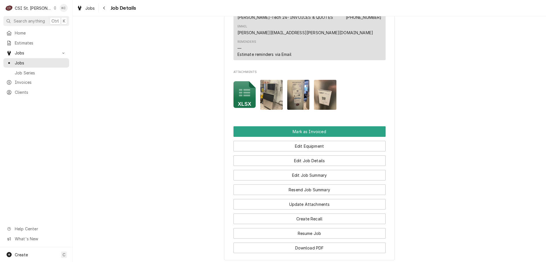
click at [324, 107] on img "Attachments" at bounding box center [325, 95] width 22 height 30
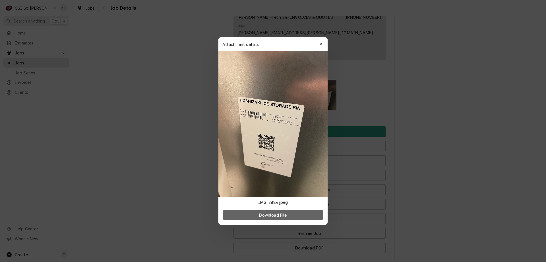
click at [273, 215] on span "Download File" at bounding box center [273, 215] width 30 height 6
click at [485, 66] on div at bounding box center [273, 131] width 546 height 262
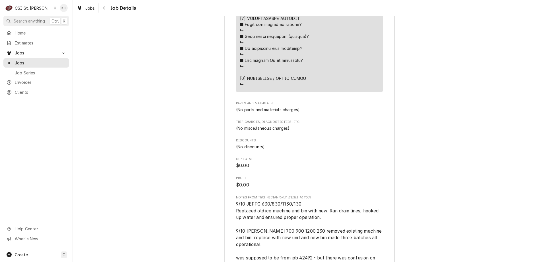
scroll to position [1297, 0]
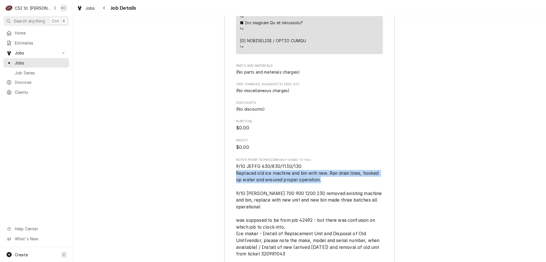
drag, startPoint x: 322, startPoint y: 188, endPoint x: 231, endPoint y: 180, distance: 91.4
copy span "Replaced old ice machine and bin with new. Ran drain lines, hooked up water and…"
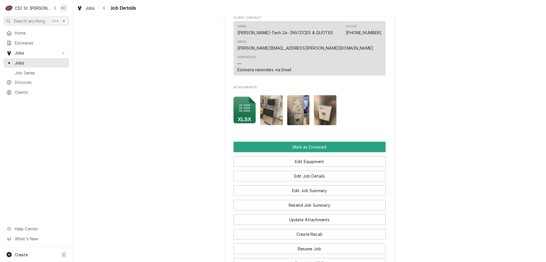
scroll to position [540, 0]
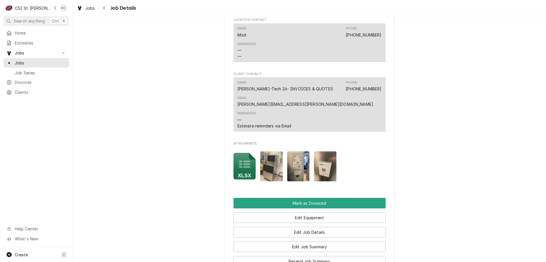
click at [237, 173] on icon "Attachments" at bounding box center [245, 166] width 22 height 27
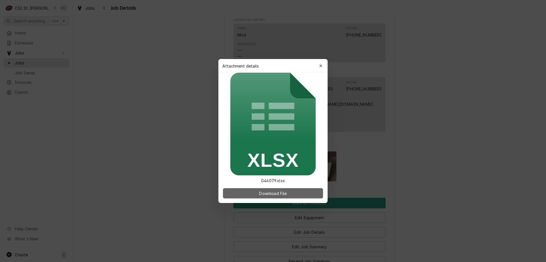
click at [261, 193] on span "Download File" at bounding box center [273, 193] width 30 height 6
click at [251, 195] on button "Download File" at bounding box center [273, 193] width 100 height 10
click at [320, 63] on div "button" at bounding box center [321, 66] width 6 height 6
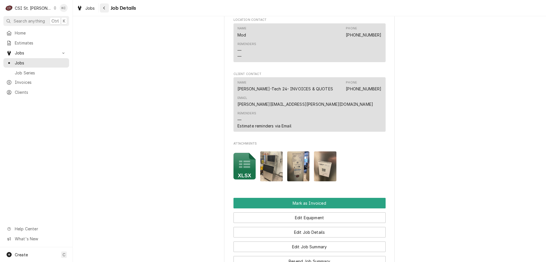
click at [104, 10] on icon "Navigate back" at bounding box center [104, 8] width 3 height 4
